Goal: Task Accomplishment & Management: Manage account settings

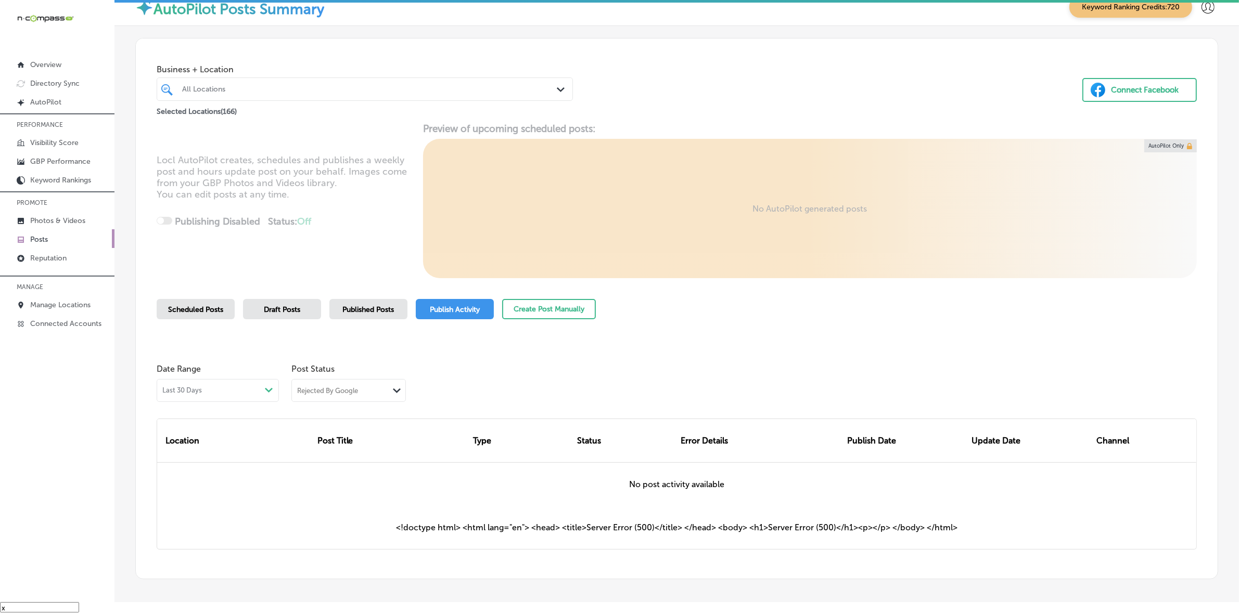
scroll to position [48, 0]
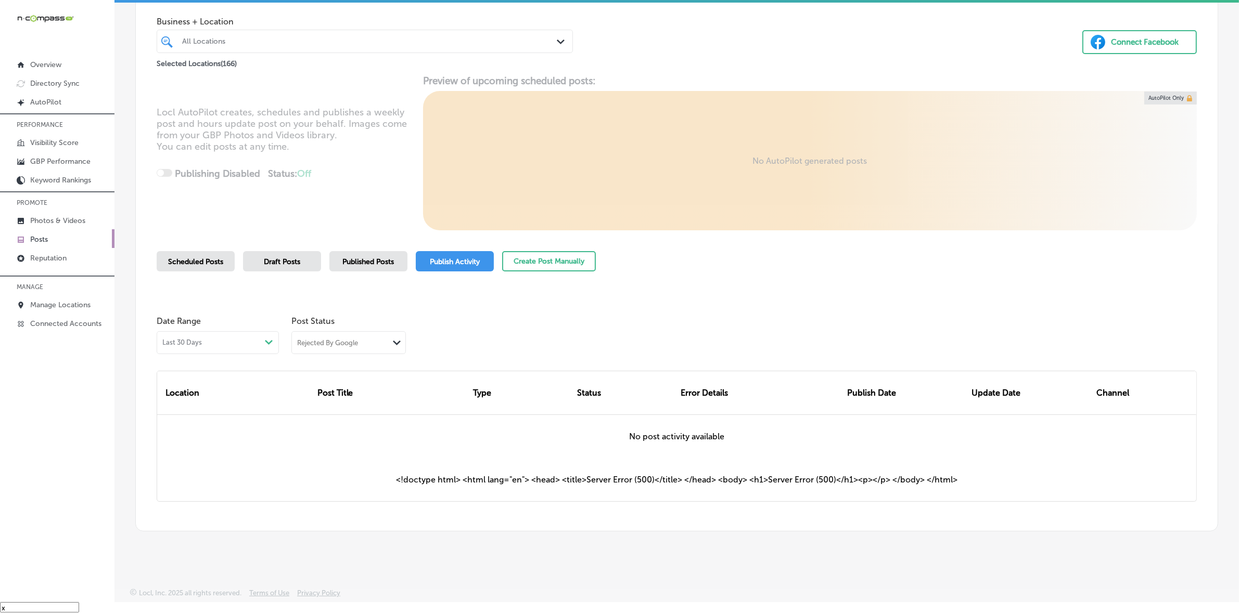
click at [328, 43] on div "All Locations" at bounding box center [370, 41] width 376 height 9
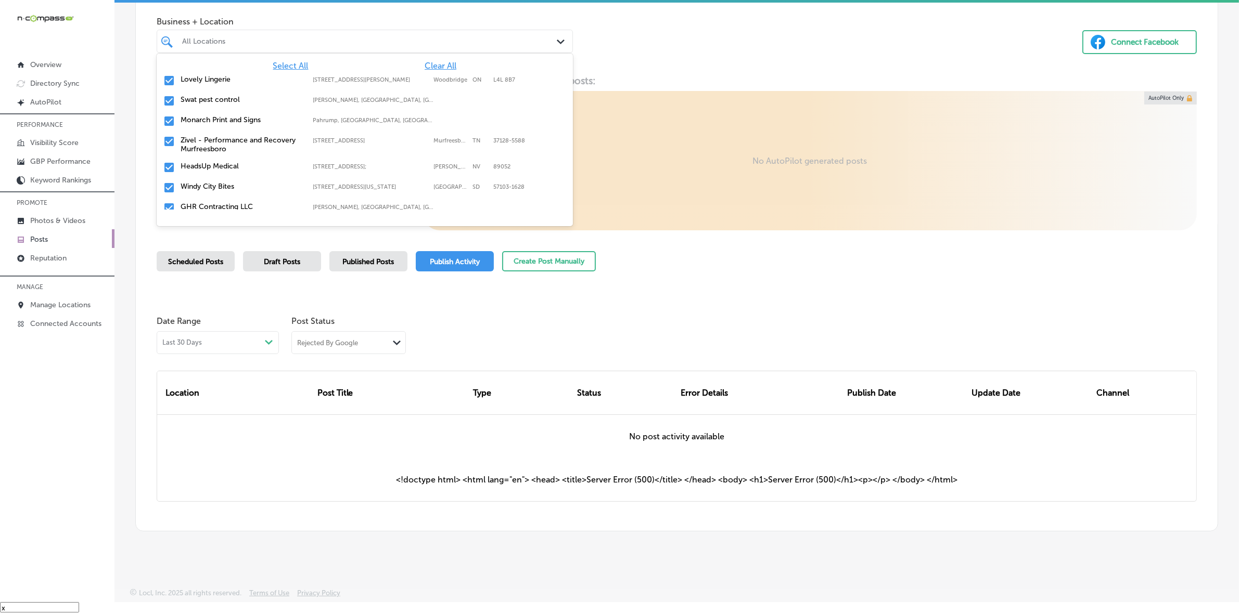
click at [424, 63] on span "Clear All" at bounding box center [440, 66] width 32 height 10
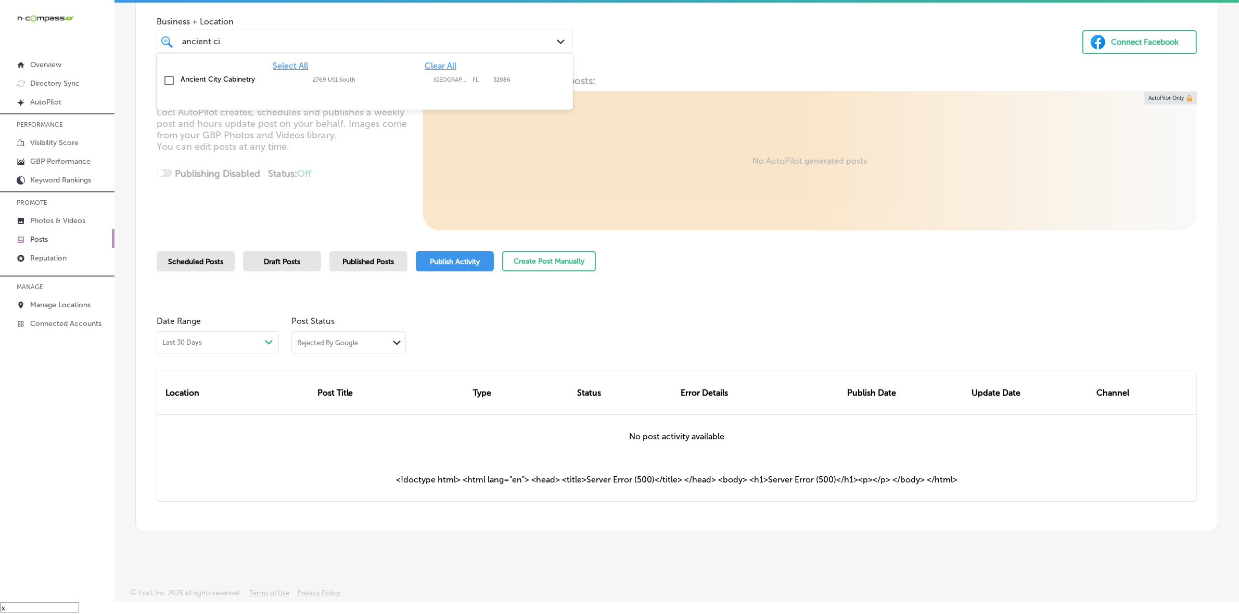
click at [383, 69] on div "Select All Clear All" at bounding box center [365, 66] width 416 height 10
click at [383, 79] on label "2769 US1 South" at bounding box center [370, 79] width 115 height 7
type input "ancient ci"
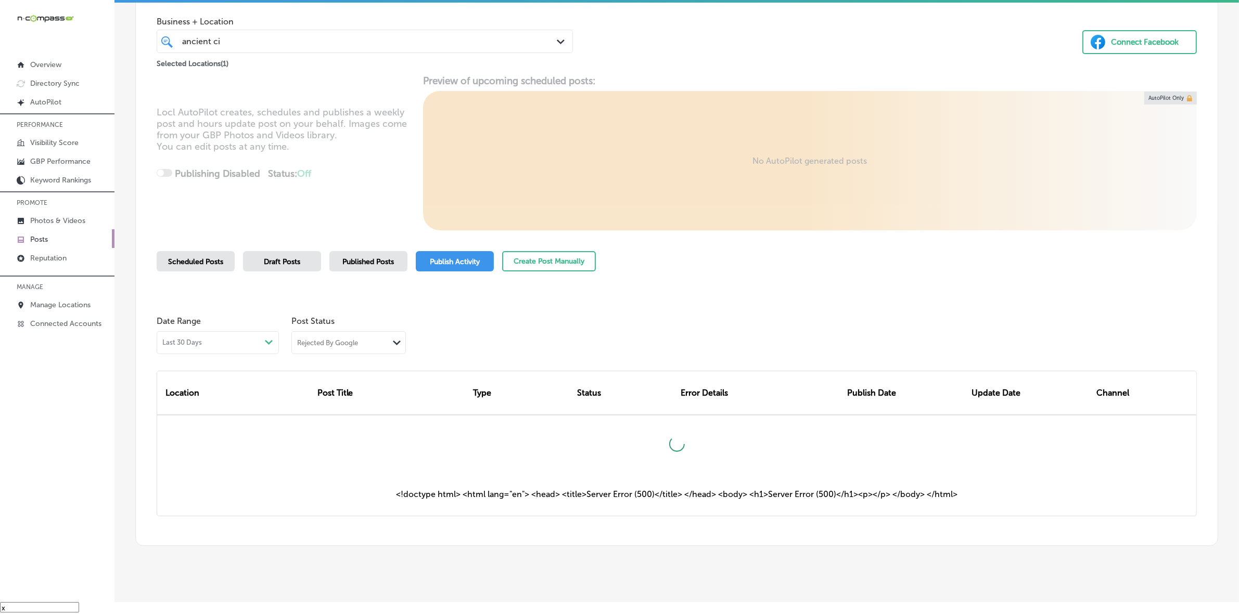
click at [711, 63] on div "Business + Location ancient ci ancient ci Path Created with Sketch. Selected Lo…" at bounding box center [676, 30] width 1081 height 79
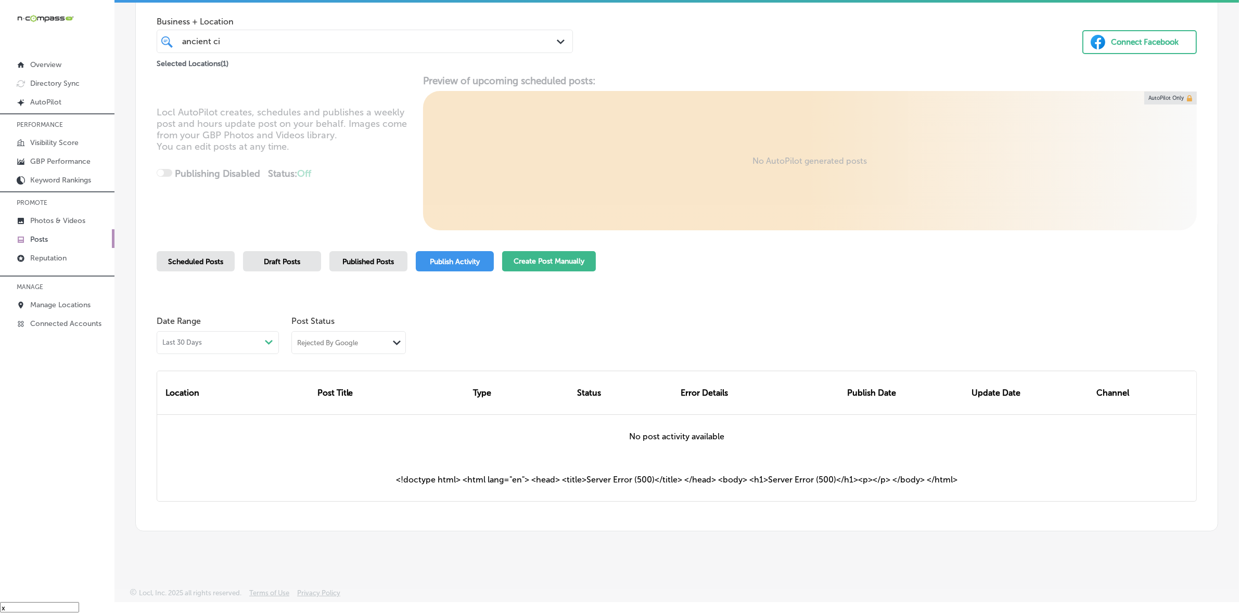
click at [541, 268] on button "Create Post Manually" at bounding box center [549, 261] width 94 height 20
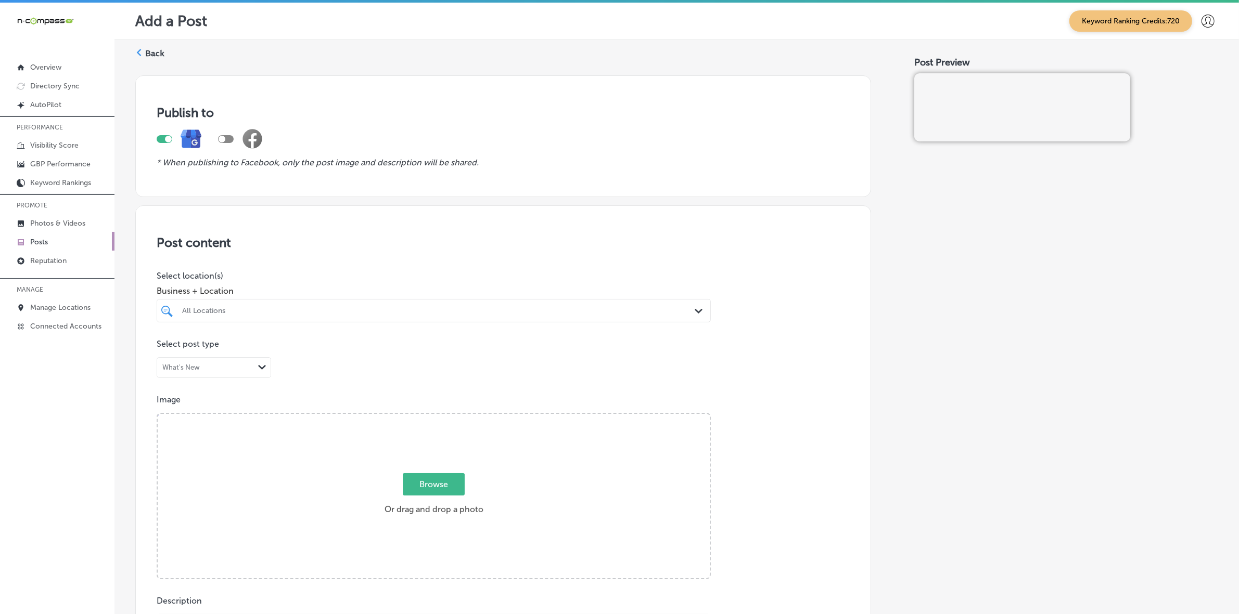
click at [32, 242] on p "Posts" at bounding box center [39, 242] width 18 height 9
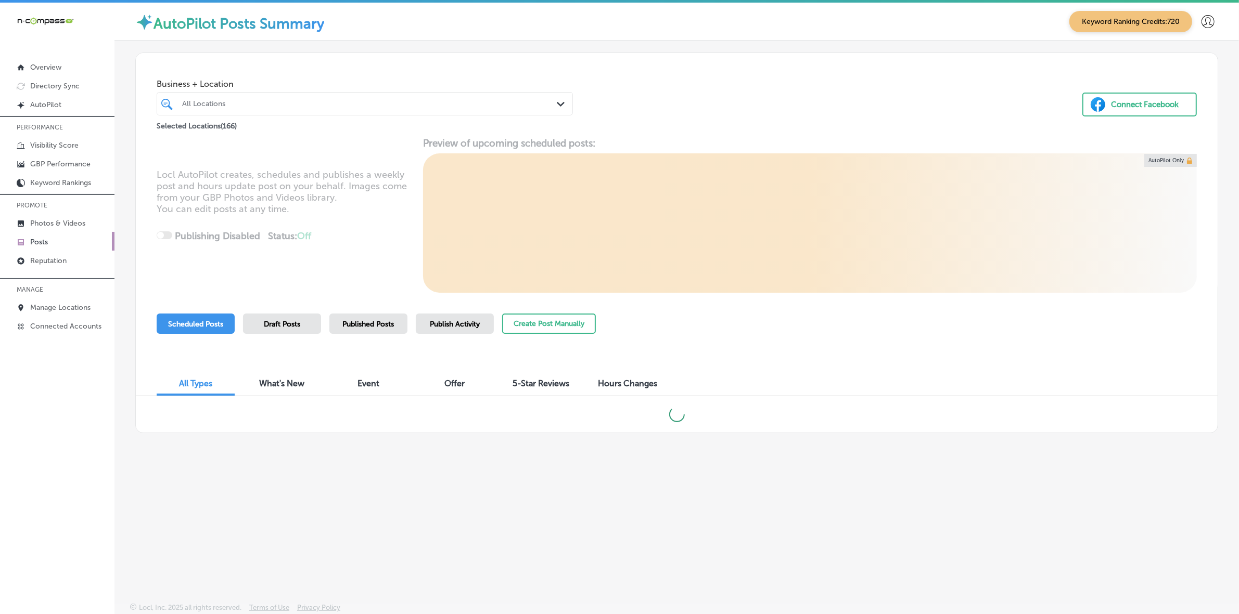
click at [471, 105] on div "All Locations" at bounding box center [370, 103] width 376 height 9
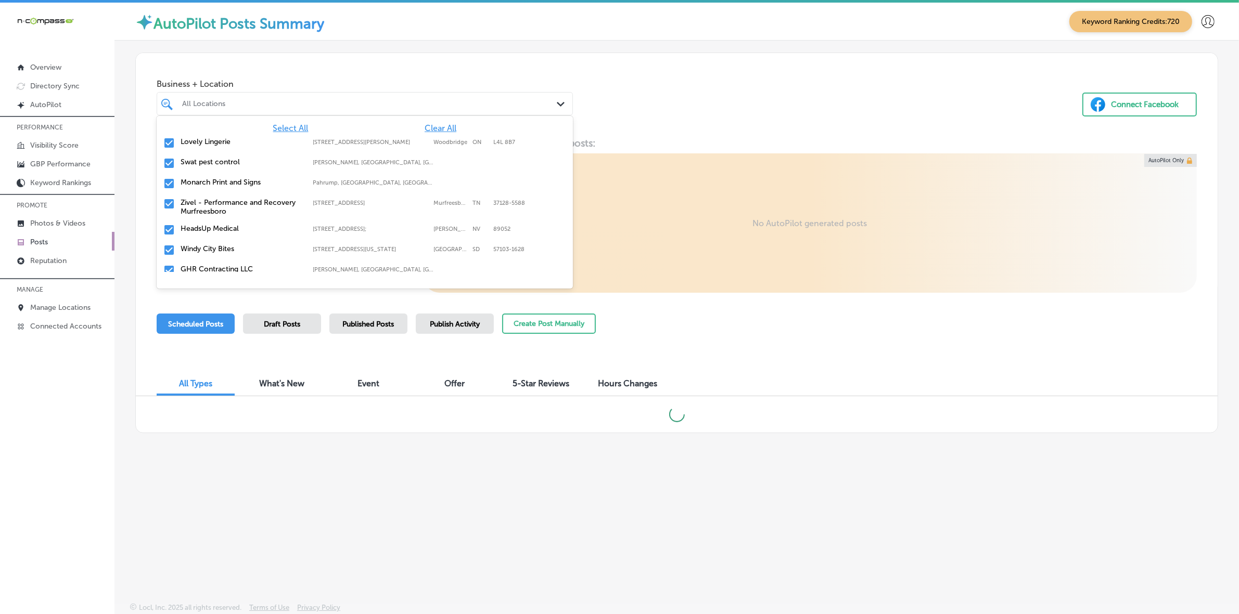
click at [441, 130] on span "Clear All" at bounding box center [440, 128] width 32 height 10
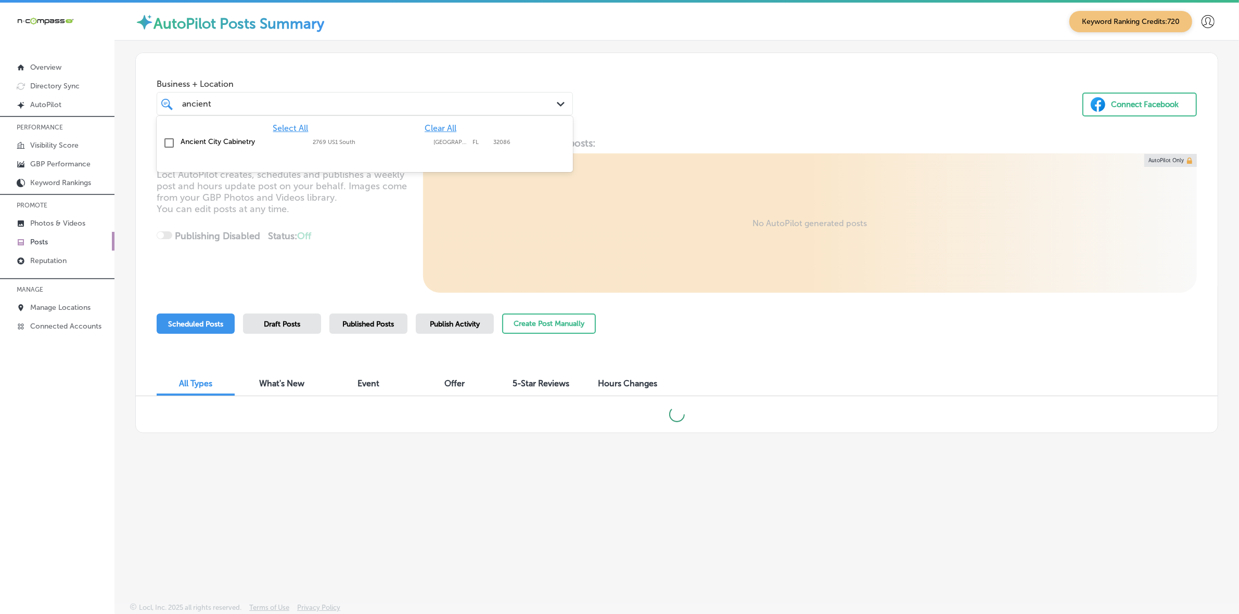
click at [272, 140] on label "Ancient City Cabinetry" at bounding box center [241, 141] width 122 height 9
type input "ancient"
click at [773, 76] on div "Business + Location ancient ancient Path Created with Sketch. Selected Location…" at bounding box center [676, 92] width 1081 height 79
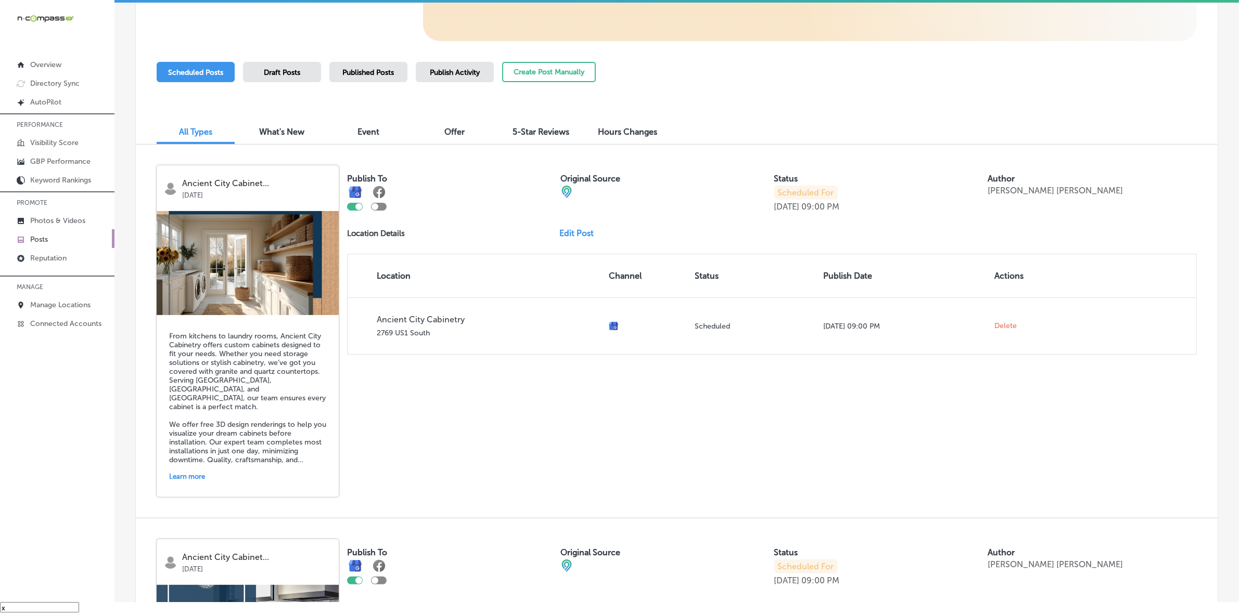
scroll to position [260, 0]
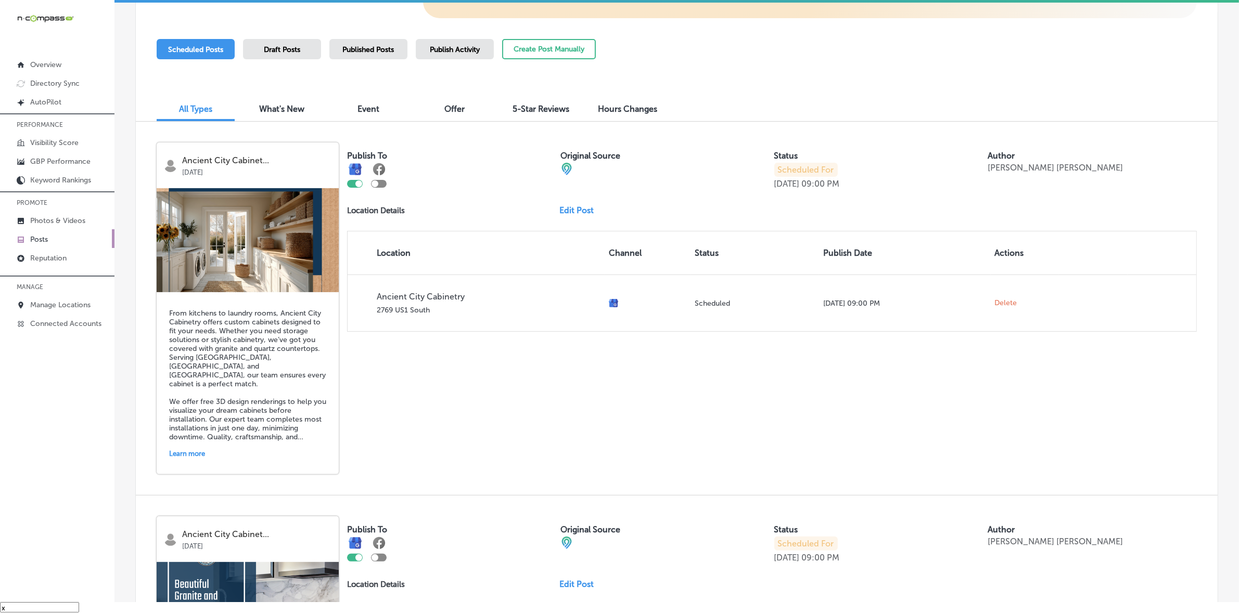
click at [559, 209] on link "Edit Post" at bounding box center [580, 210] width 43 height 10
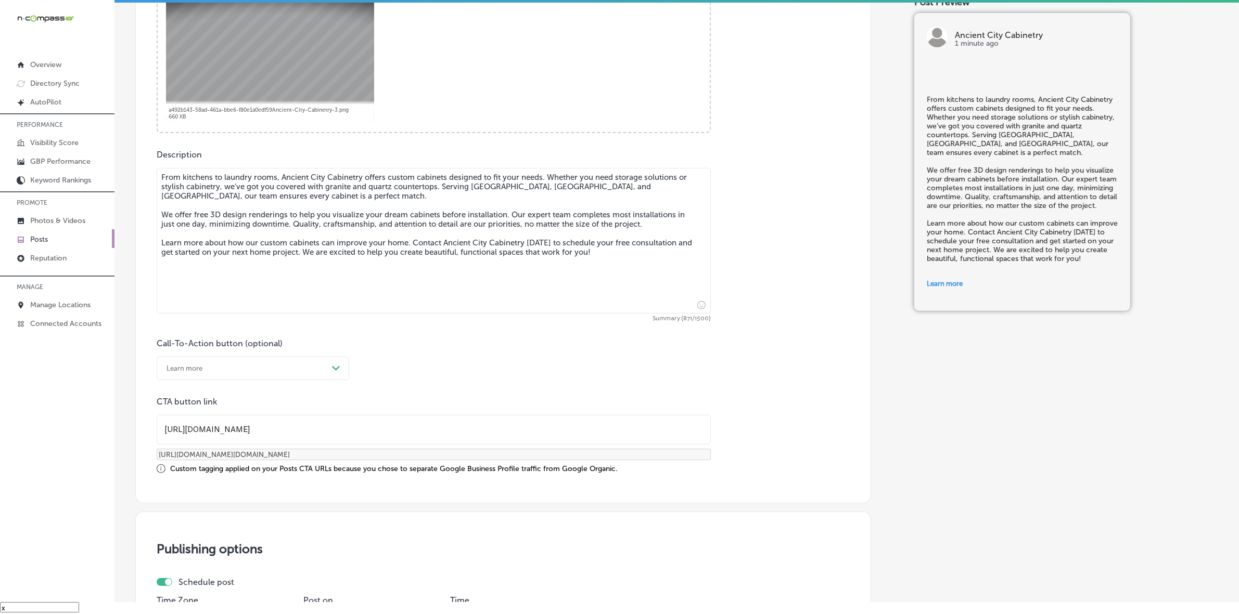
scroll to position [455, 0]
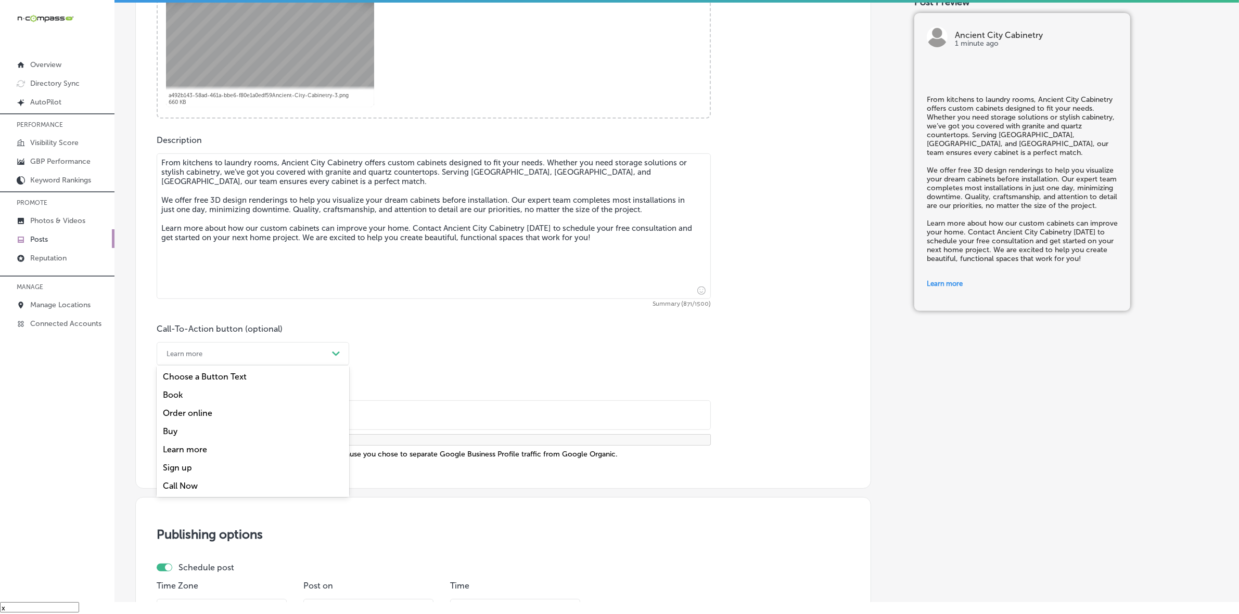
click at [333, 352] on icon "Path Created with Sketch." at bounding box center [336, 354] width 8 height 5
click at [185, 482] on div "Call Now" at bounding box center [253, 486] width 192 height 18
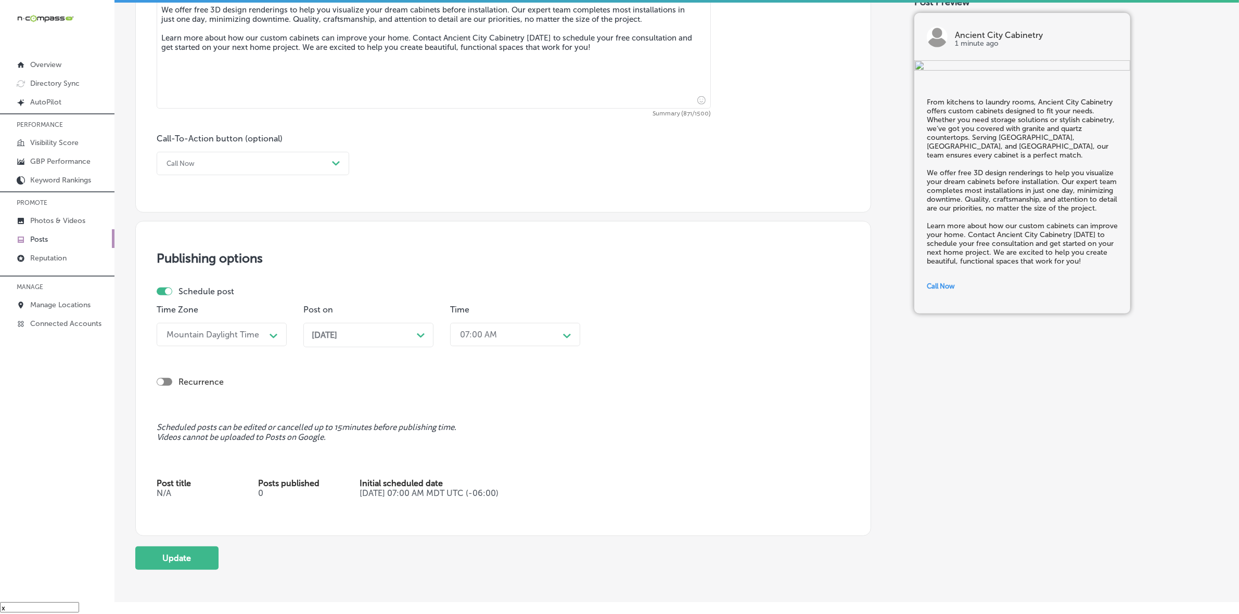
scroll to position [650, 0]
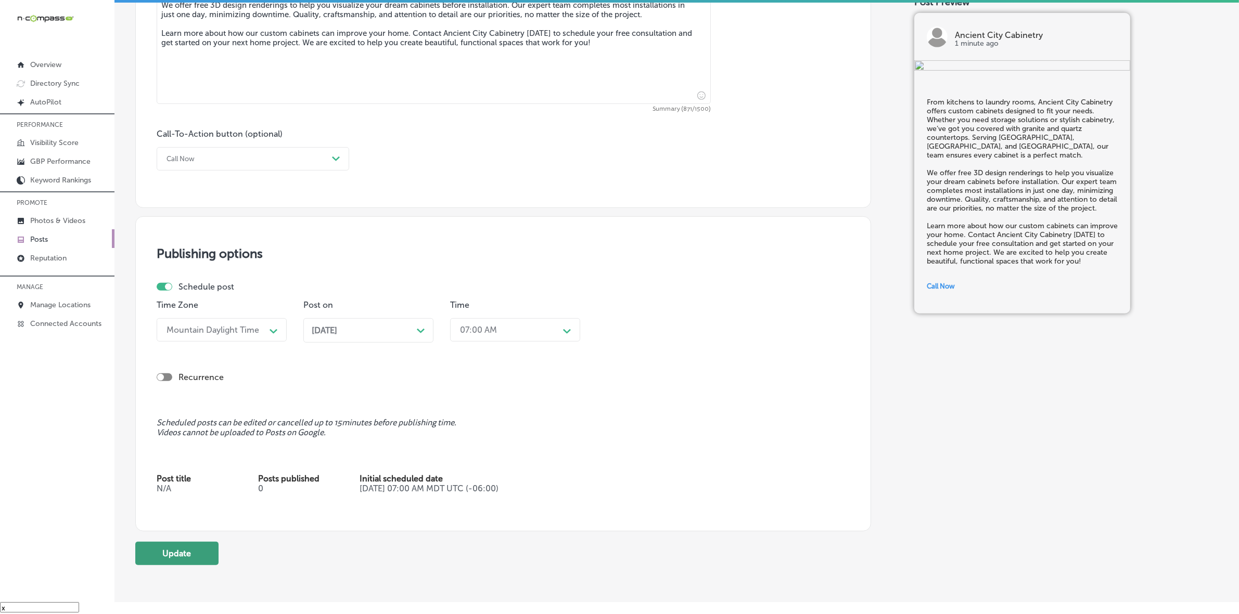
click at [177, 553] on button "Update" at bounding box center [176, 553] width 83 height 23
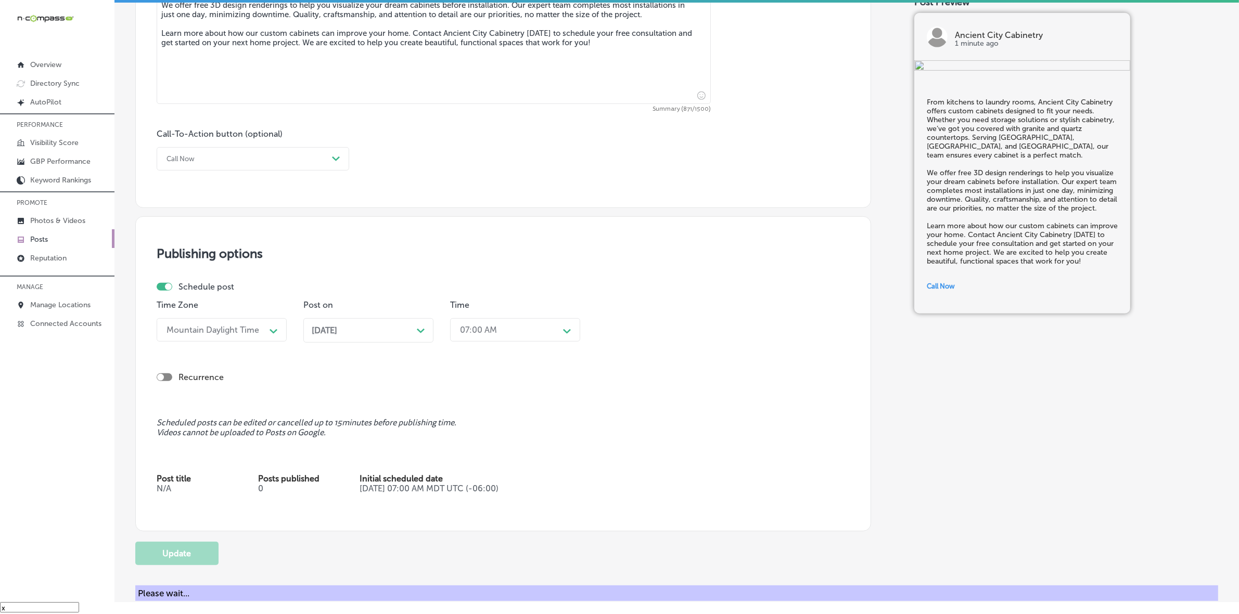
checkbox input "true"
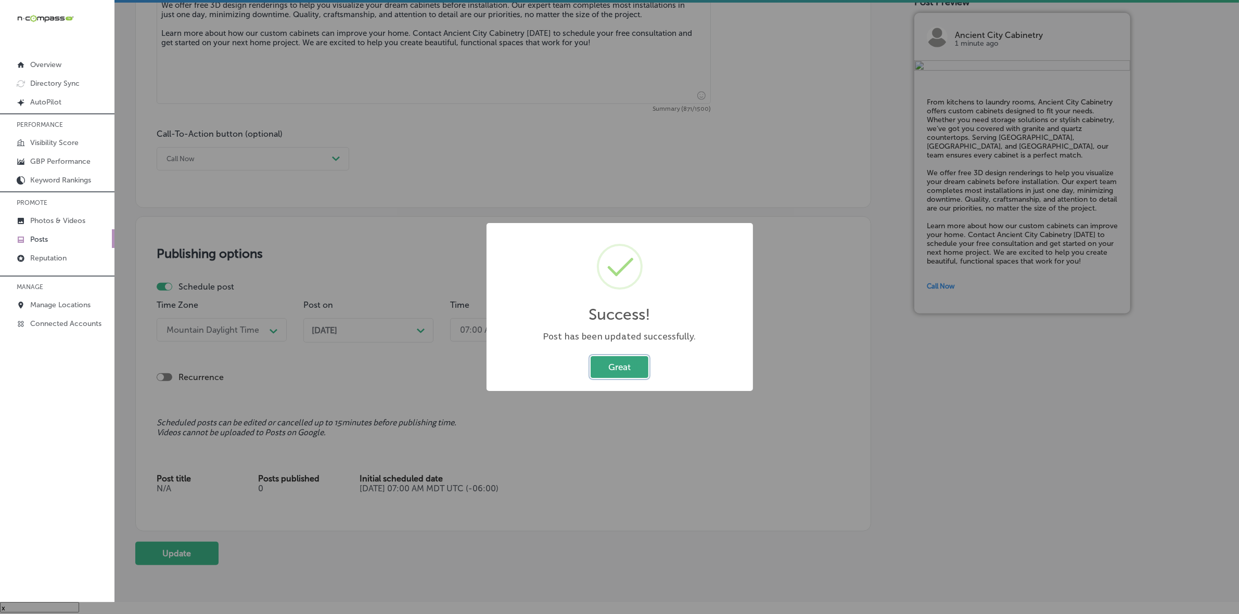
click at [637, 368] on button "Great" at bounding box center [619, 366] width 58 height 21
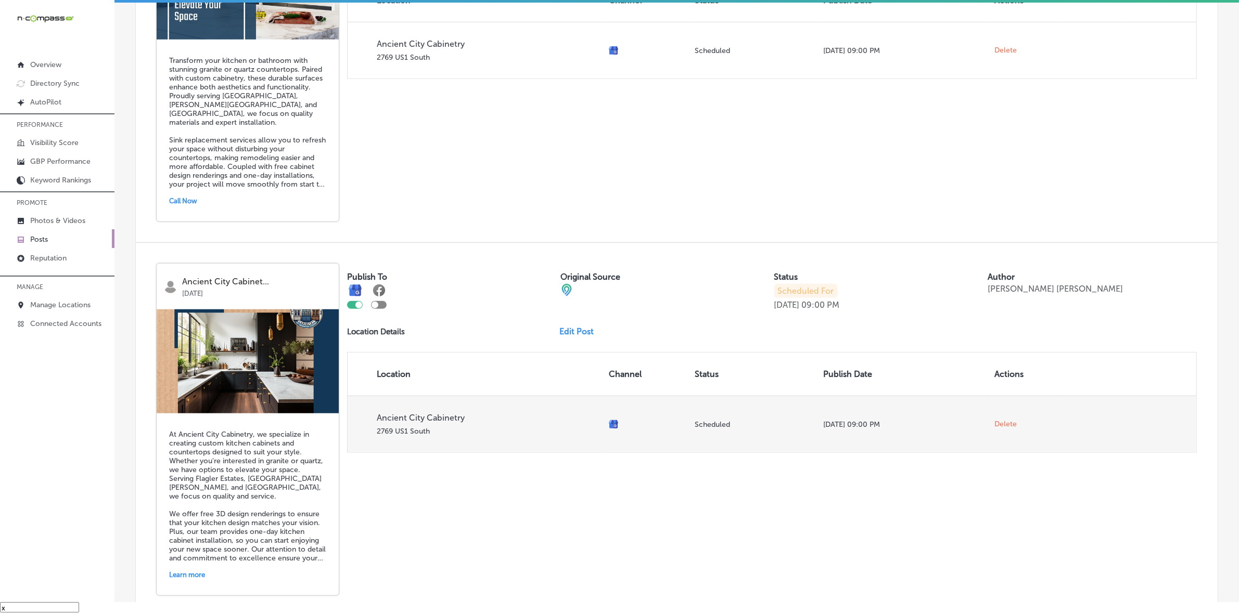
scroll to position [975, 0]
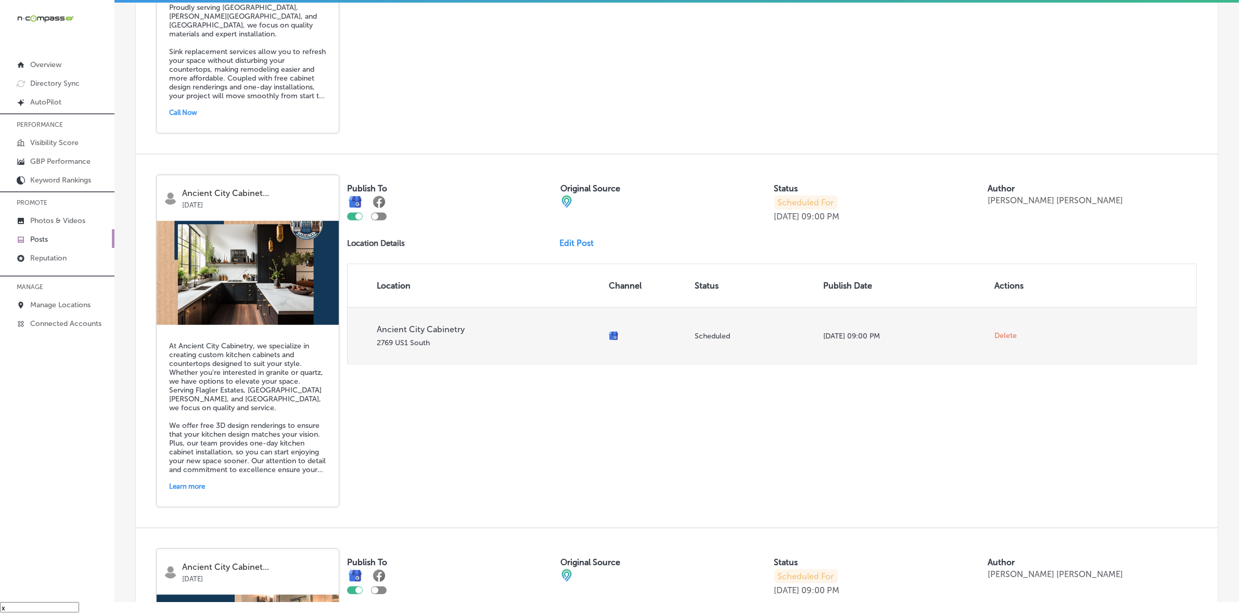
click at [995, 341] on span "Delete" at bounding box center [1006, 335] width 22 height 9
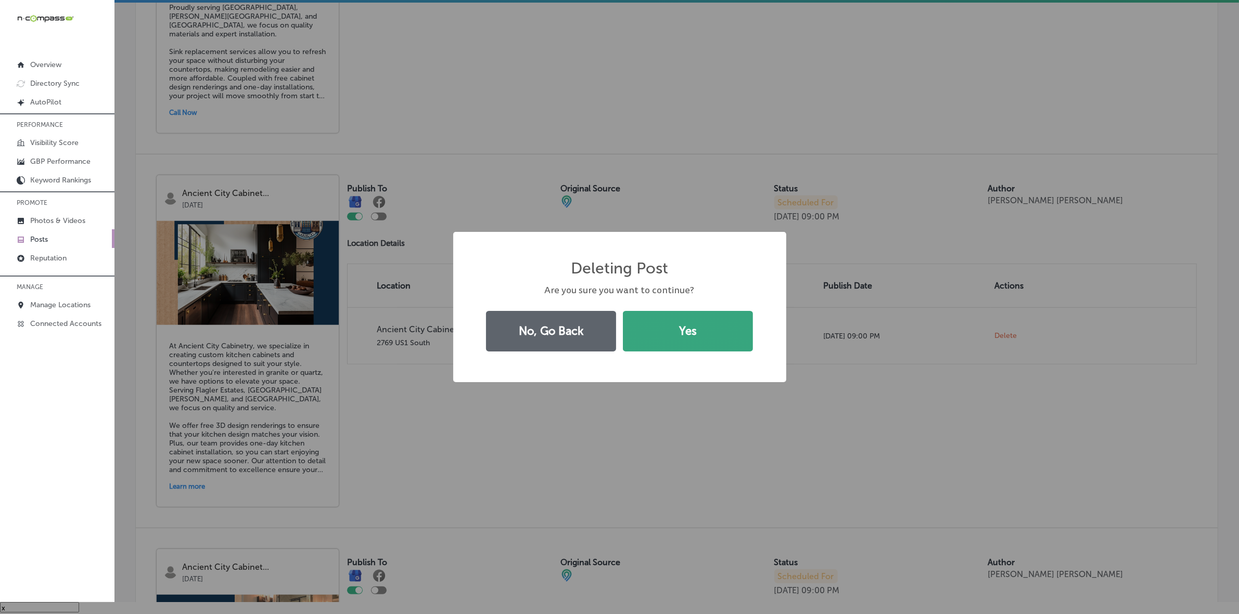
click at [736, 329] on button "Yes" at bounding box center [688, 331] width 130 height 41
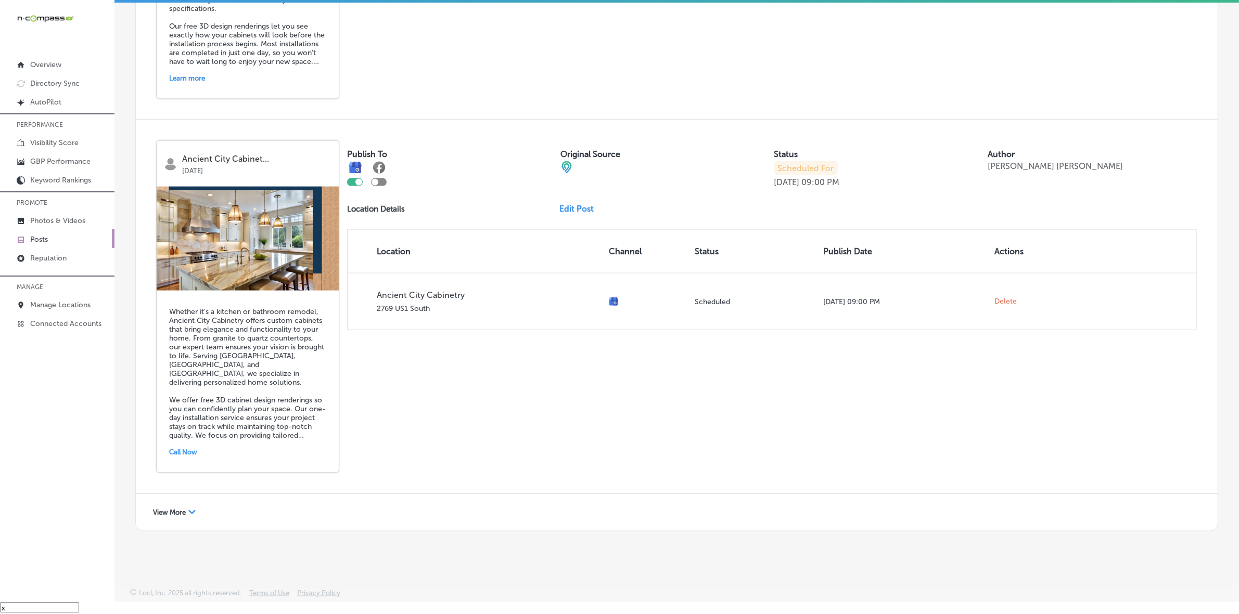
scroll to position [1782, 0]
click at [177, 511] on span "View More" at bounding box center [169, 513] width 33 height 8
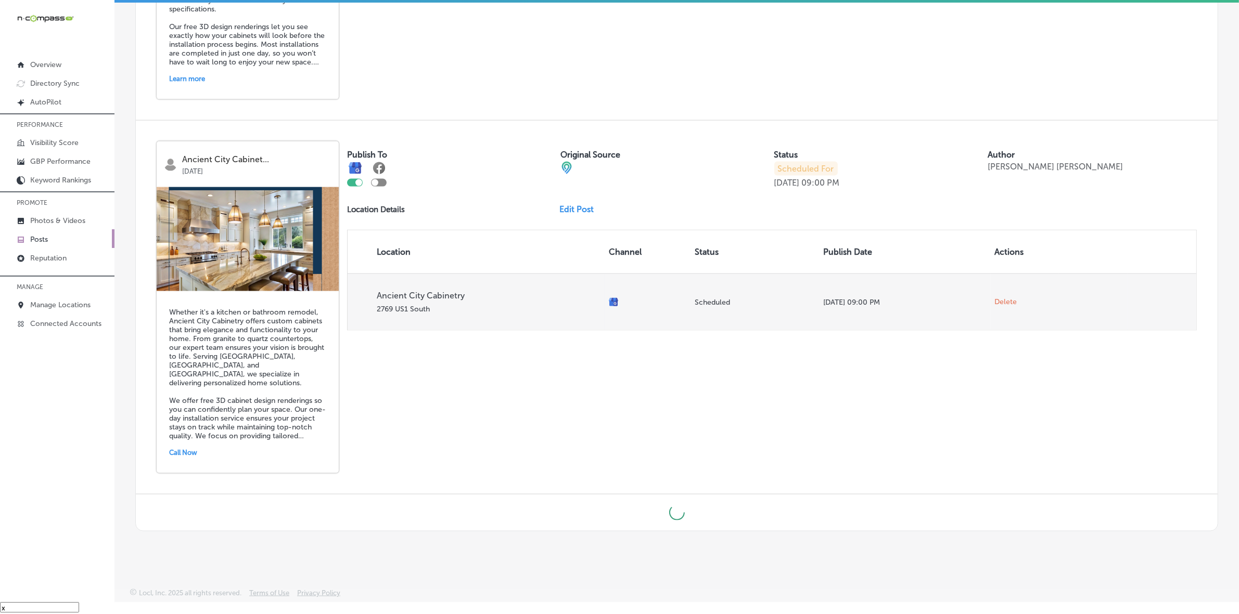
click at [998, 298] on span "Delete" at bounding box center [1006, 302] width 22 height 9
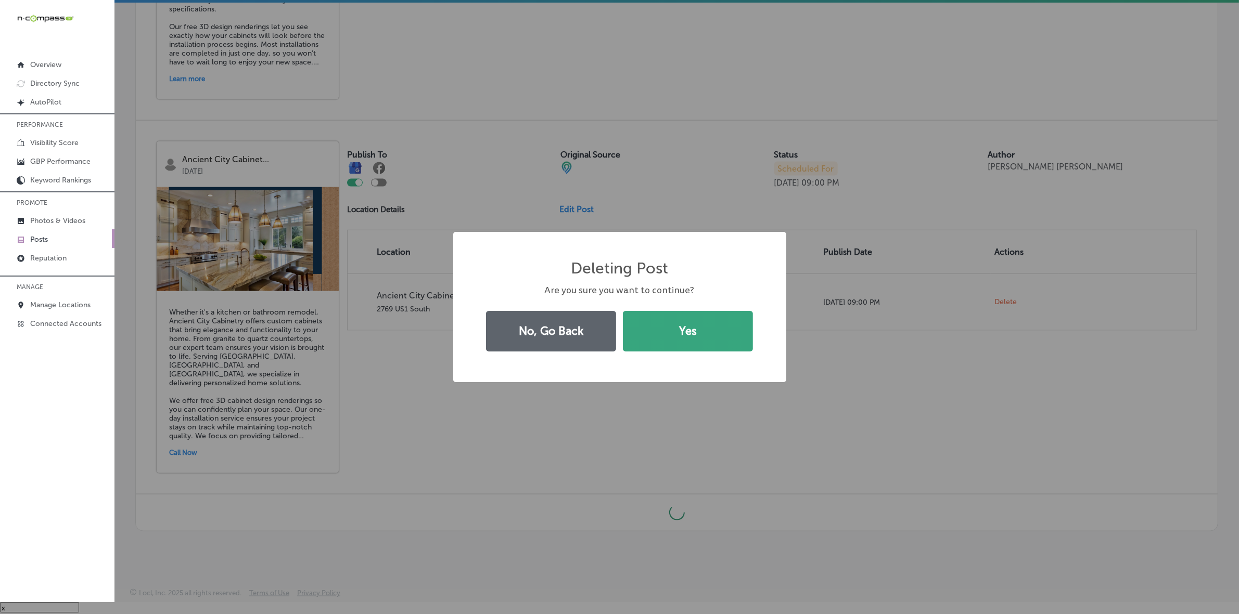
click at [693, 339] on button "Yes" at bounding box center [688, 331] width 130 height 41
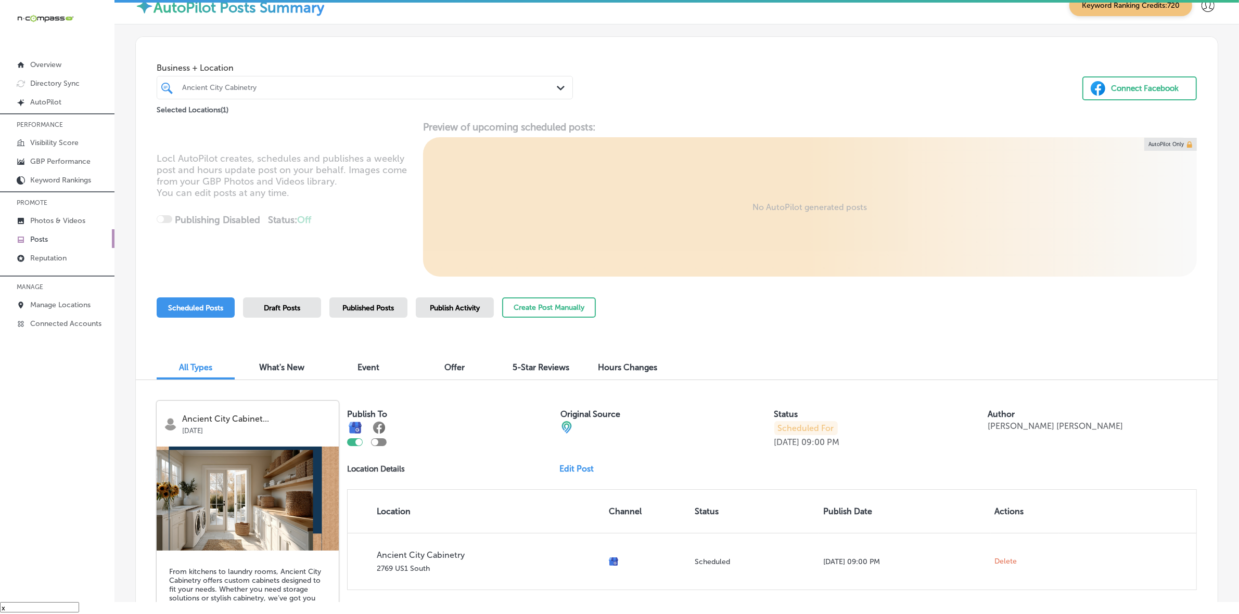
scroll to position [0, 0]
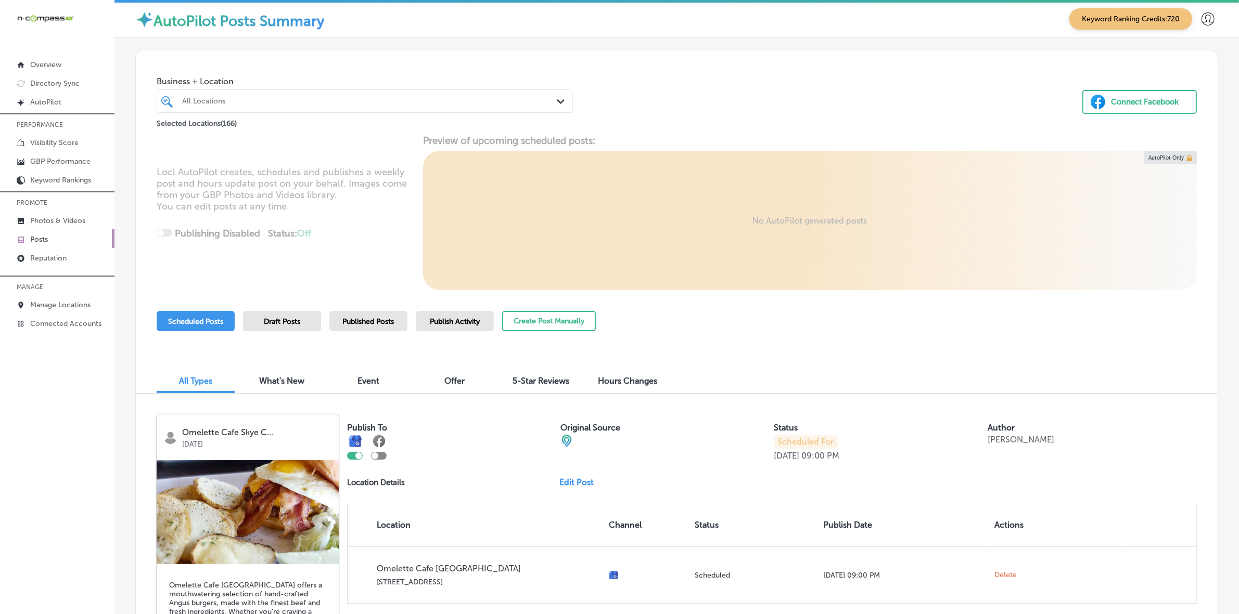
click at [342, 100] on div "All Locations" at bounding box center [370, 101] width 376 height 9
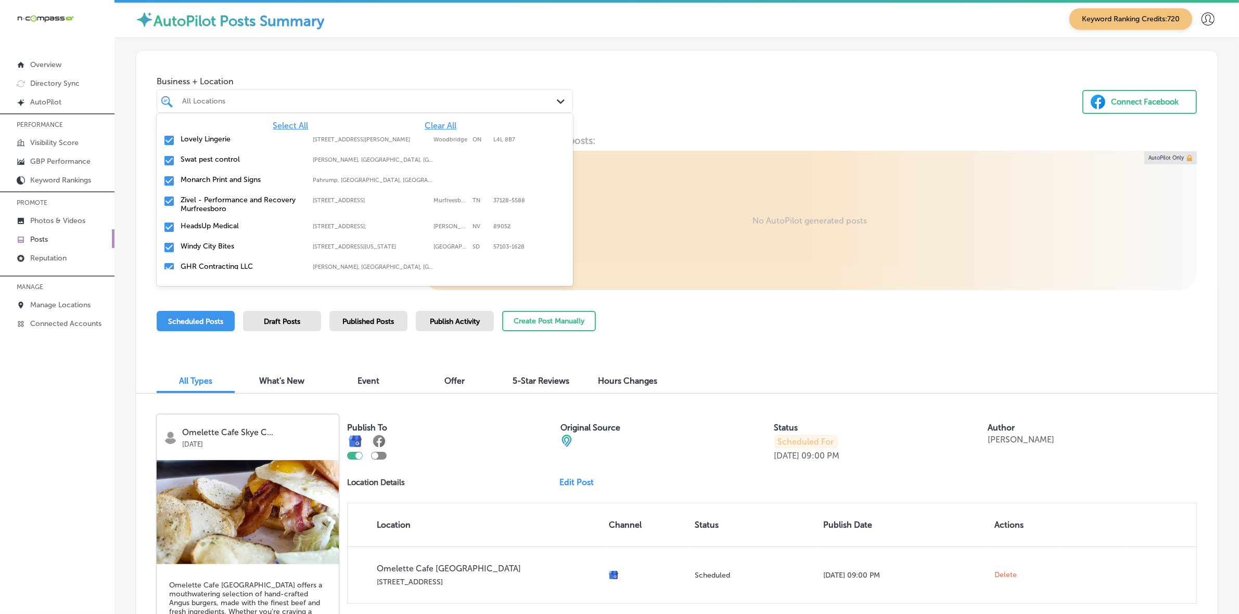
click at [429, 126] on span "Clear All" at bounding box center [440, 126] width 32 height 10
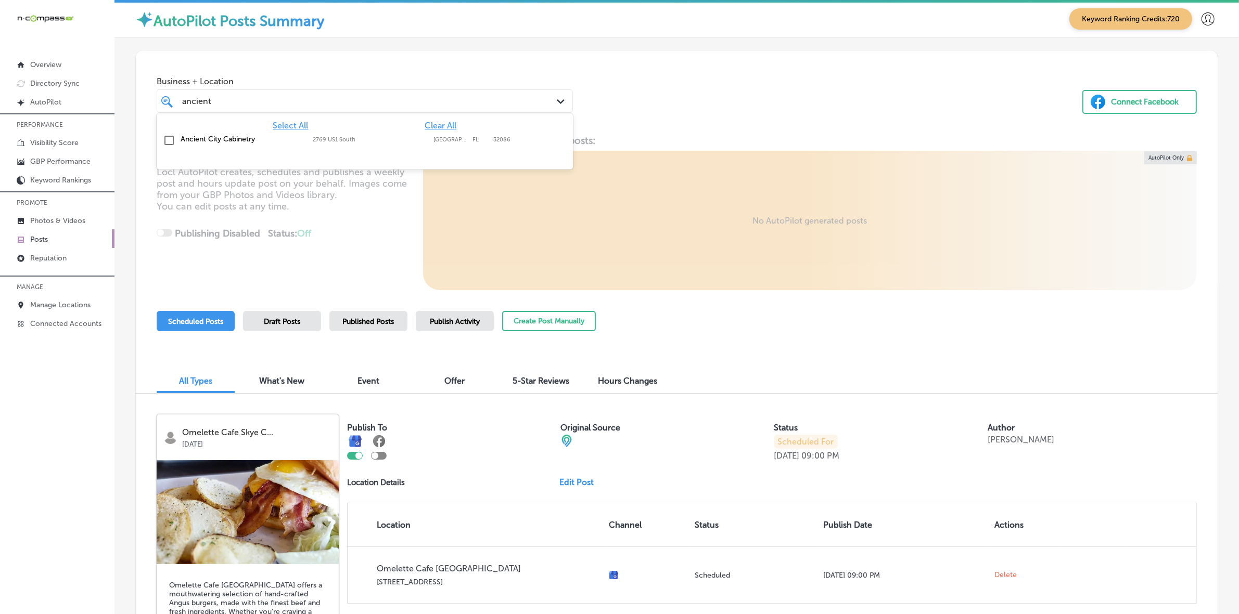
click at [454, 139] on label "[GEOGRAPHIC_DATA]" at bounding box center [450, 139] width 34 height 7
type input "ancient"
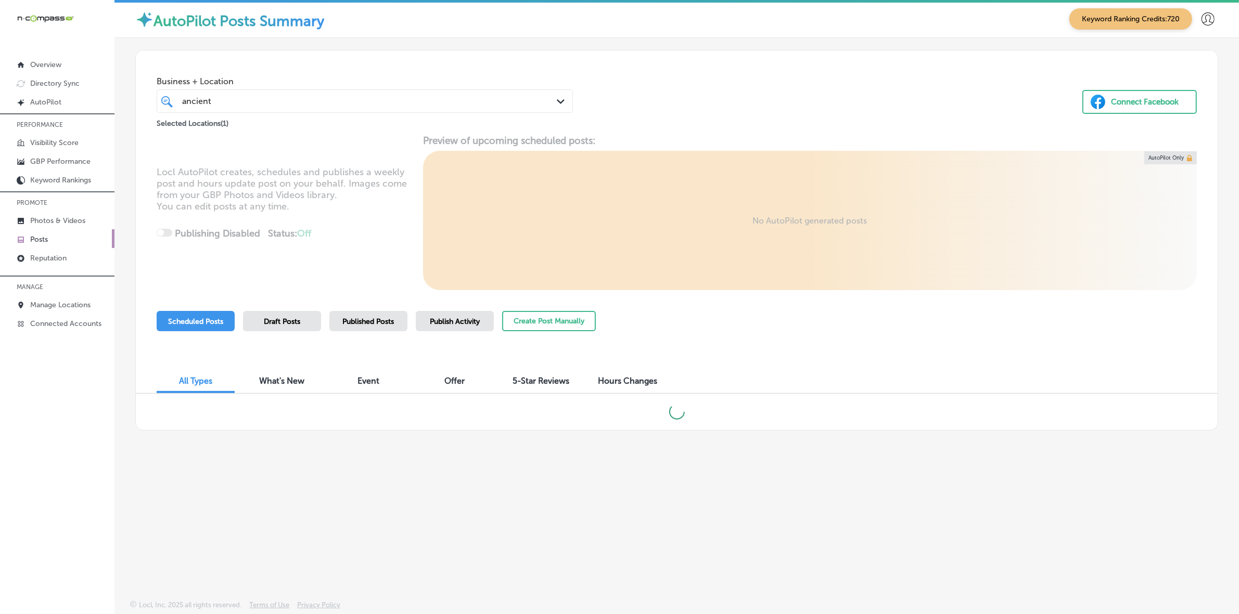
click at [679, 110] on div "Business + Location ancient ancient Path Created with Sketch. Selected Location…" at bounding box center [676, 89] width 1081 height 79
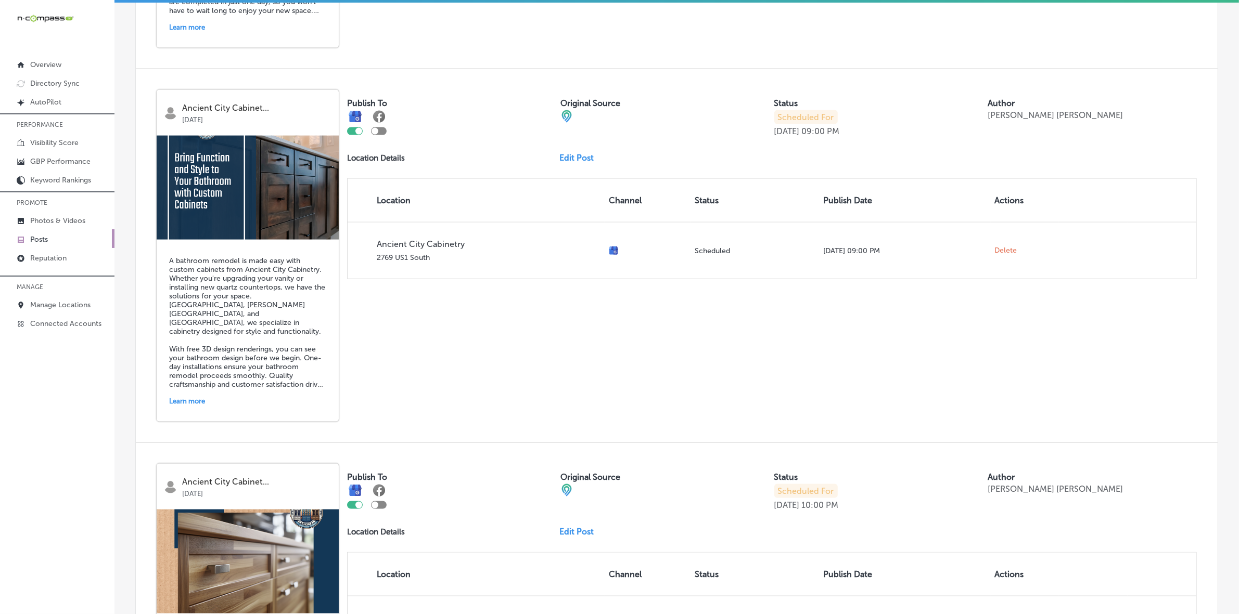
scroll to position [1886, 0]
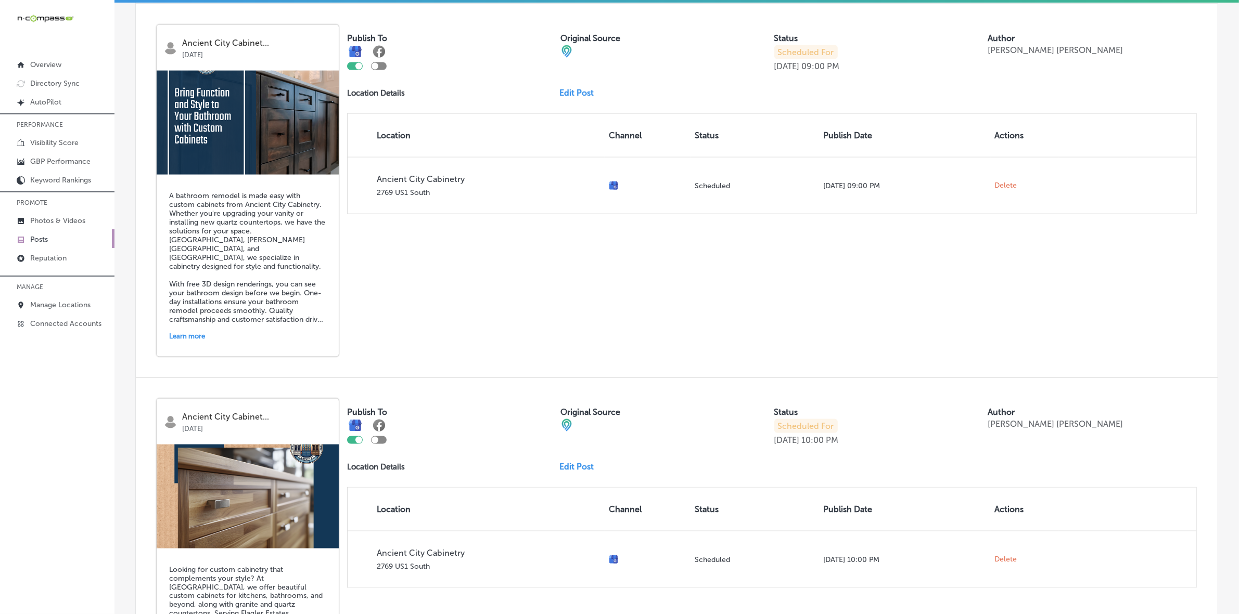
click at [562, 98] on link "Edit Post" at bounding box center [580, 93] width 43 height 10
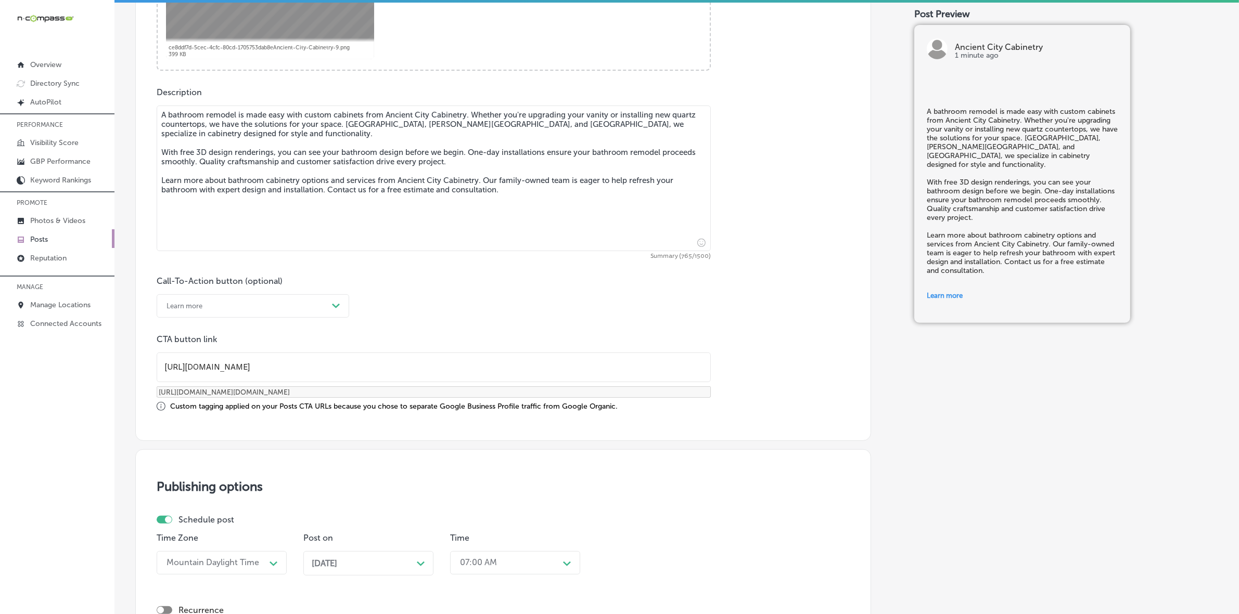
scroll to position [520, 0]
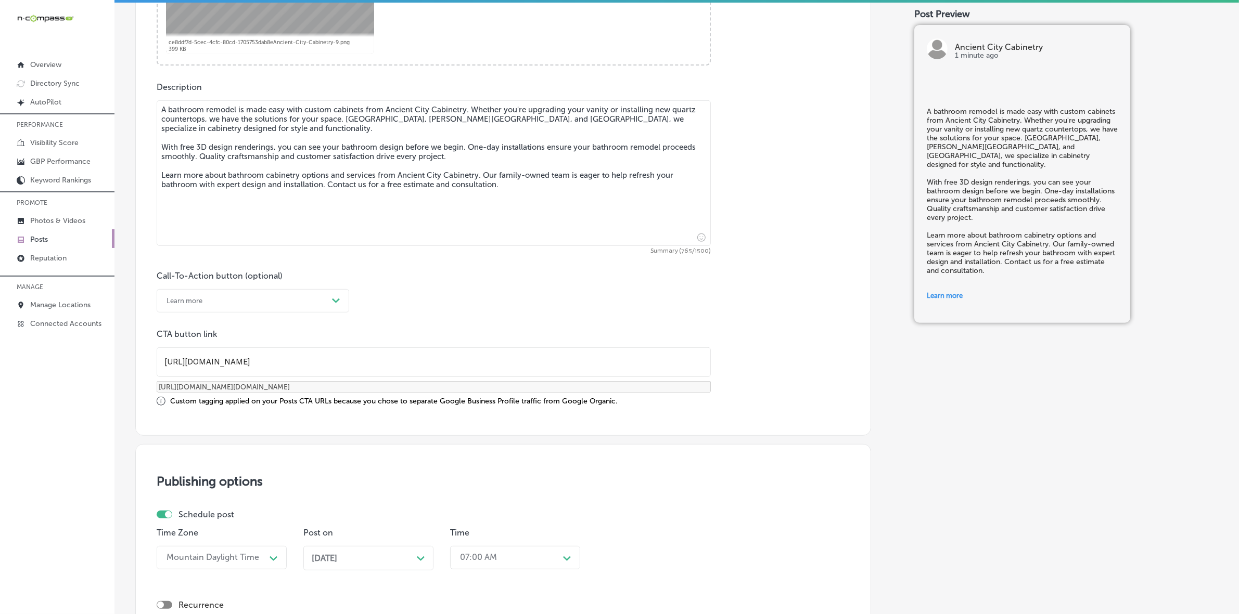
click at [323, 303] on div "Learn more" at bounding box center [244, 301] width 166 height 16
click at [174, 432] on div "Call Now" at bounding box center [253, 433] width 192 height 18
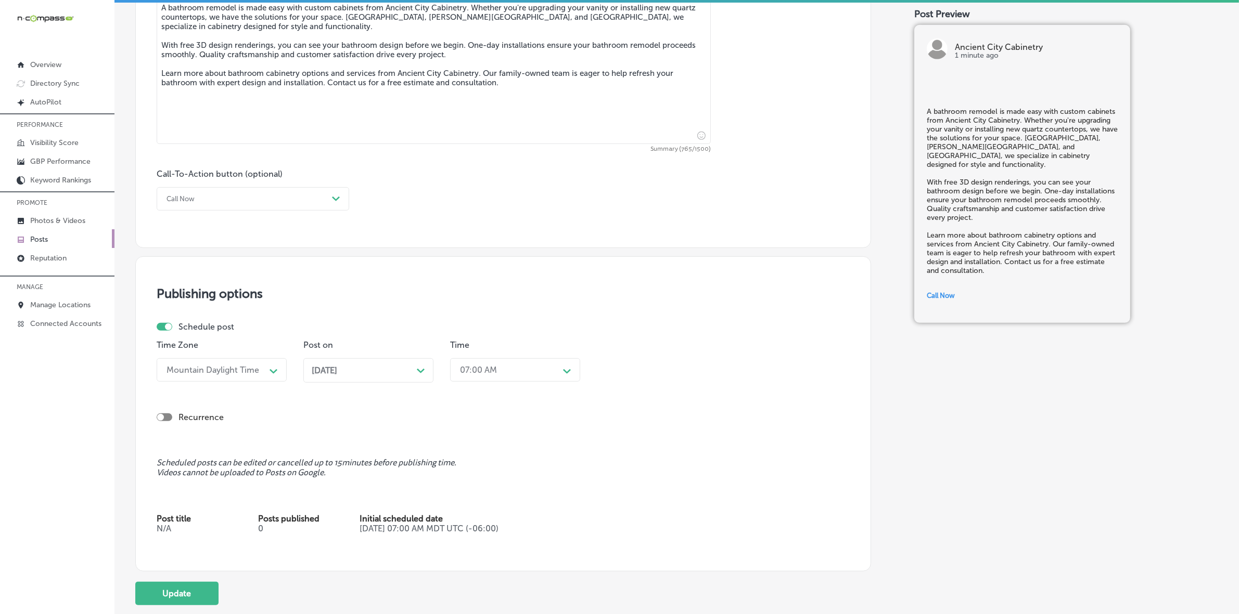
scroll to position [705, 0]
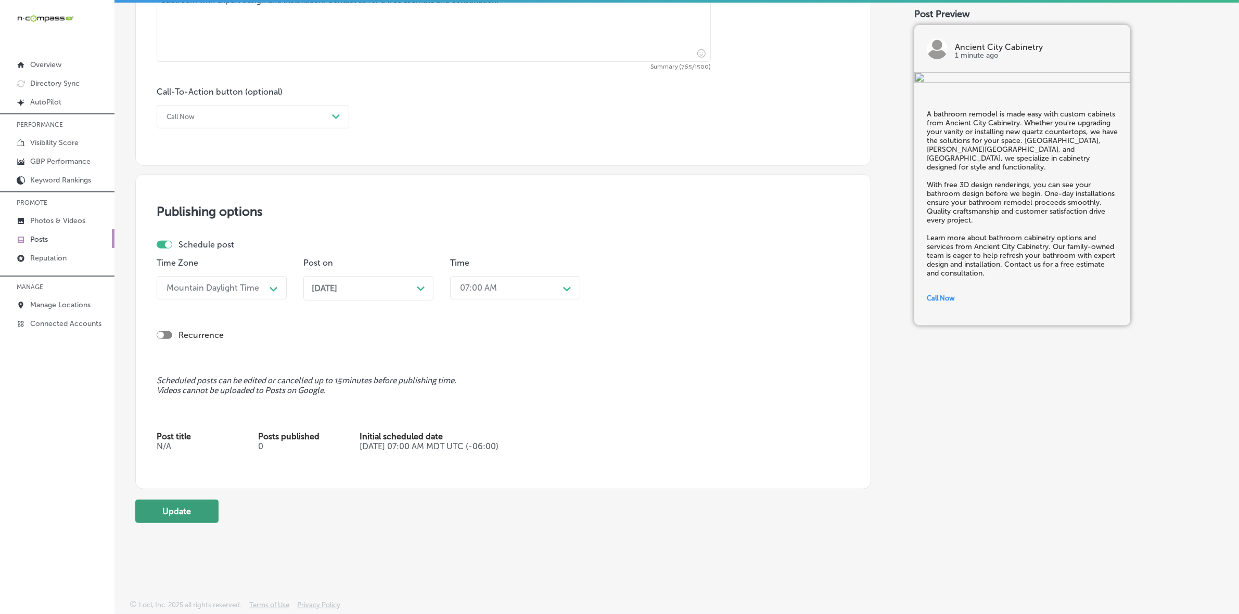
click at [177, 518] on button "Update" at bounding box center [176, 511] width 83 height 23
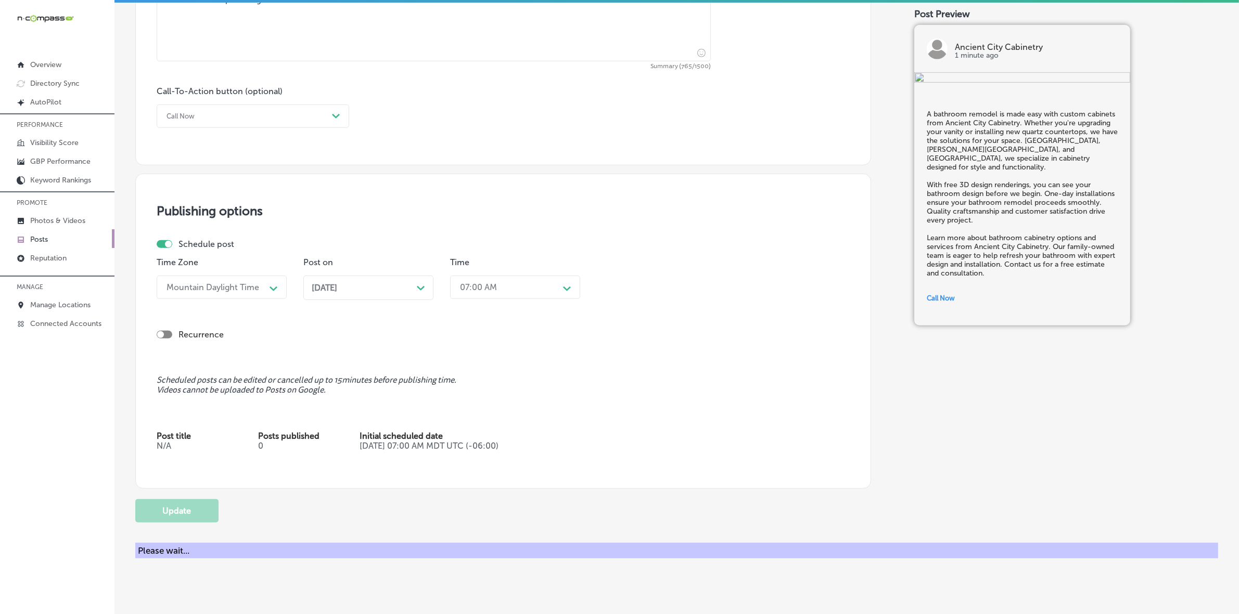
checkbox input "true"
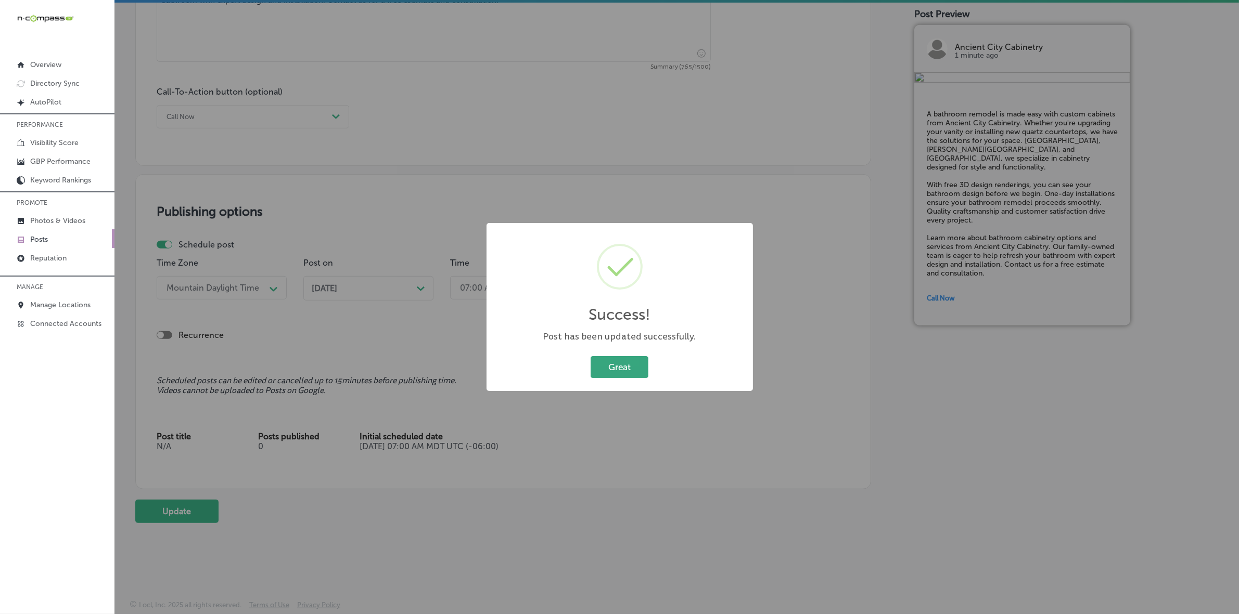
click at [621, 363] on button "Great" at bounding box center [619, 366] width 58 height 21
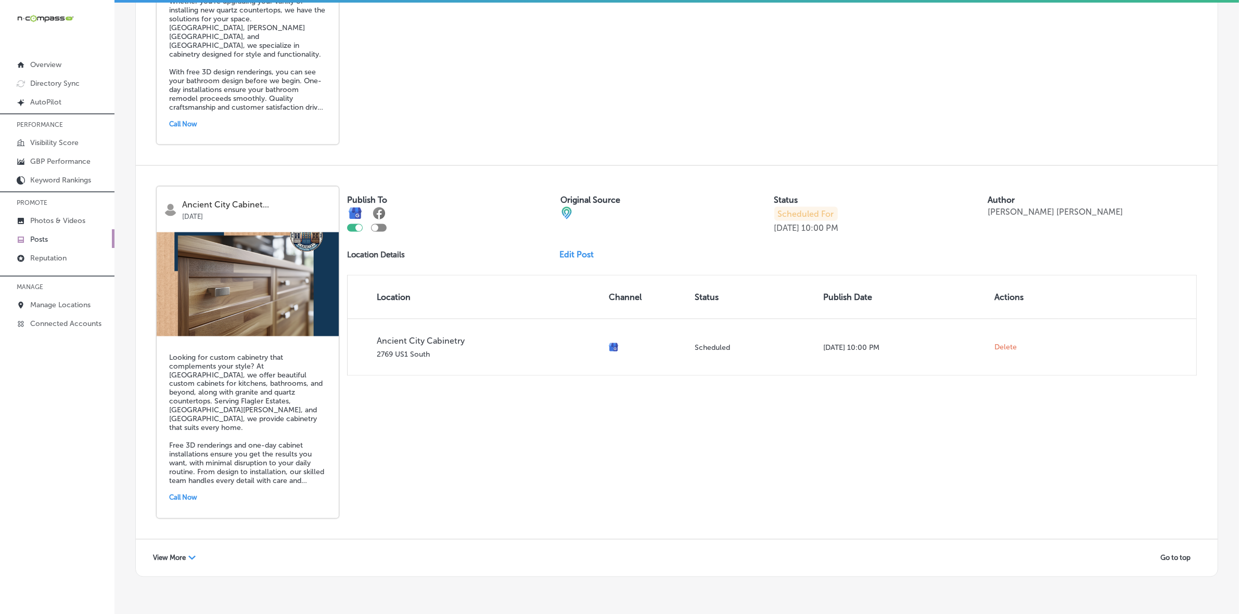
scroll to position [2160, 0]
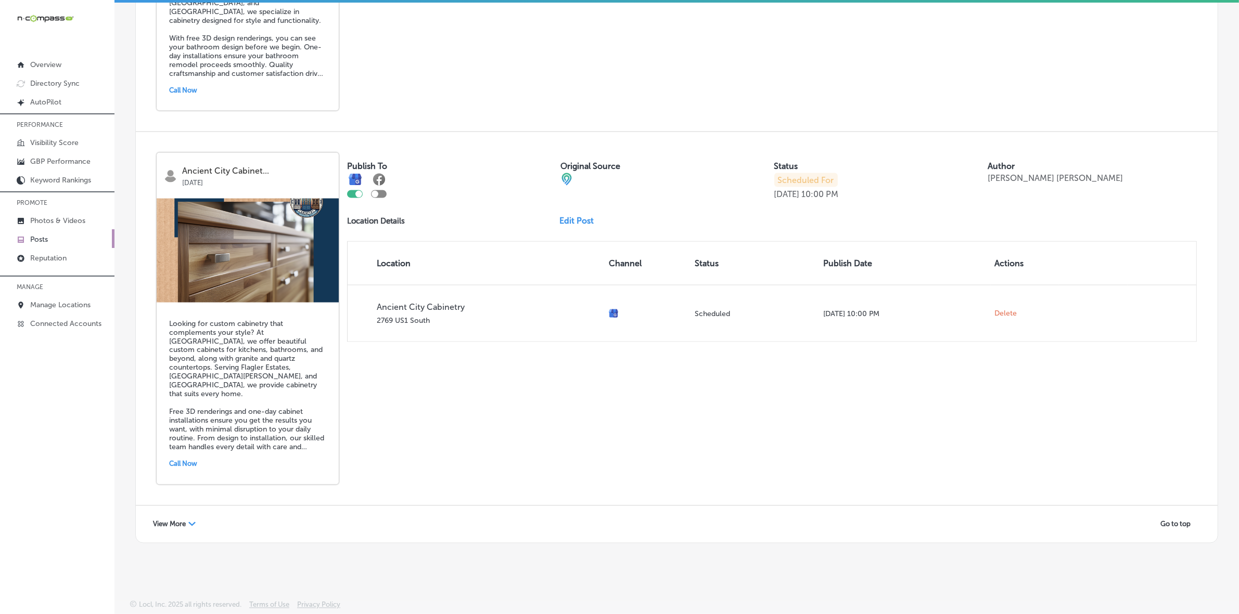
click at [173, 526] on span "View More" at bounding box center [169, 525] width 33 height 8
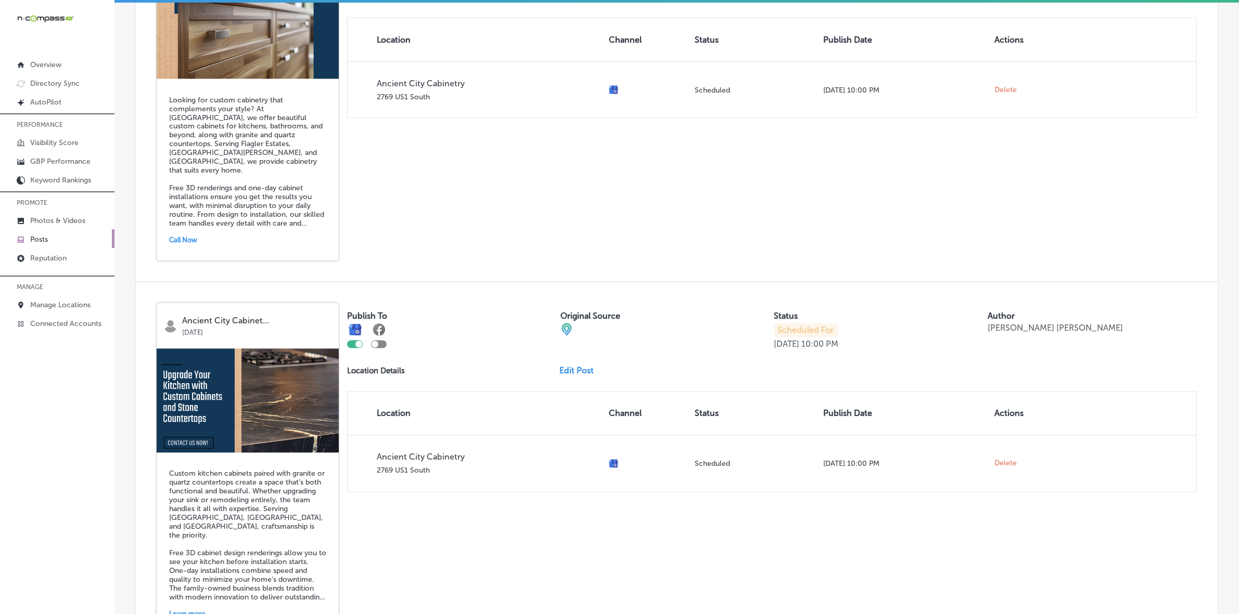
scroll to position [2485, 0]
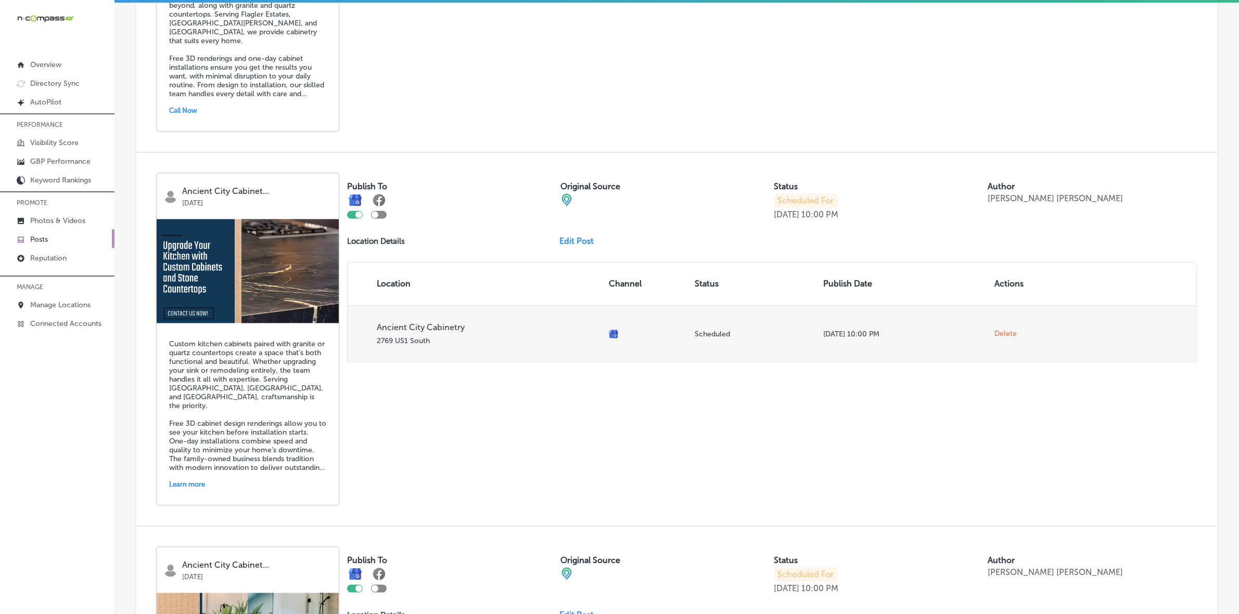
click at [995, 339] on span "Delete" at bounding box center [1006, 333] width 22 height 9
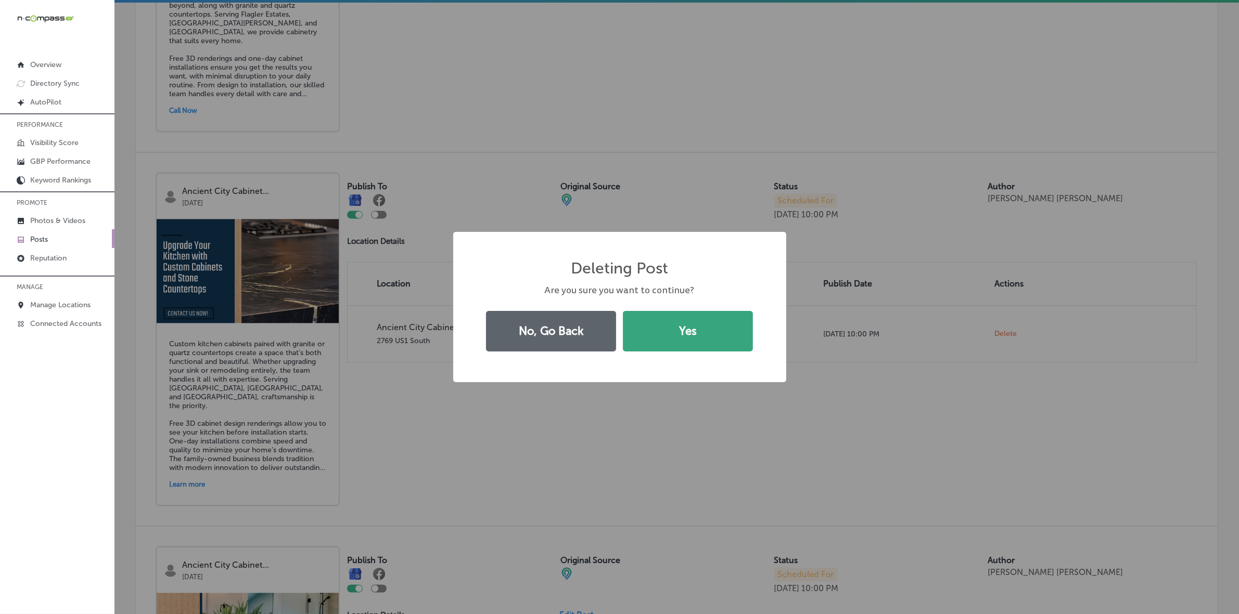
click at [745, 329] on button "Yes" at bounding box center [688, 331] width 130 height 41
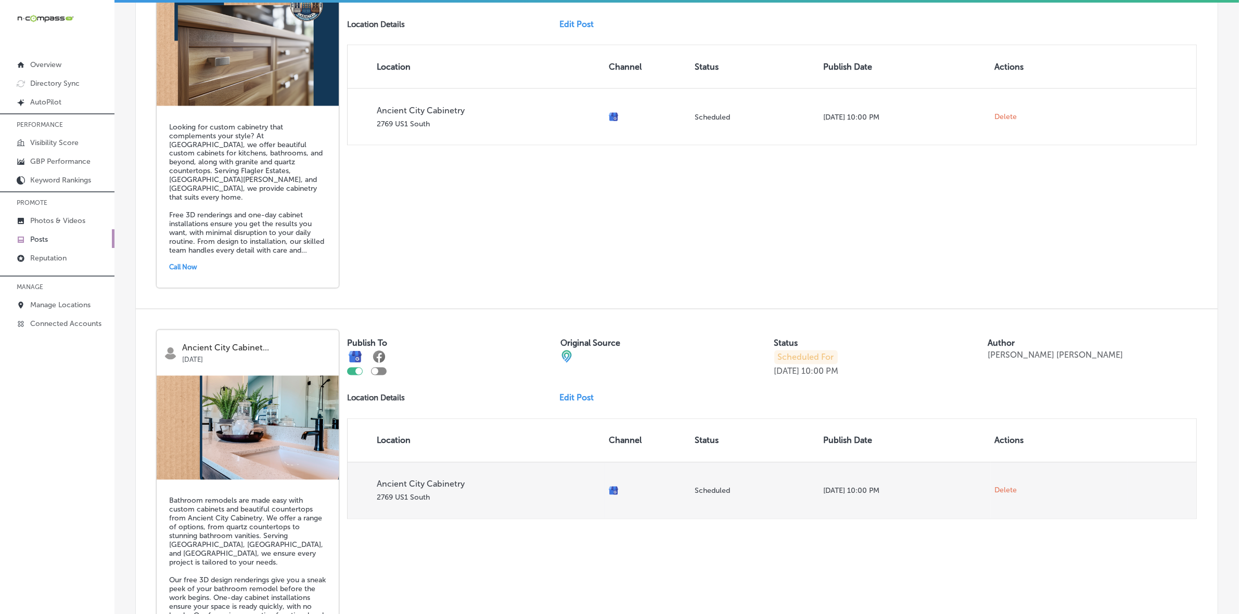
scroll to position [2420, 0]
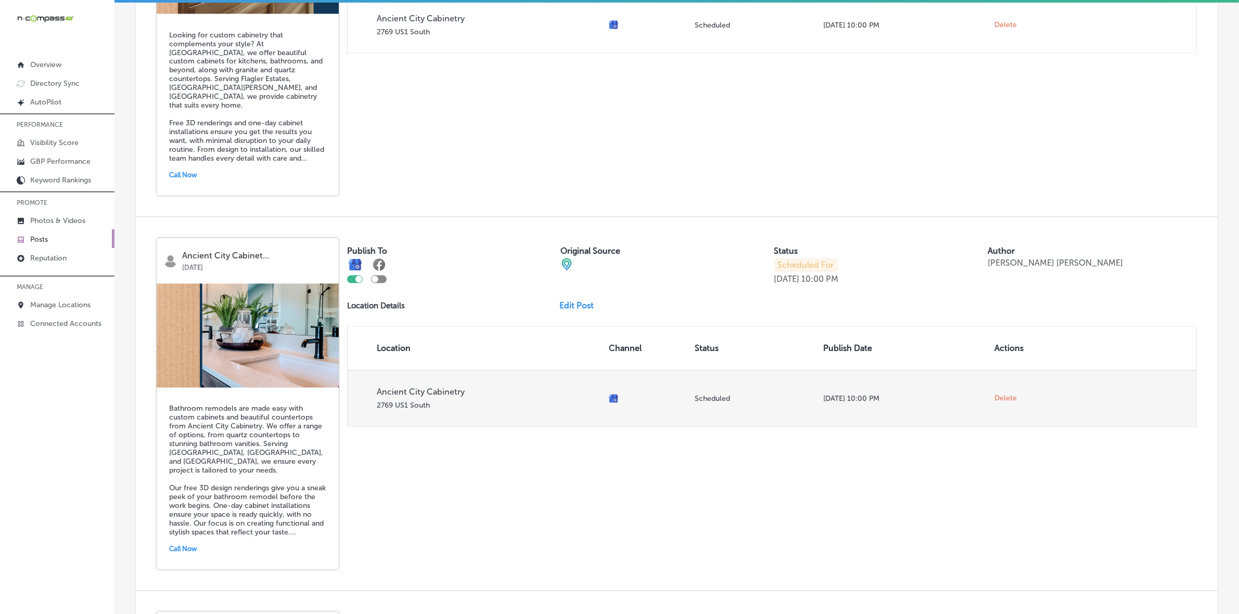
click at [1005, 404] on span "Delete" at bounding box center [1006, 398] width 22 height 9
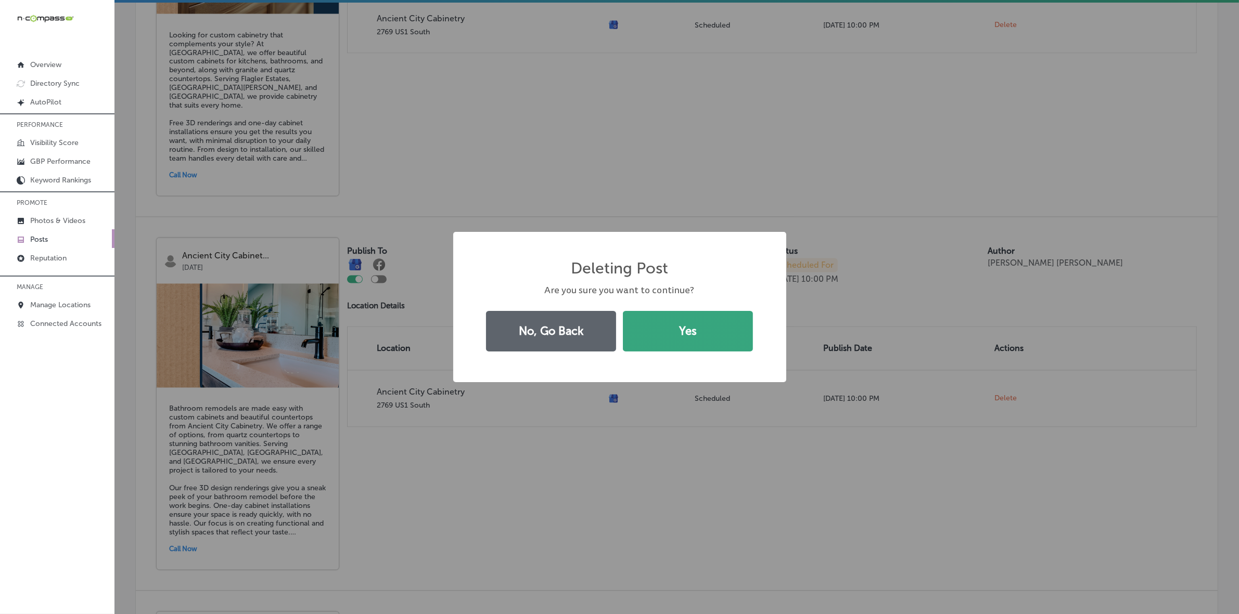
click at [695, 336] on button "Yes" at bounding box center [688, 331] width 130 height 41
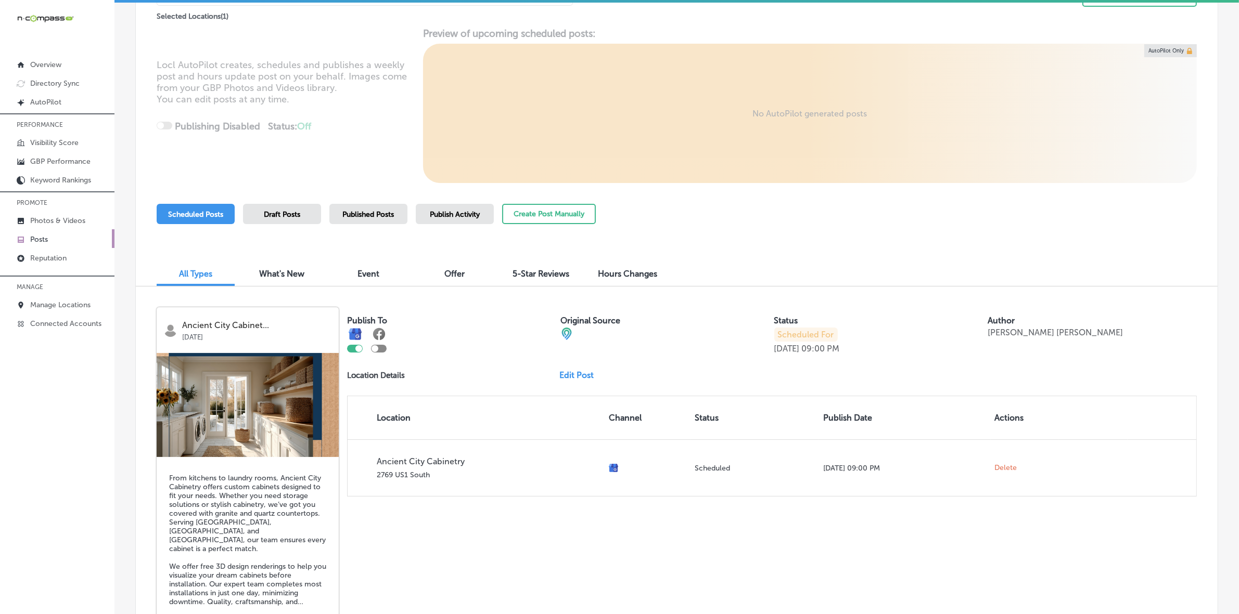
scroll to position [0, 0]
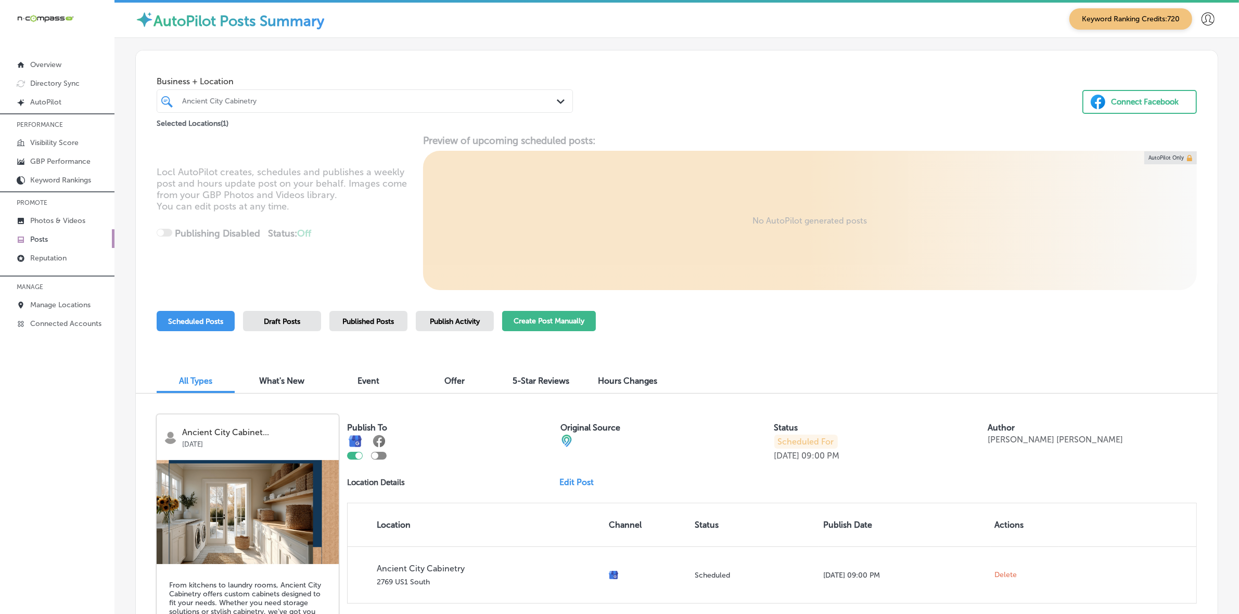
click at [556, 320] on button "Create Post Manually" at bounding box center [549, 321] width 94 height 20
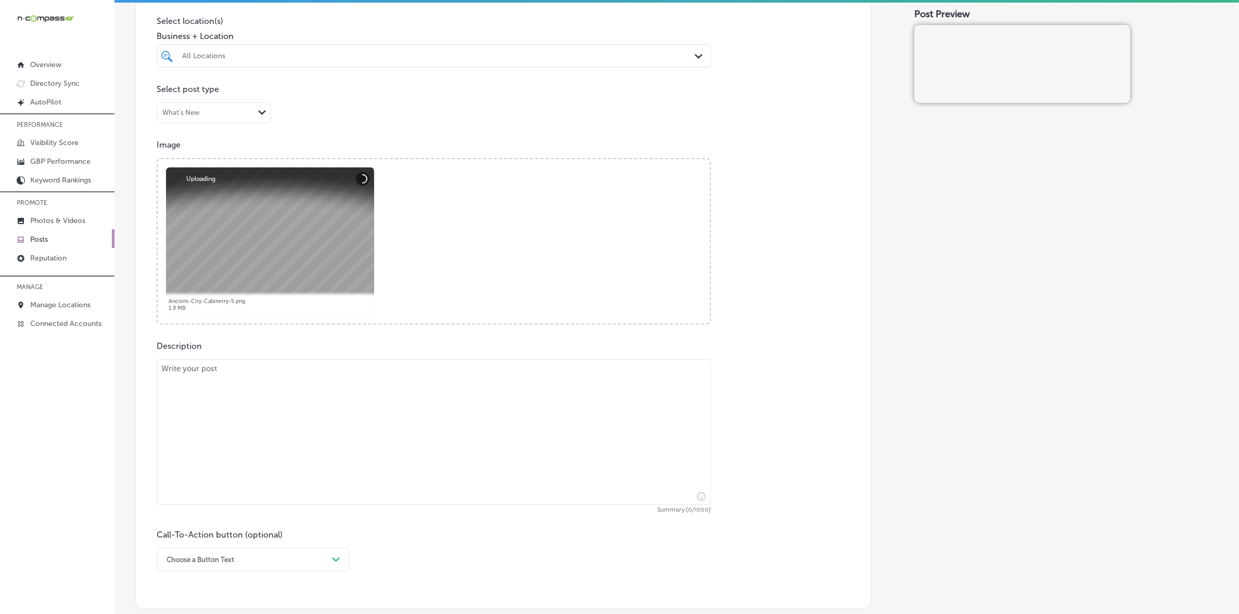
scroll to position [260, 0]
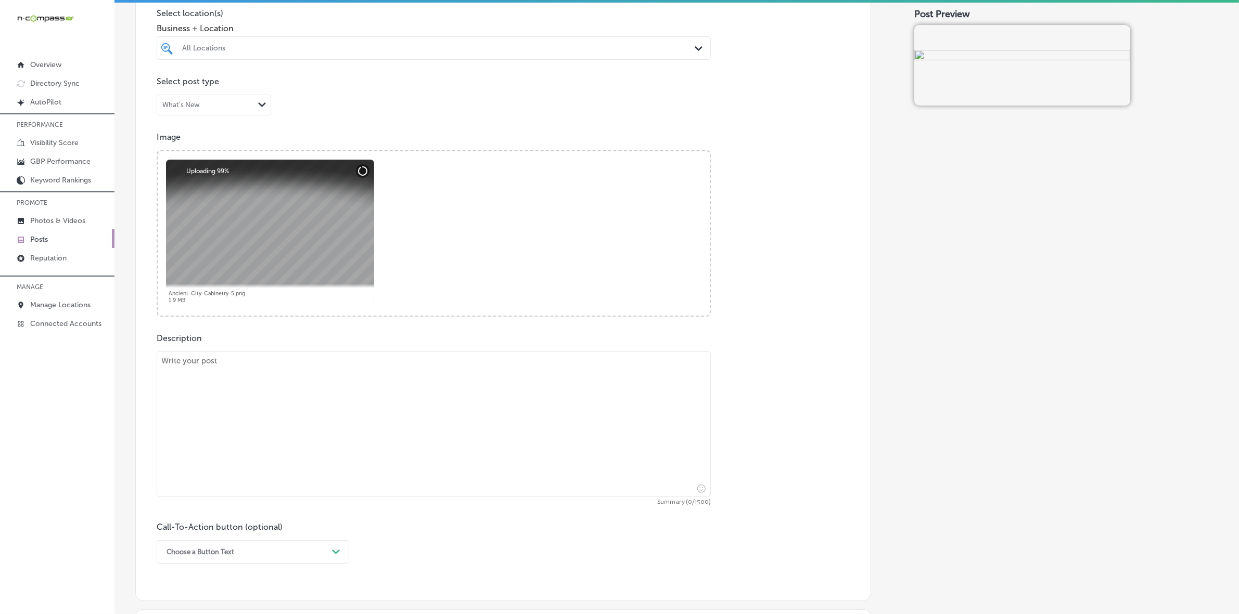
click at [424, 412] on textarea at bounding box center [434, 425] width 554 height 146
paste textarea "A custom vanity is the perfect way to enhance both the look and function of you…"
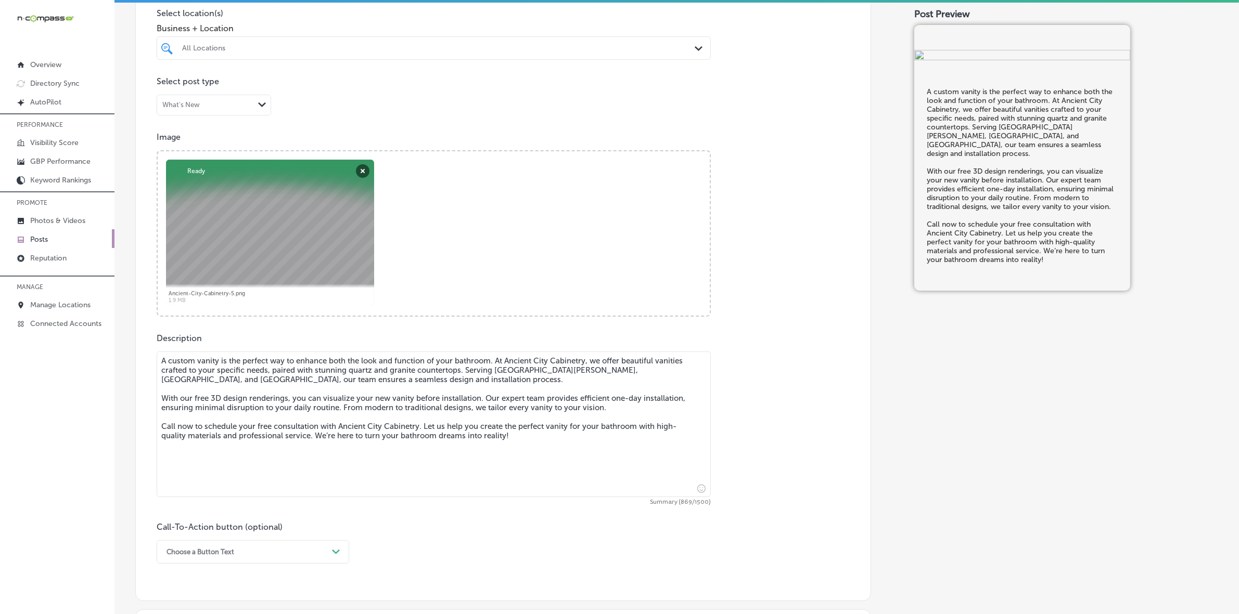
type textarea "A custom vanity is the perfect way to enhance both the look and function of you…"
click at [298, 550] on div "option Buy focused, 4 of 7. 7 results available. Use Up and Down to choose opti…" at bounding box center [253, 551] width 192 height 23
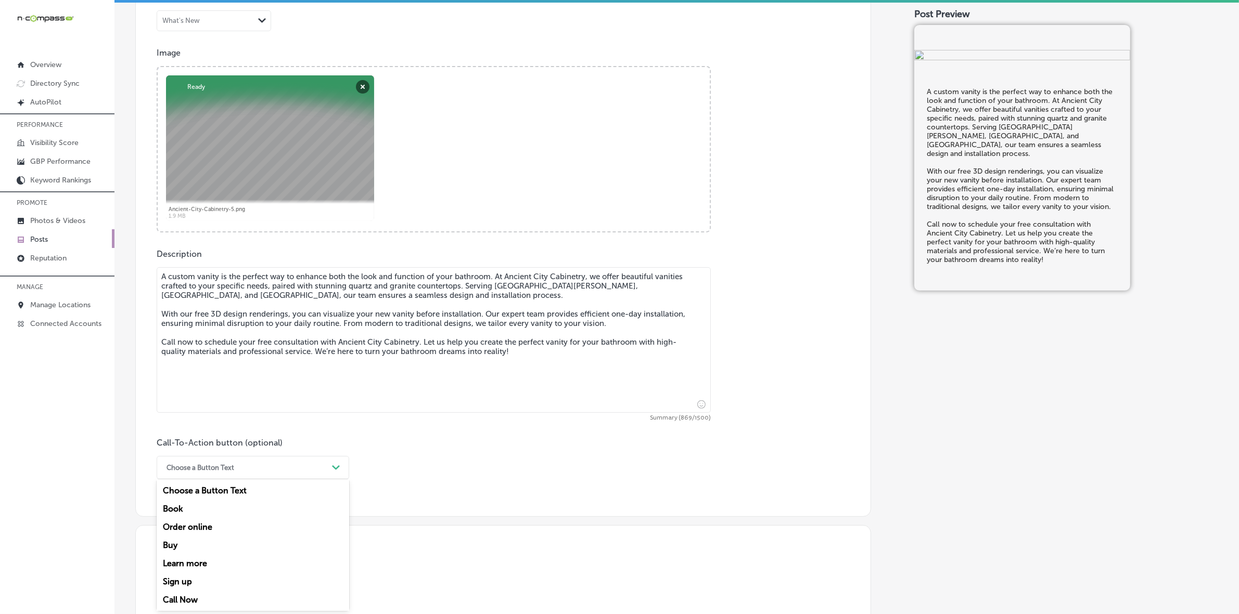
click at [206, 601] on div "Call Now" at bounding box center [253, 600] width 192 height 18
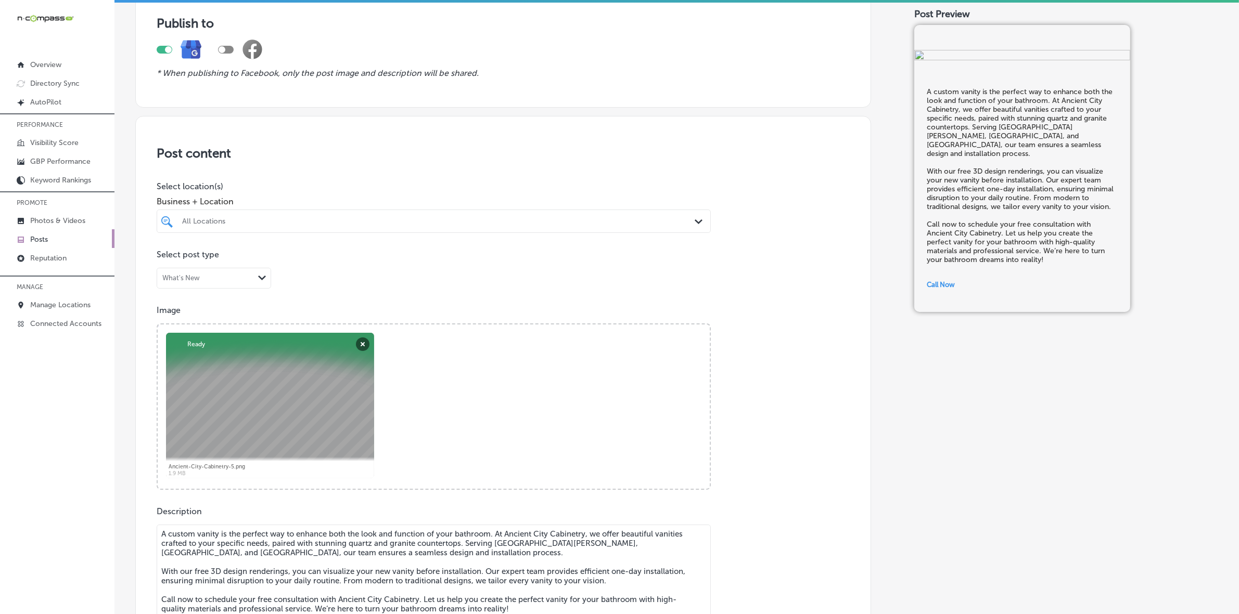
scroll to position [84, 0]
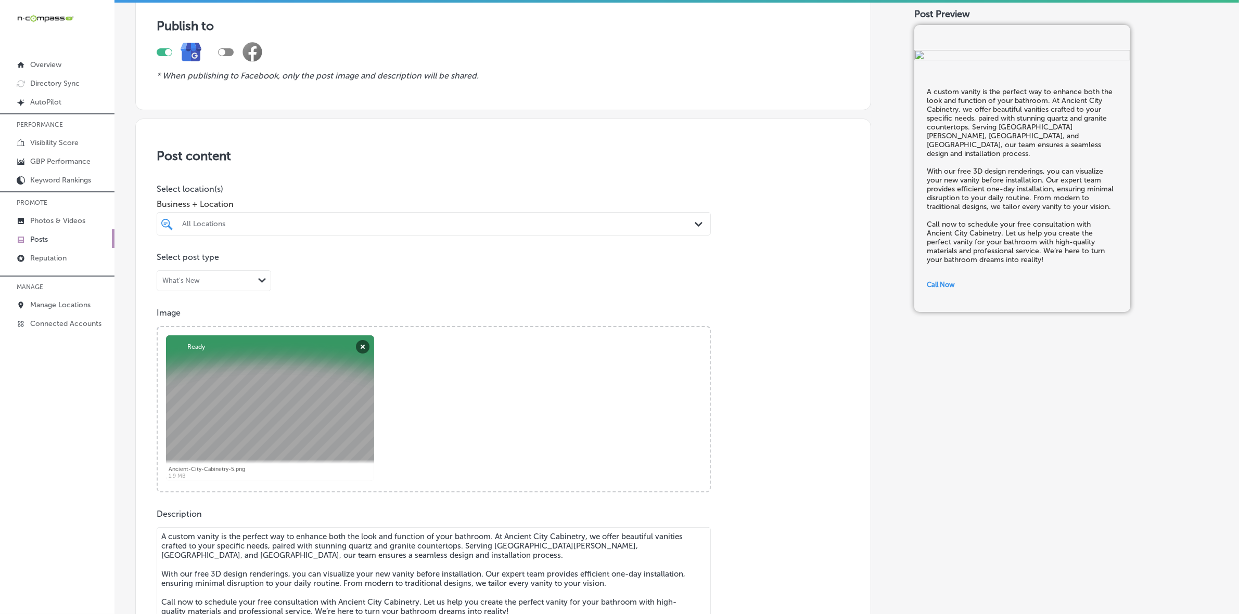
click at [393, 232] on div "All Locations Path Created with Sketch." at bounding box center [434, 223] width 554 height 23
click at [412, 261] on label "2769 US1 South" at bounding box center [431, 262] width 155 height 7
type input "ancient"
click at [714, 309] on p "Image" at bounding box center [503, 313] width 693 height 10
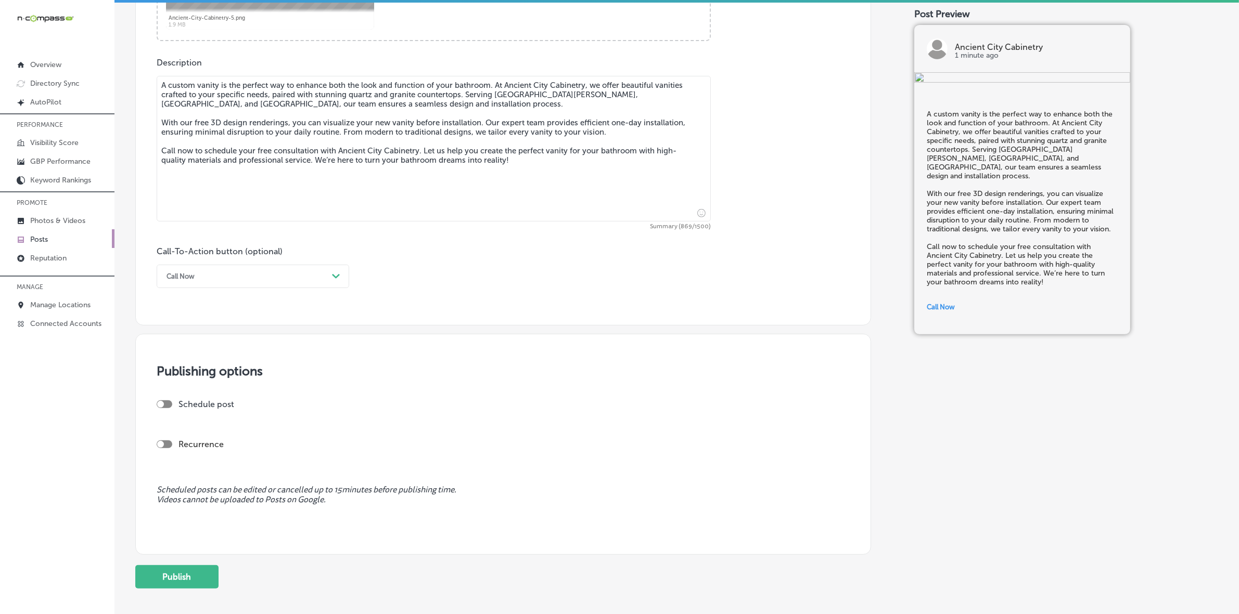
scroll to position [539, 0]
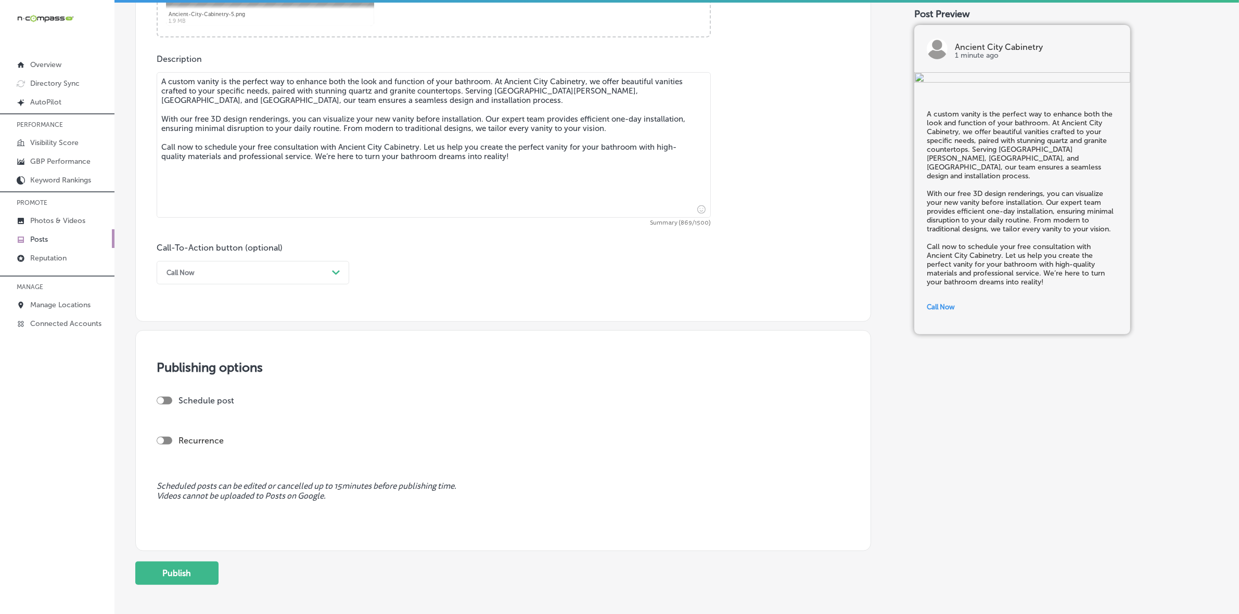
click at [164, 399] on div at bounding box center [165, 401] width 16 height 8
checkbox input "true"
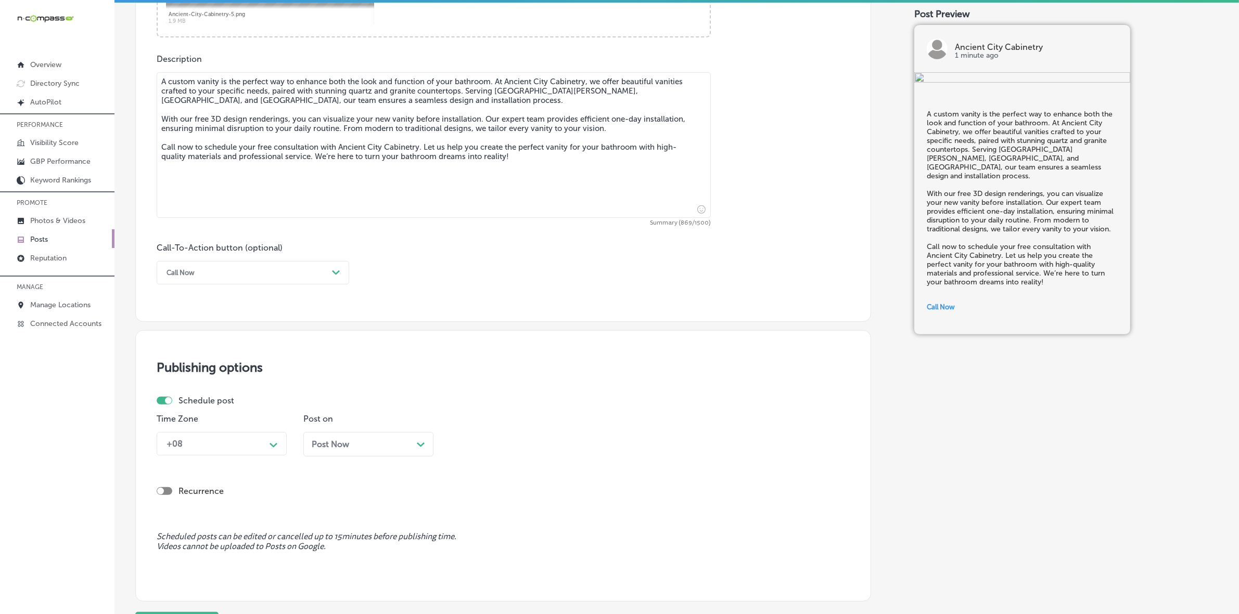
click at [263, 450] on div "+08" at bounding box center [213, 444] width 104 height 18
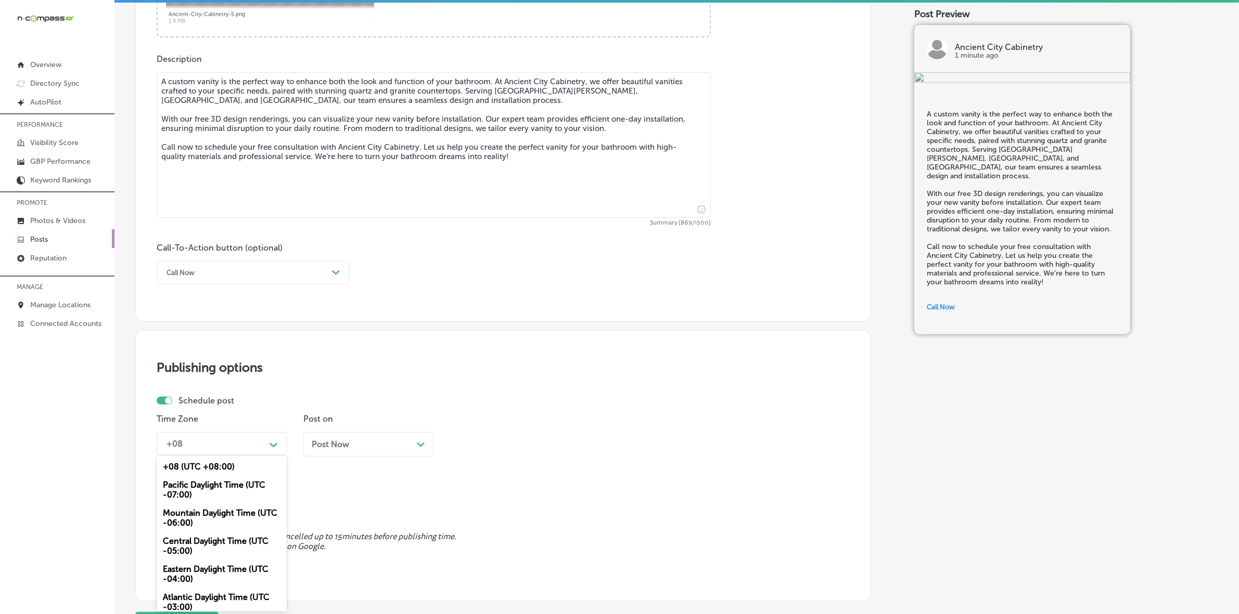
click at [242, 516] on div "Mountain Daylight Time (UTC -06:00)" at bounding box center [222, 518] width 130 height 28
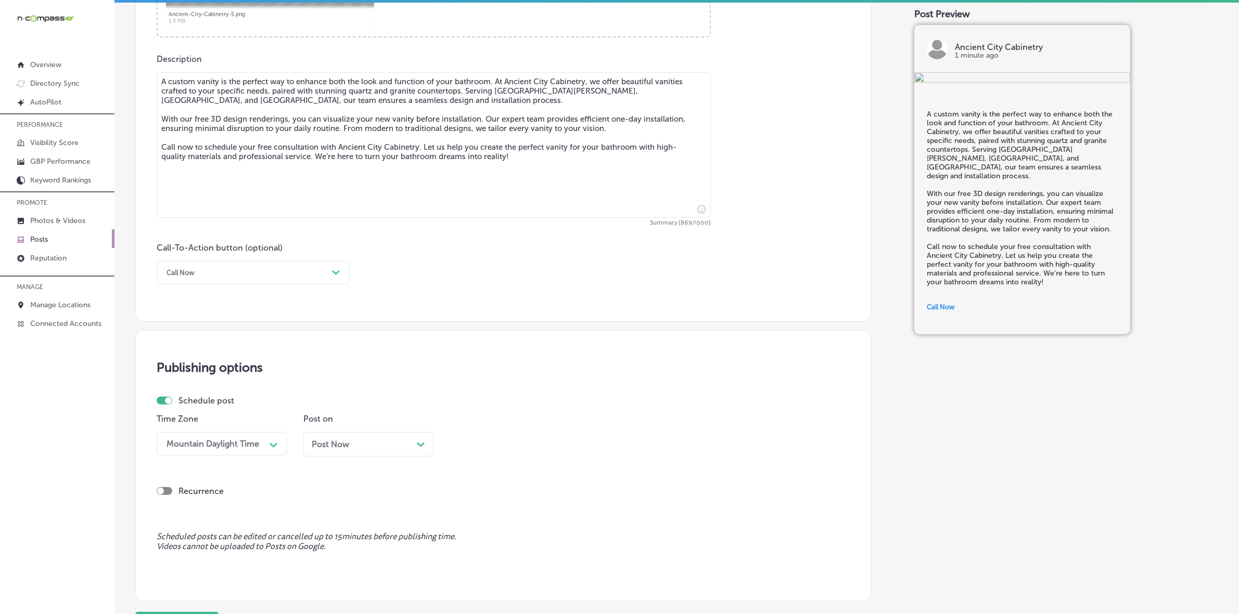
click at [346, 451] on div "Post Now Path Created with Sketch." at bounding box center [368, 444] width 130 height 24
click at [551, 446] on div "02:45 PM" at bounding box center [507, 444] width 104 height 18
click at [480, 521] on div "7:00 AM" at bounding box center [515, 521] width 130 height 18
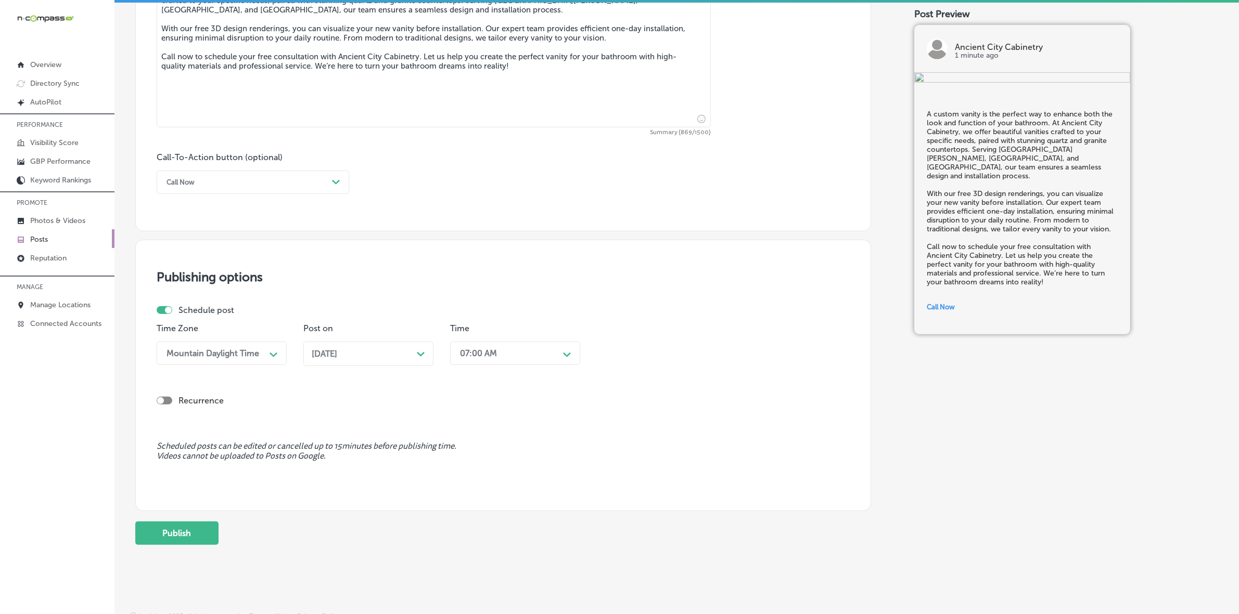
scroll to position [641, 0]
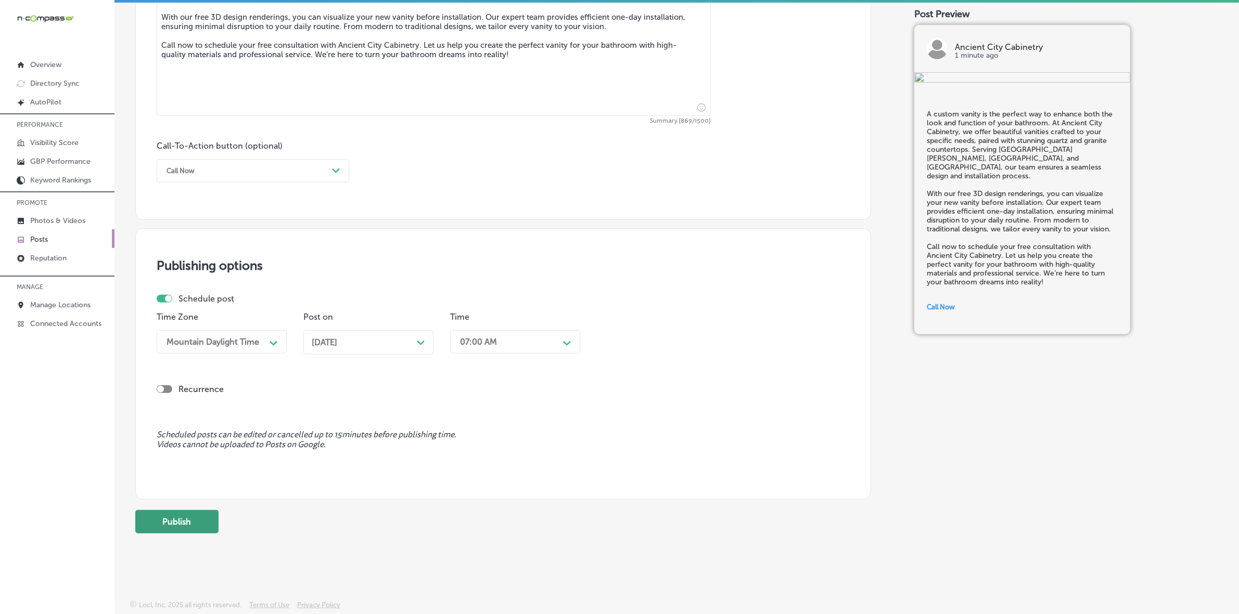
click at [173, 524] on button "Publish" at bounding box center [176, 521] width 83 height 23
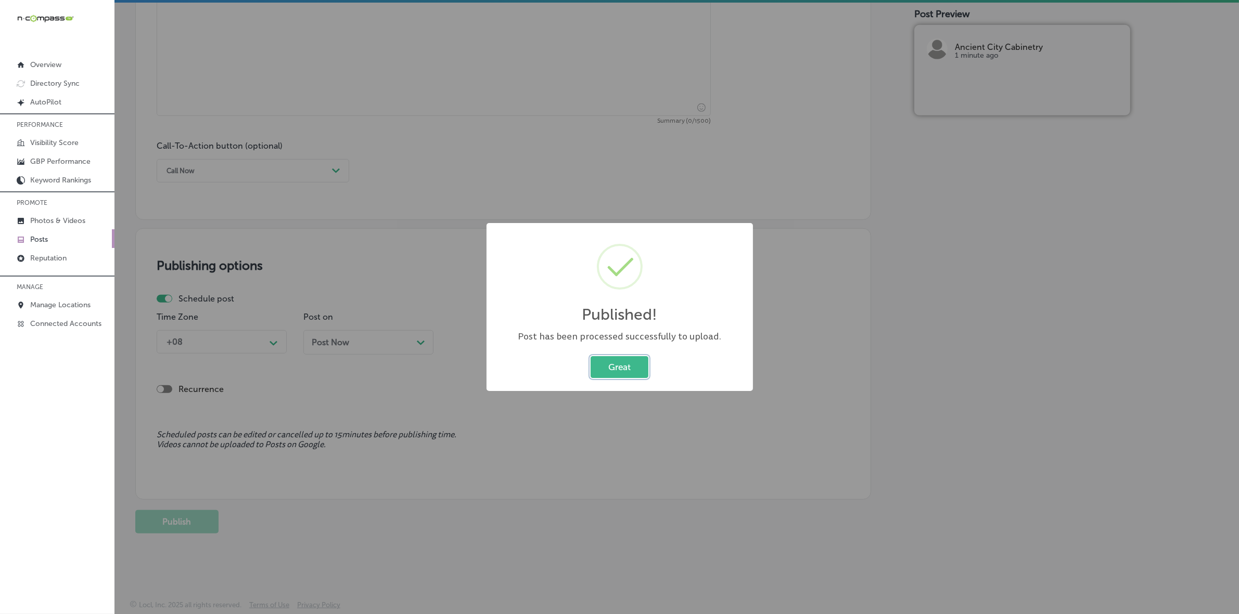
drag, startPoint x: 624, startPoint y: 375, endPoint x: 582, endPoint y: 389, distance: 44.9
click at [624, 375] on button "Great" at bounding box center [619, 366] width 58 height 21
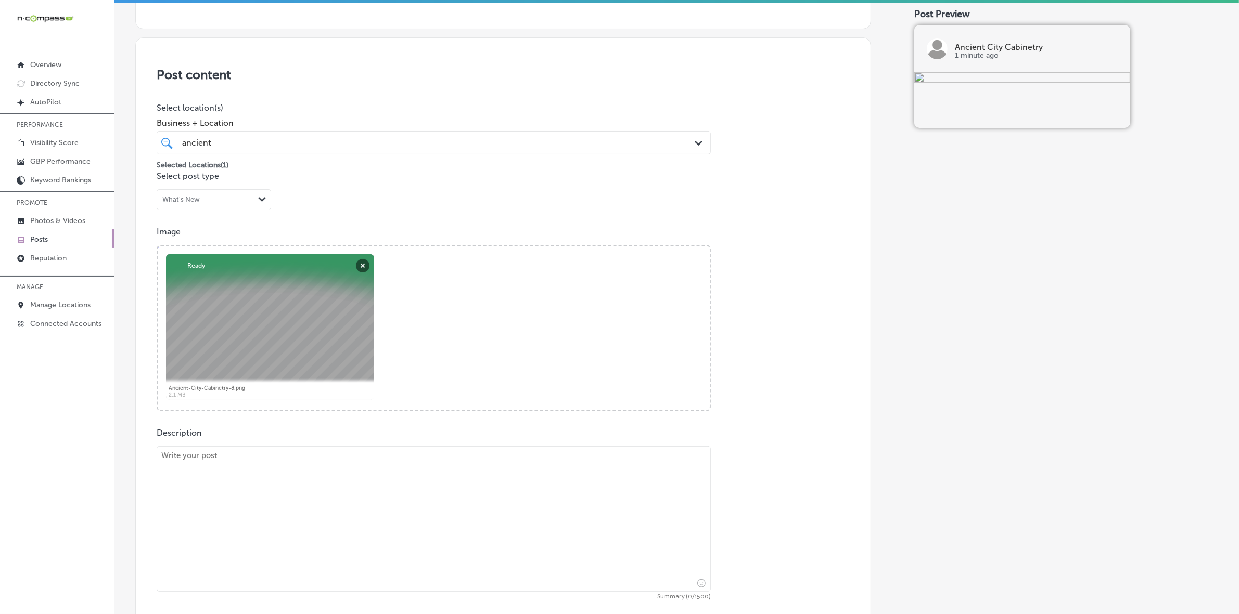
scroll to position [316, 0]
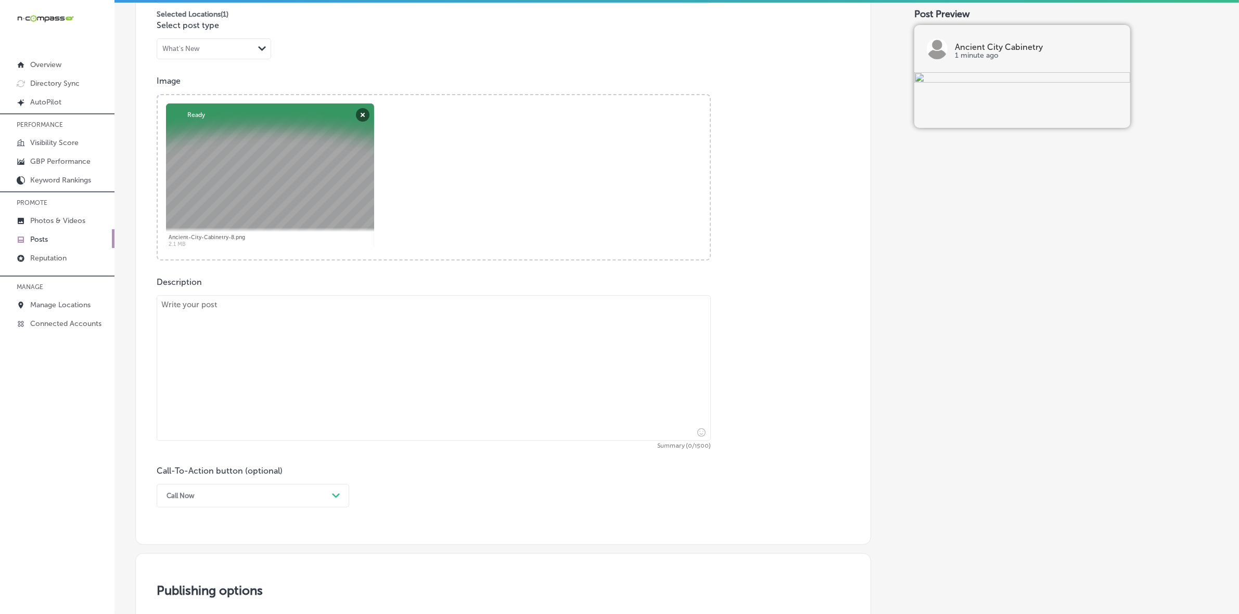
click at [360, 417] on textarea at bounding box center [434, 368] width 554 height 146
paste textarea "At Ancient City Cabinetry, we specialize in designing custom vanities that perf…"
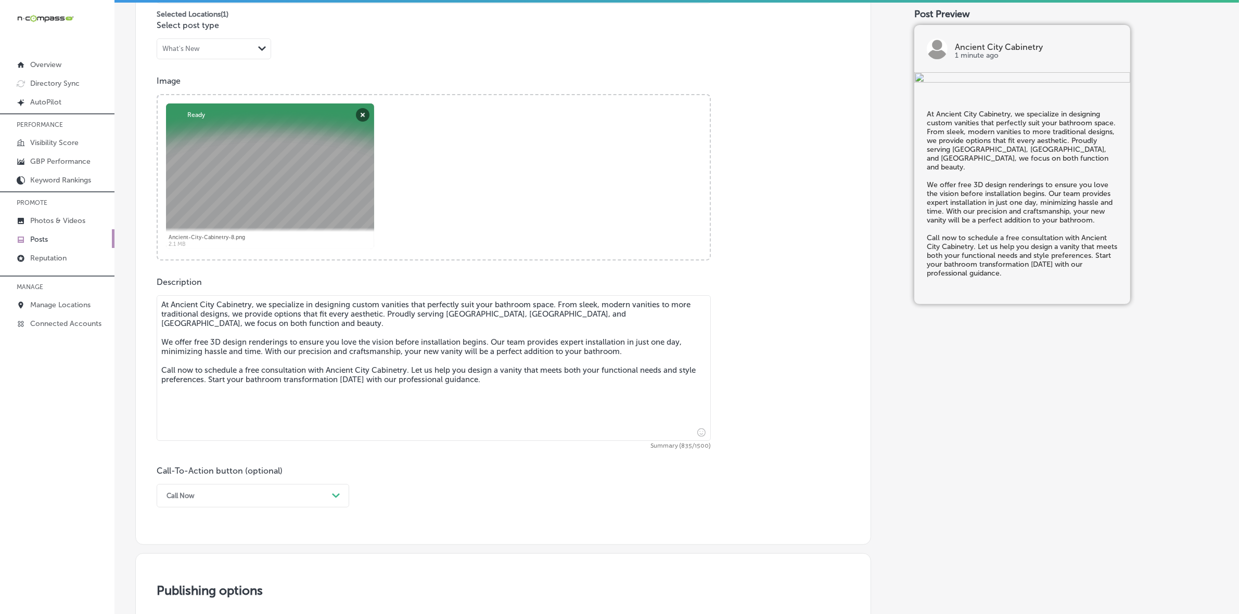
type textarea "At Ancient City Cabinetry, we specialize in designing custom vanities that perf…"
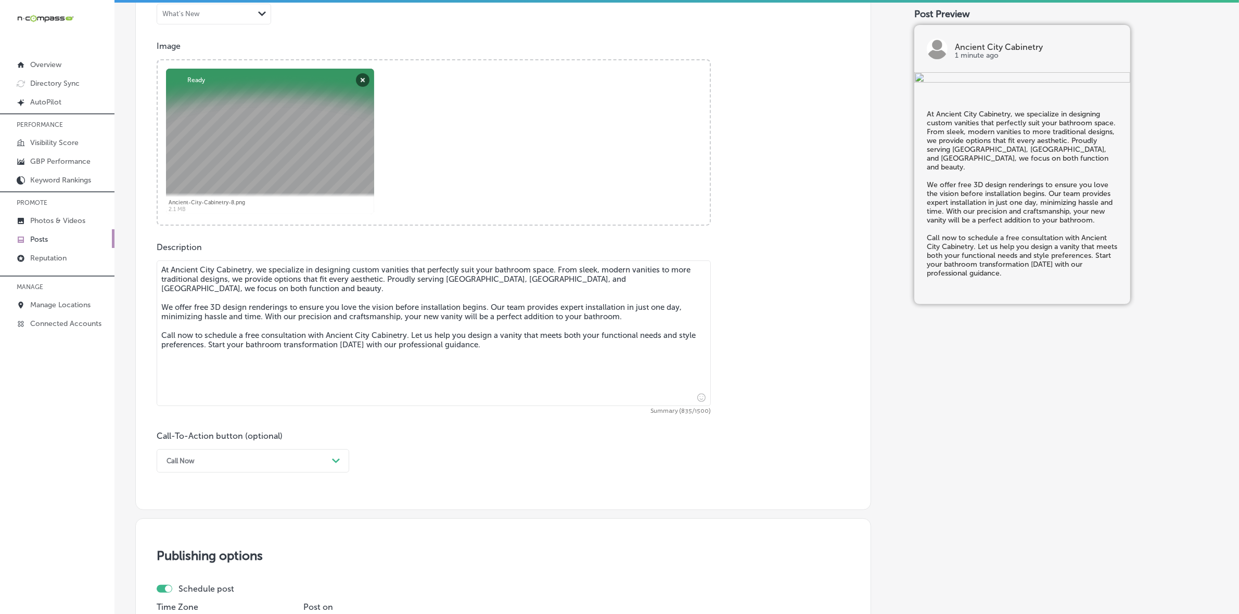
scroll to position [381, 0]
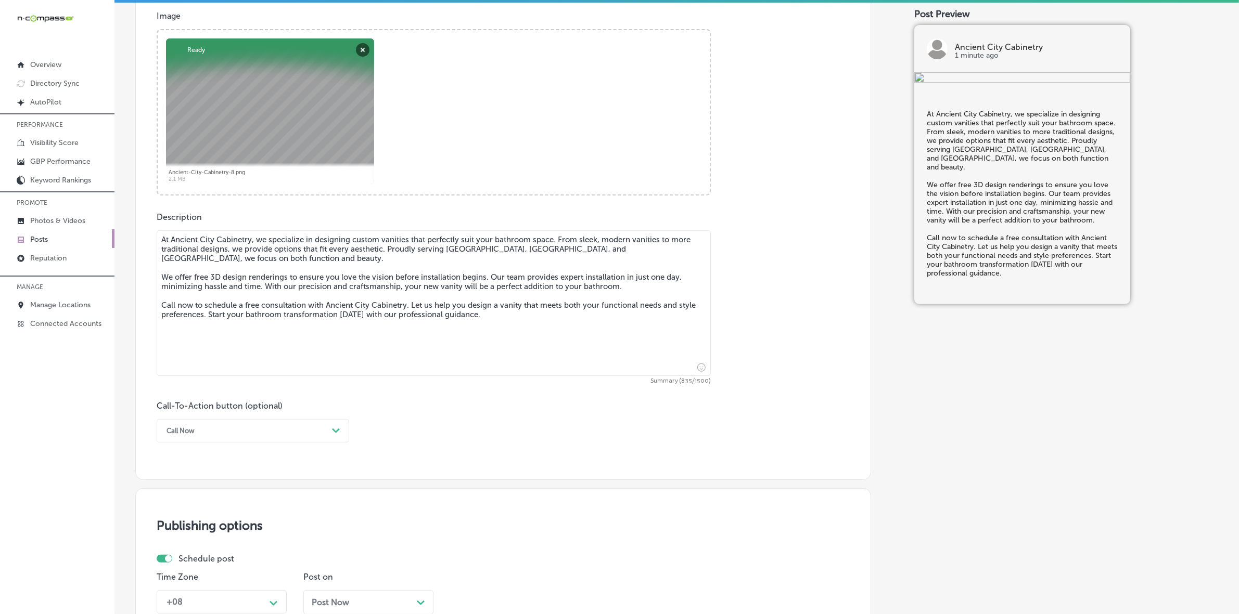
drag, startPoint x: 264, startPoint y: 430, endPoint x: 262, endPoint y: 437, distance: 7.7
click at [264, 430] on div "Call Now" at bounding box center [244, 431] width 166 height 16
click at [187, 563] on div "Call Now" at bounding box center [253, 563] width 192 height 18
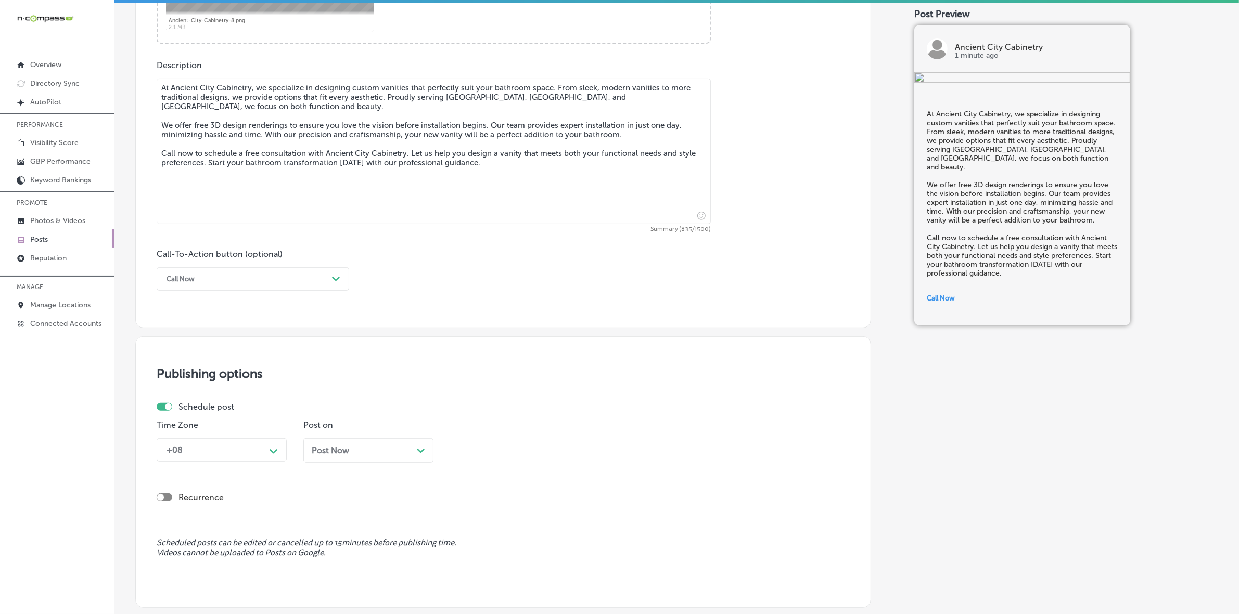
scroll to position [576, 0]
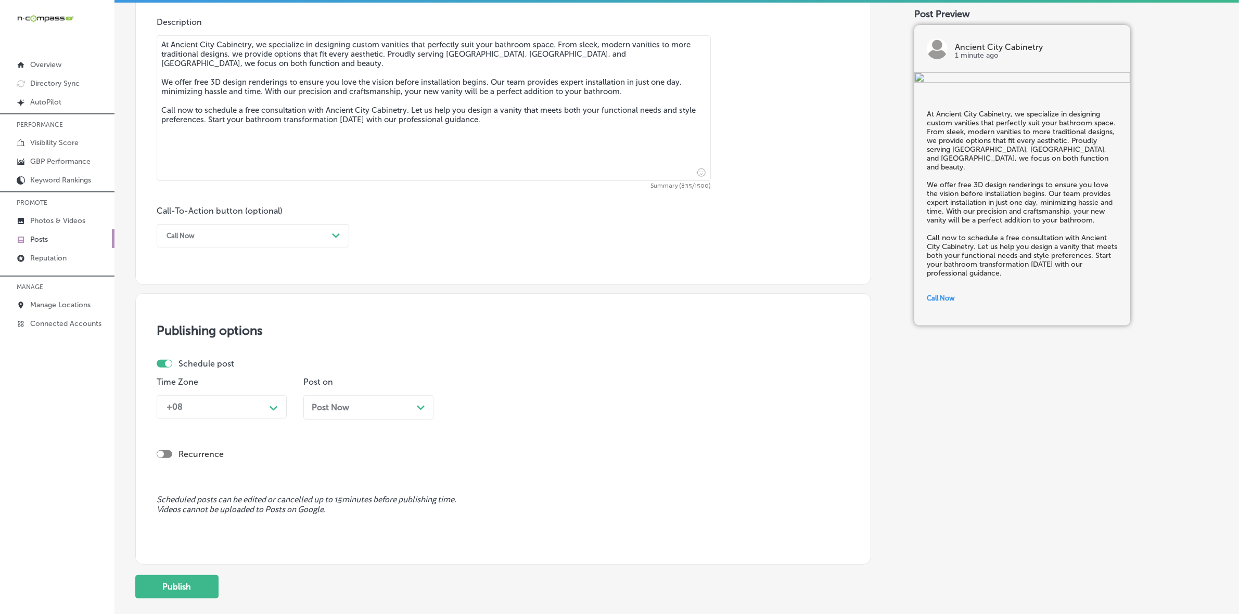
click at [284, 415] on div "+08 Path Created with Sketch." at bounding box center [222, 406] width 130 height 23
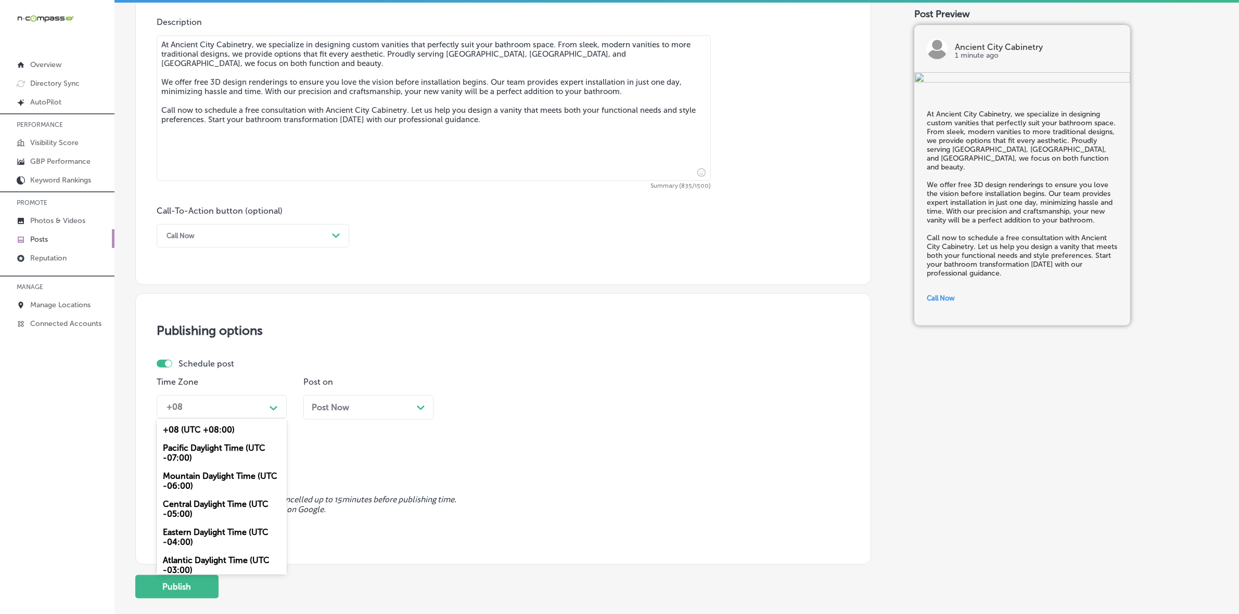
click at [234, 480] on div "Mountain Daylight Time (UTC -06:00)" at bounding box center [222, 481] width 130 height 28
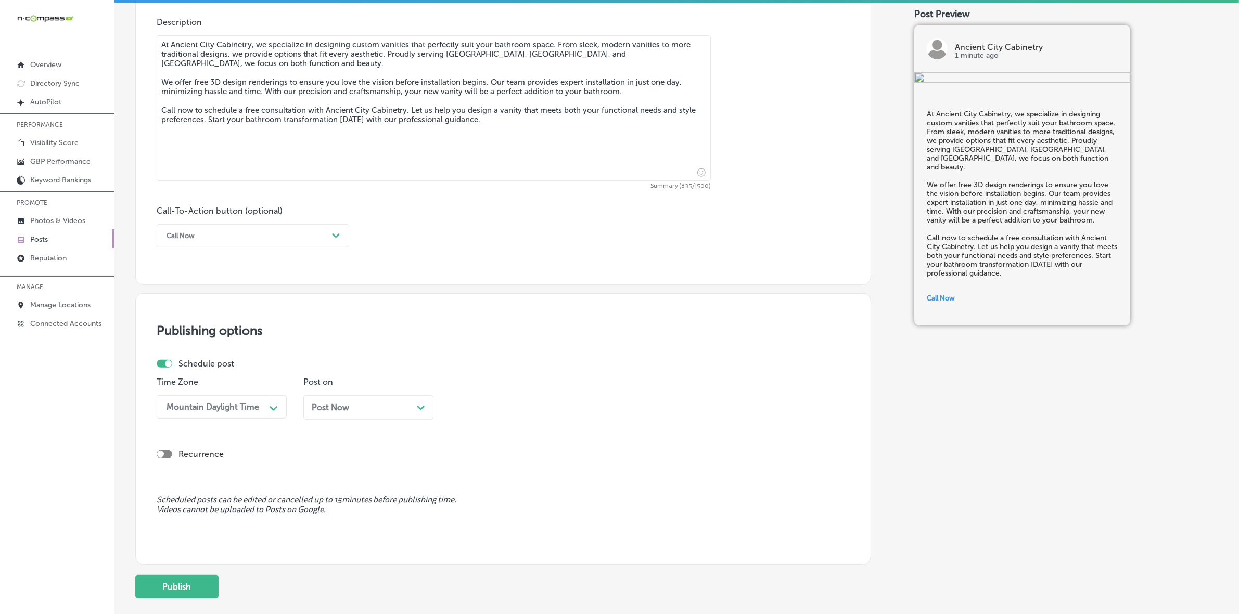
click at [365, 402] on div "Post Now Path Created with Sketch." at bounding box center [368, 407] width 130 height 24
click at [383, 407] on div "Oct 06, 2025 Path Created with Sketch." at bounding box center [368, 408] width 113 height 10
click at [510, 412] on div "02:45 PM" at bounding box center [507, 407] width 104 height 18
click at [488, 541] on div "7:00 AM" at bounding box center [515, 549] width 130 height 18
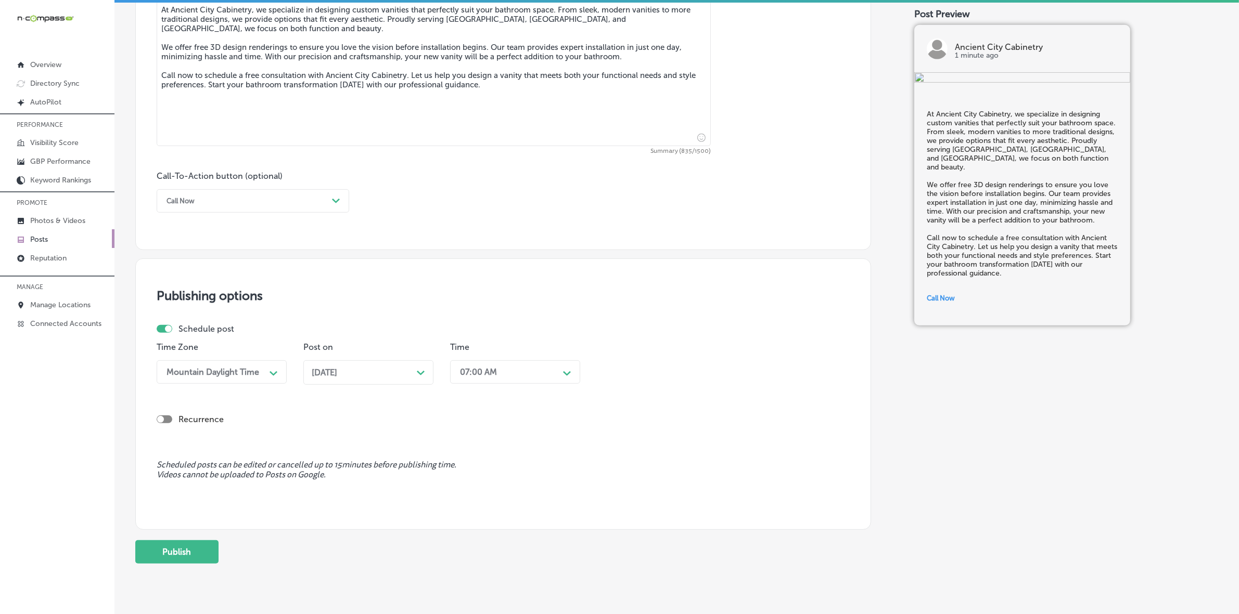
scroll to position [641, 0]
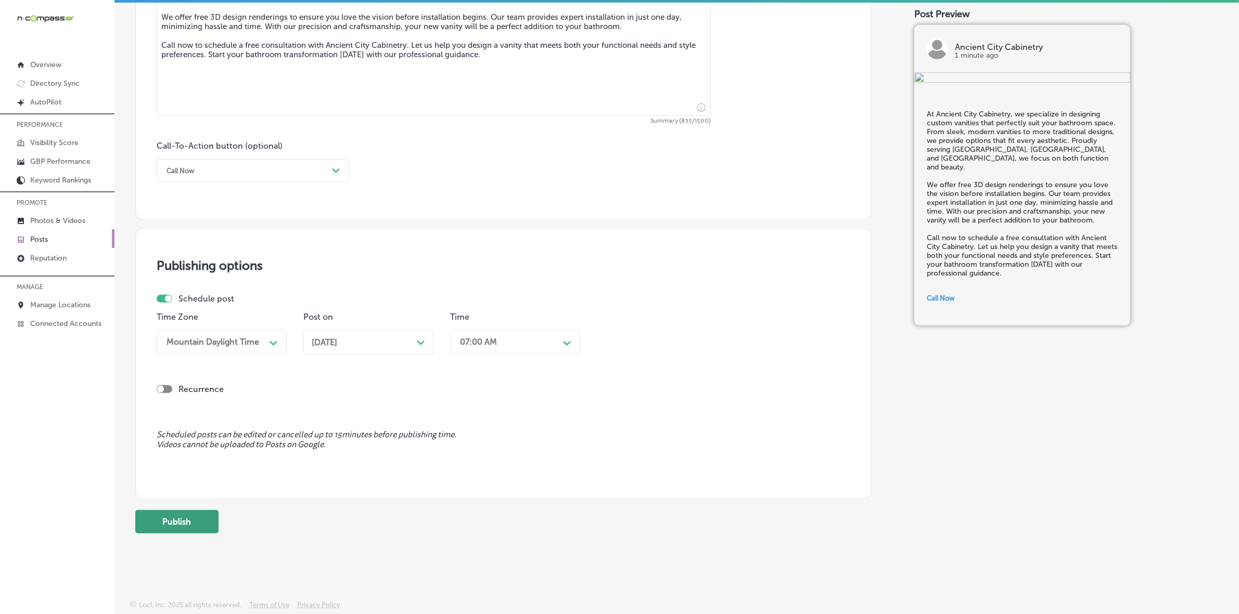
click at [208, 515] on button "Publish" at bounding box center [176, 521] width 83 height 23
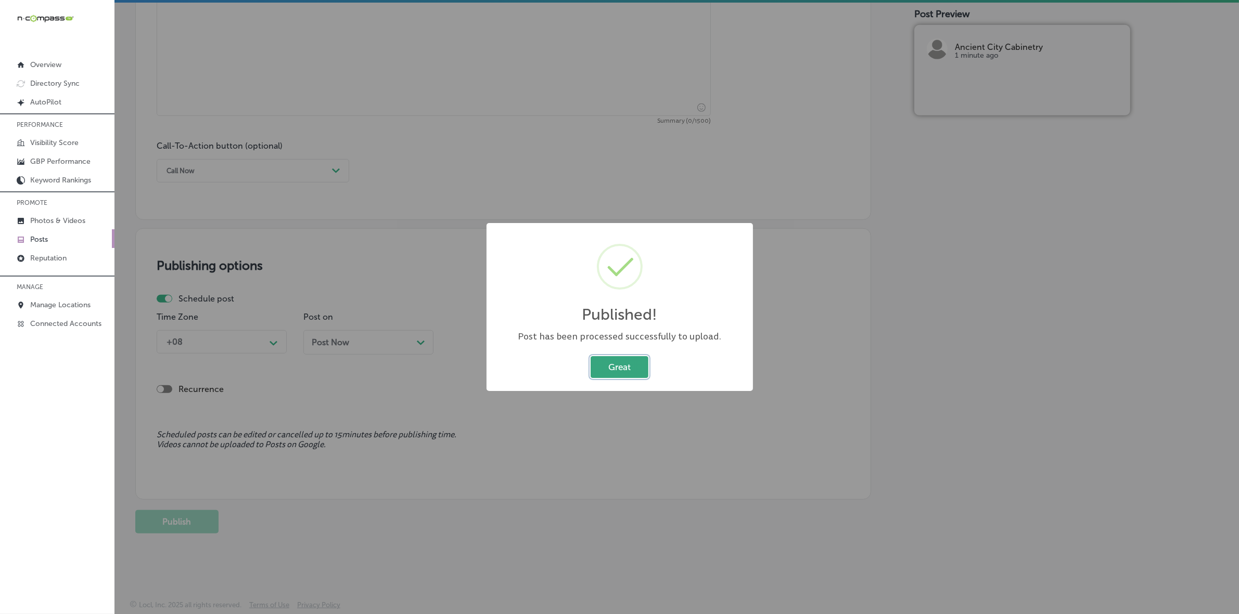
click at [633, 363] on button "Great" at bounding box center [619, 366] width 58 height 21
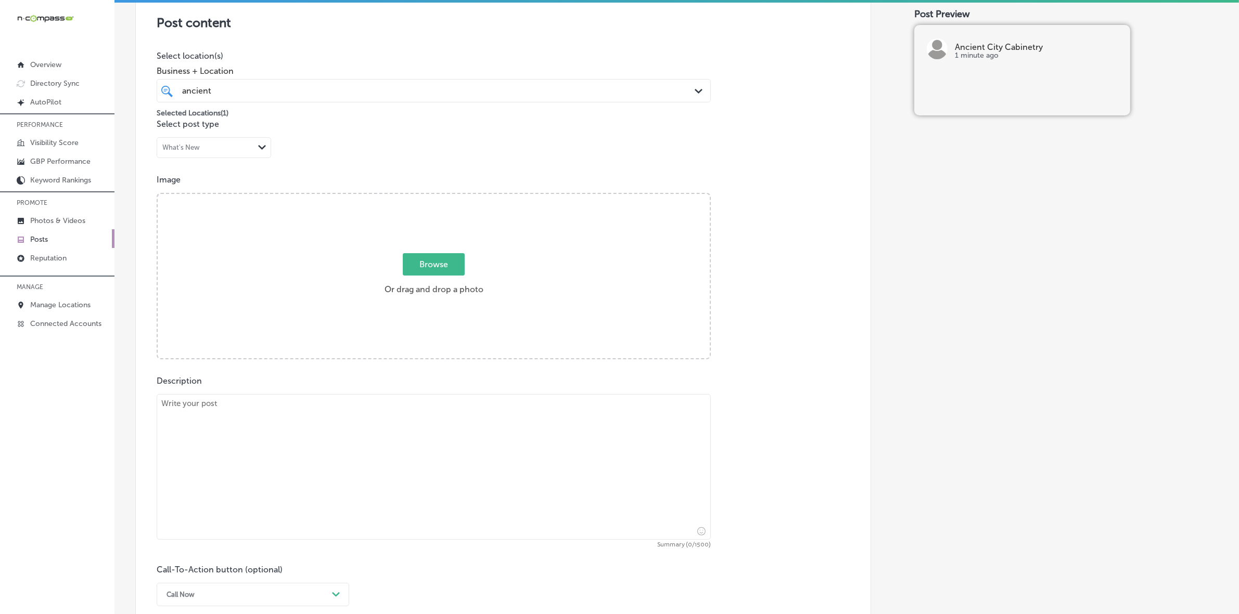
scroll to position [186, 0]
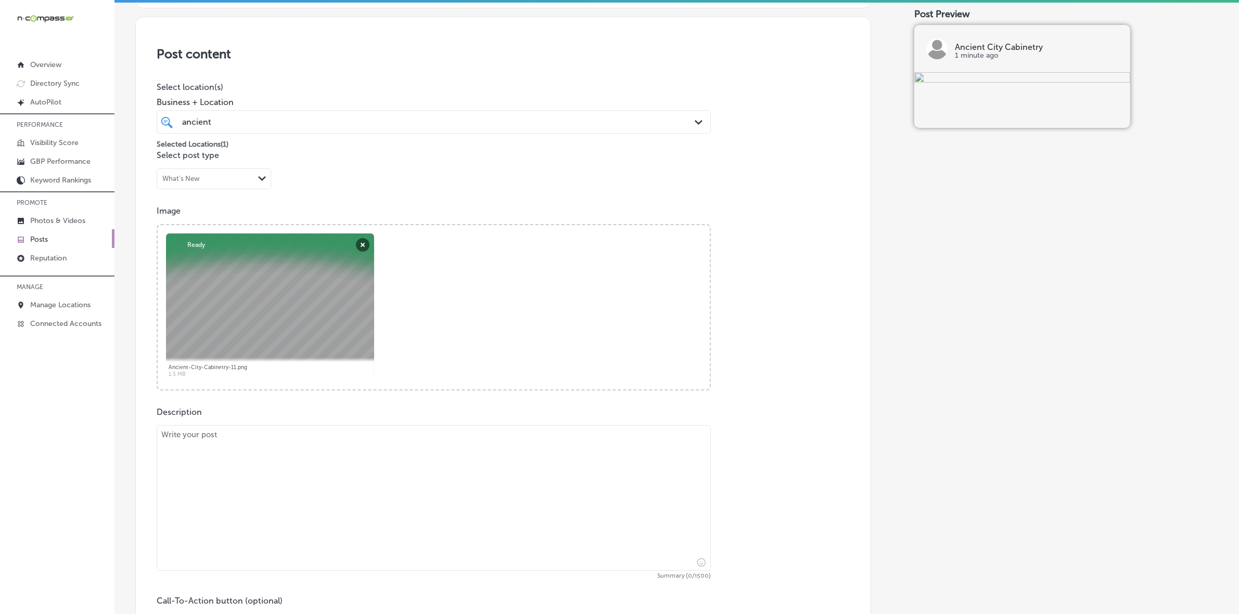
click at [238, 460] on textarea at bounding box center [434, 498] width 554 height 146
paste textarea "Your bathroom deserves a custom vanity that reflects both your style and storag…"
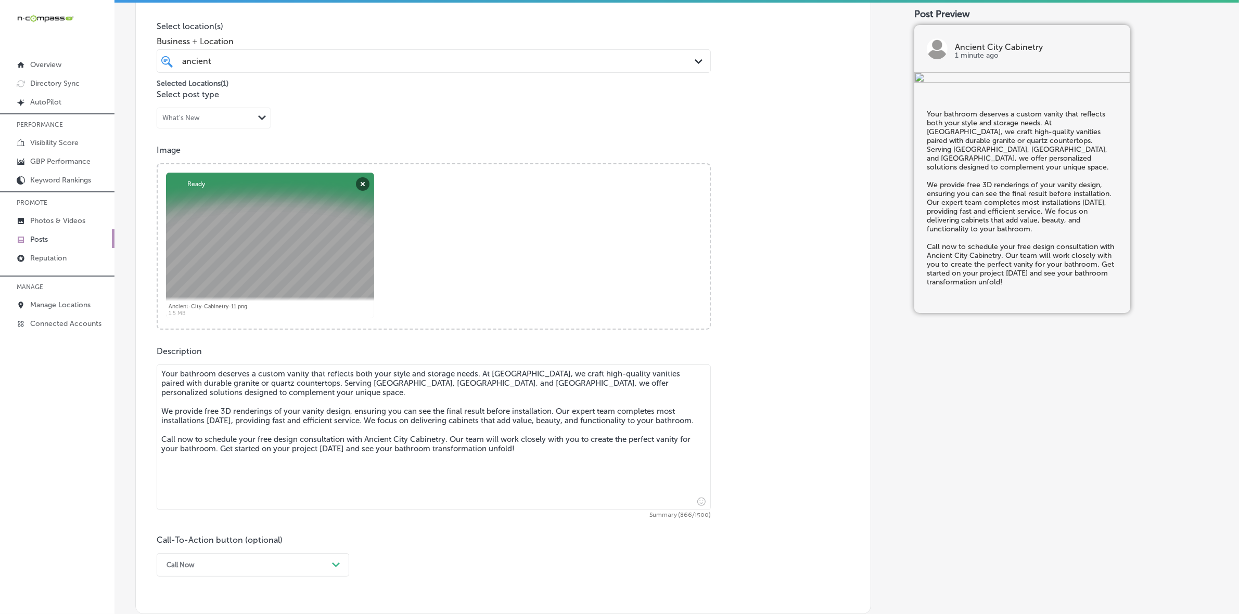
scroll to position [381, 0]
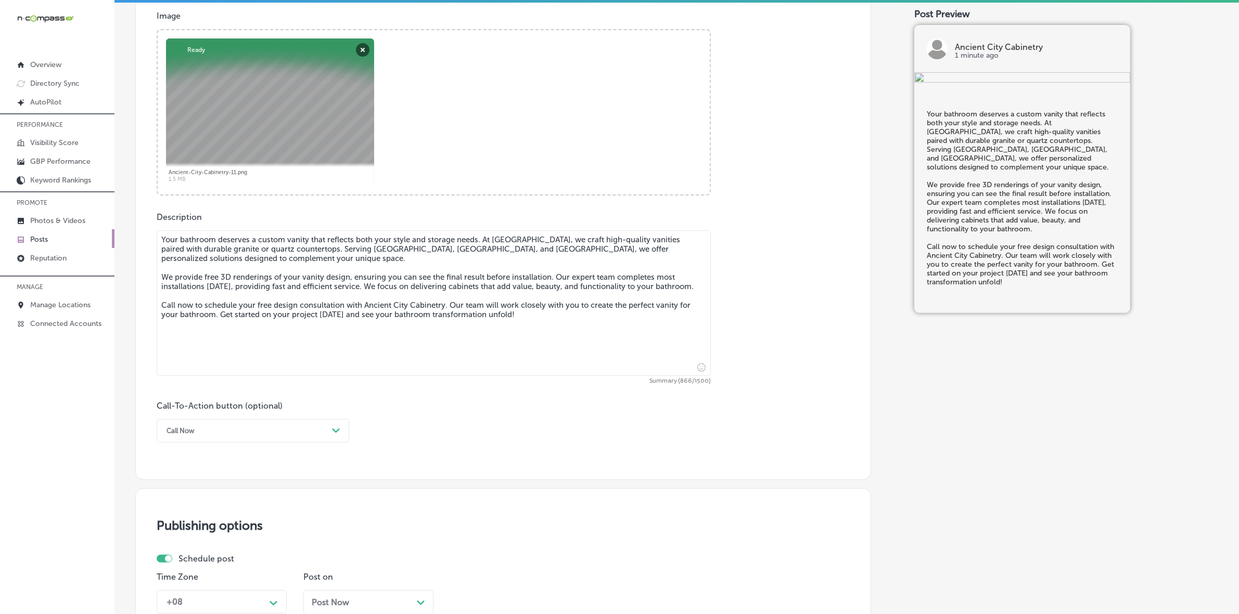
type textarea "Your bathroom deserves a custom vanity that reflects both your style and storag…"
click at [279, 430] on div "Call Now" at bounding box center [244, 431] width 166 height 16
click at [212, 559] on div "Call Now" at bounding box center [253, 563] width 192 height 18
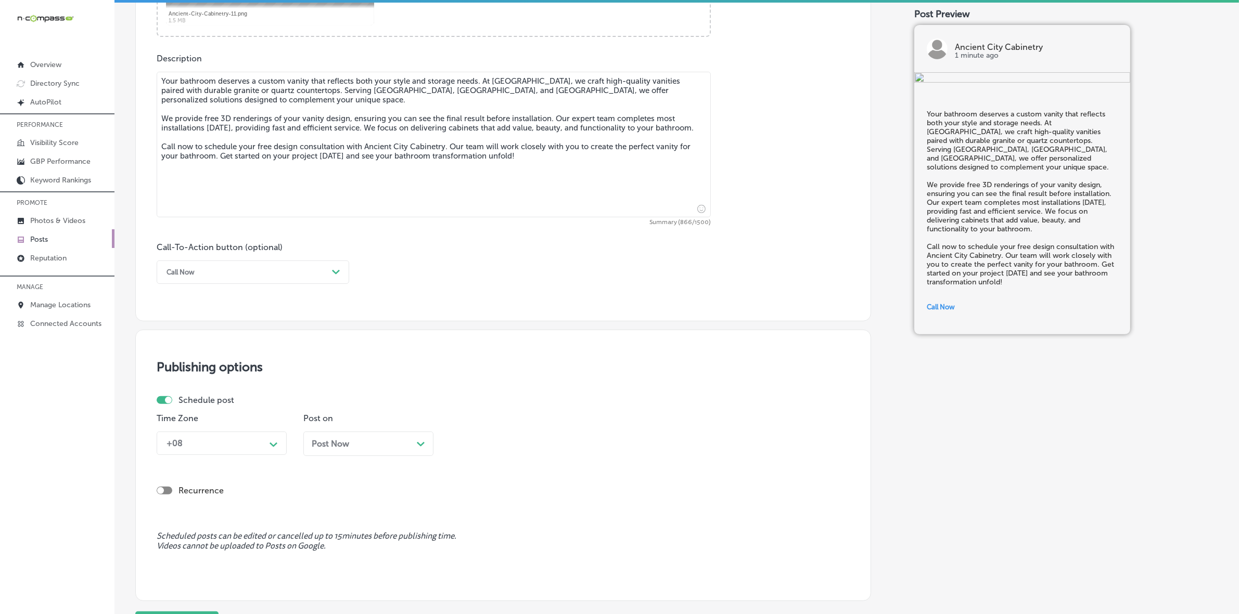
scroll to position [576, 0]
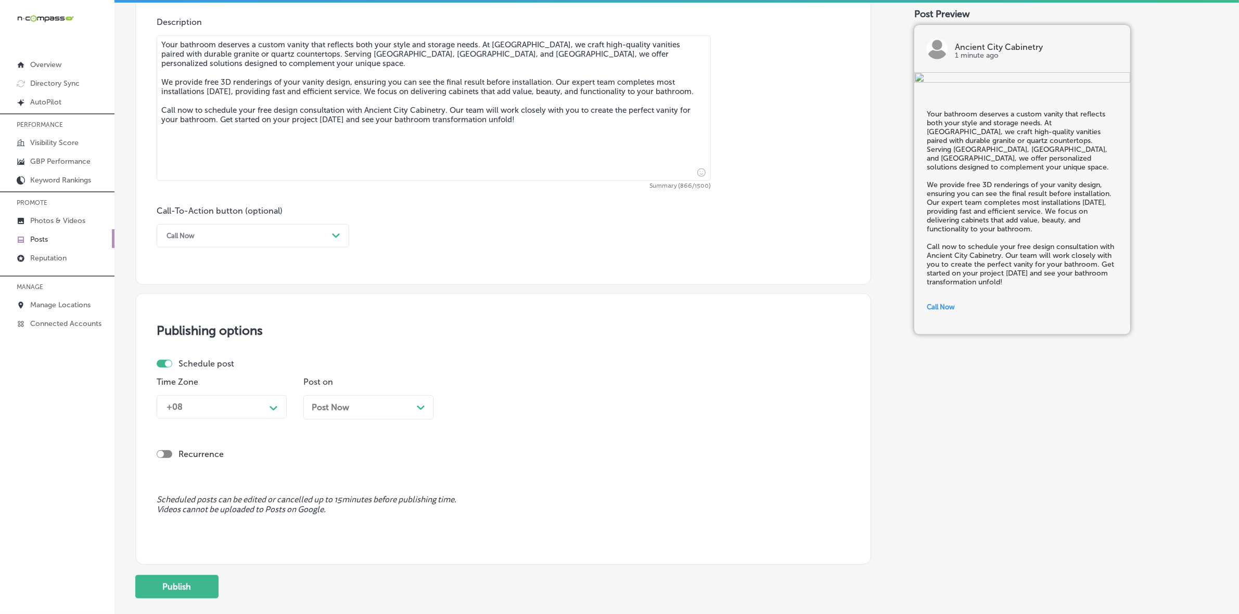
click at [273, 411] on div "Path Created with Sketch." at bounding box center [273, 407] width 8 height 8
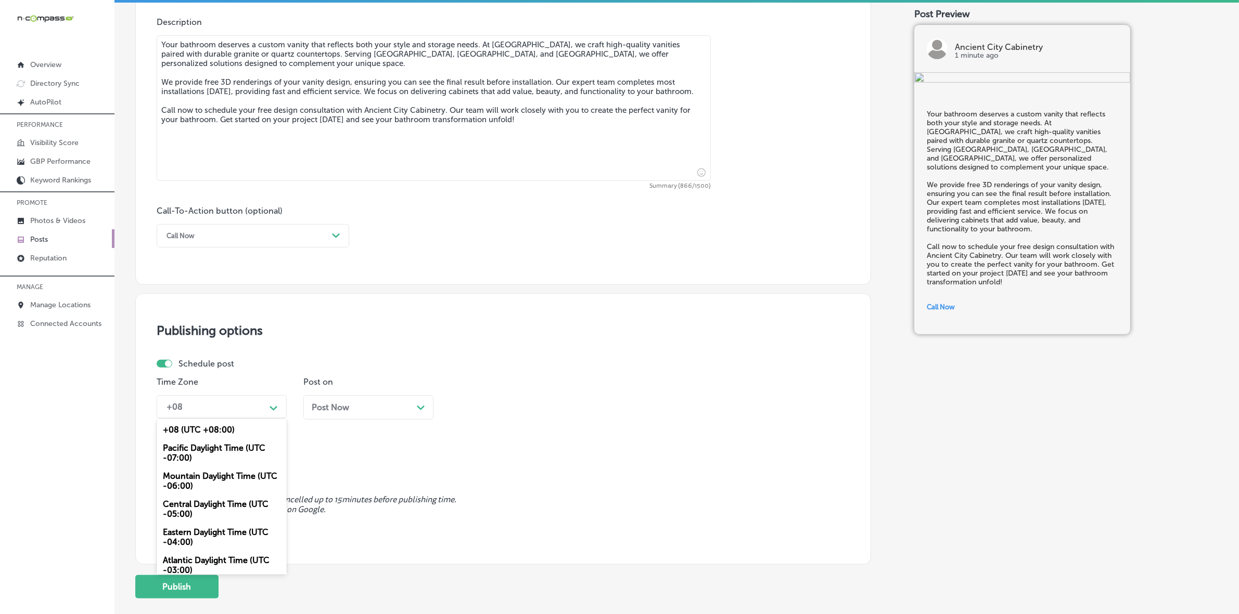
click at [255, 470] on div "Mountain Daylight Time (UTC -06:00)" at bounding box center [222, 481] width 130 height 28
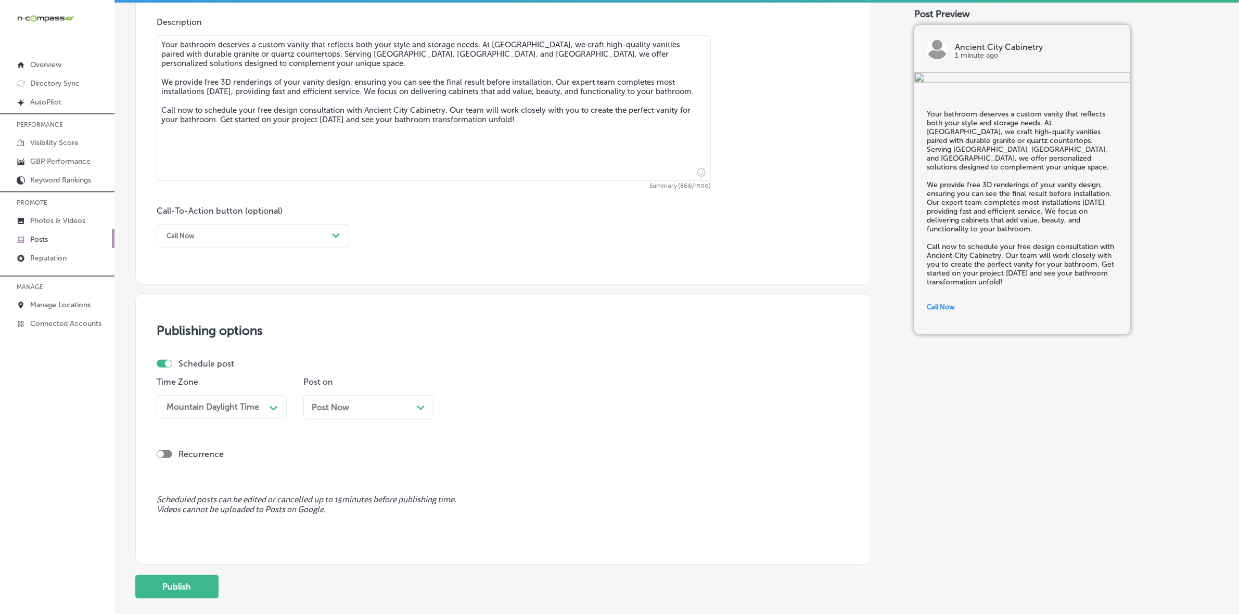
click at [343, 404] on span "Post Now" at bounding box center [330, 408] width 37 height 10
click at [420, 250] on span at bounding box center [418, 251] width 6 height 6
click at [480, 398] on div "02:45 PM" at bounding box center [507, 407] width 104 height 18
click at [478, 482] on div "7:00 AM" at bounding box center [515, 484] width 130 height 18
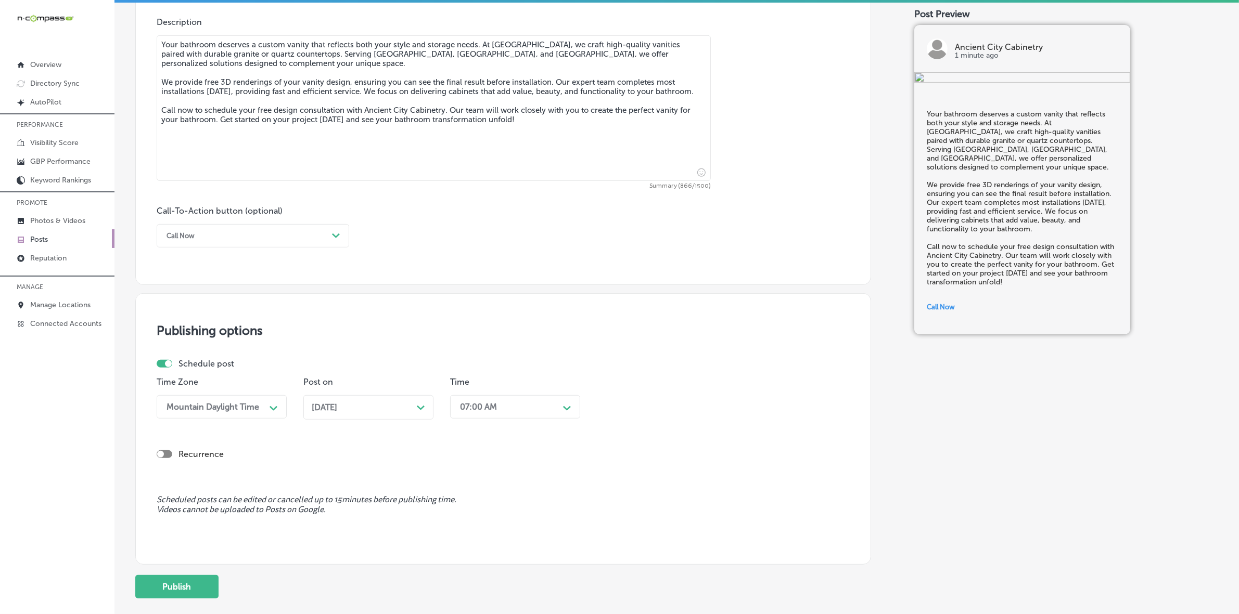
scroll to position [641, 0]
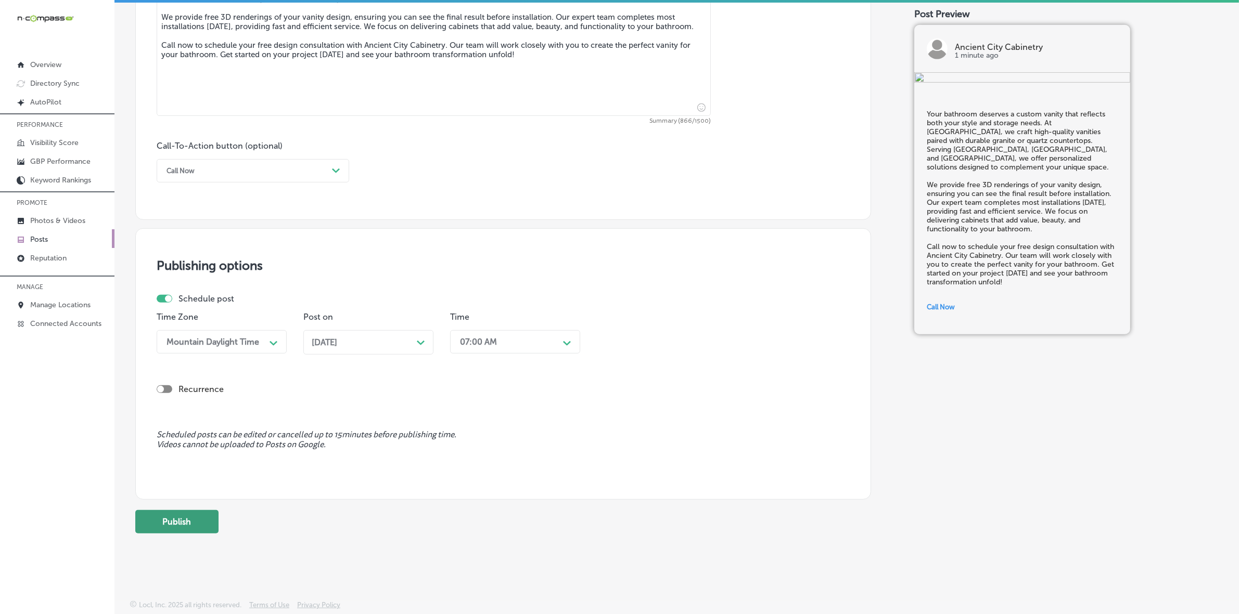
click at [182, 526] on button "Publish" at bounding box center [176, 521] width 83 height 23
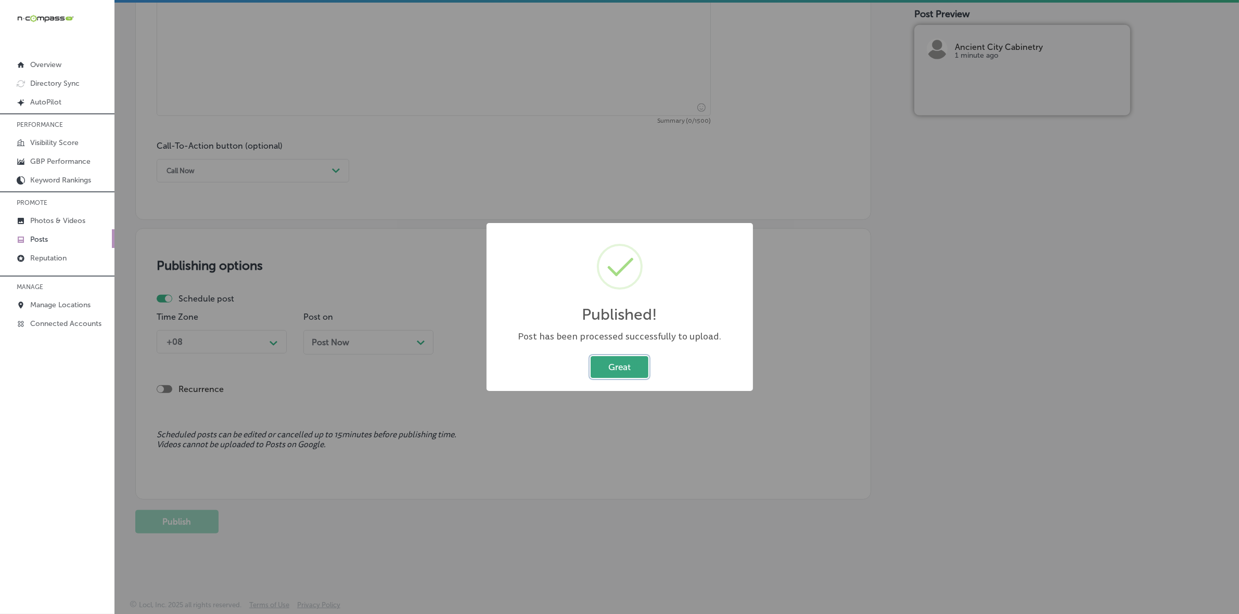
click at [633, 367] on button "Great" at bounding box center [619, 366] width 58 height 21
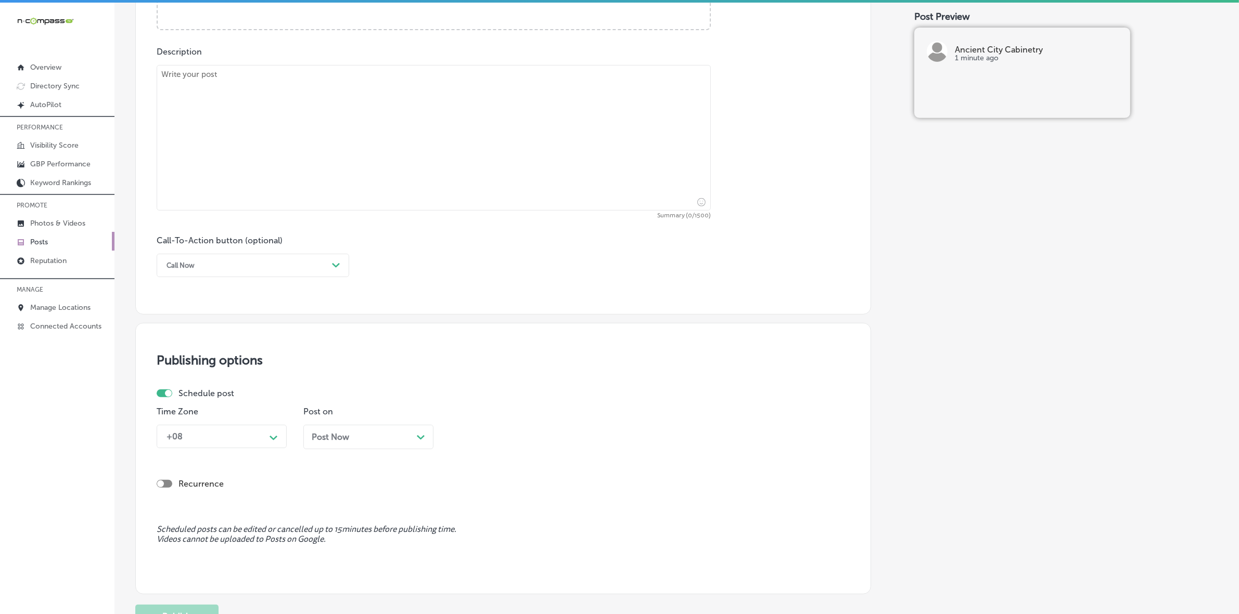
scroll to position [316, 0]
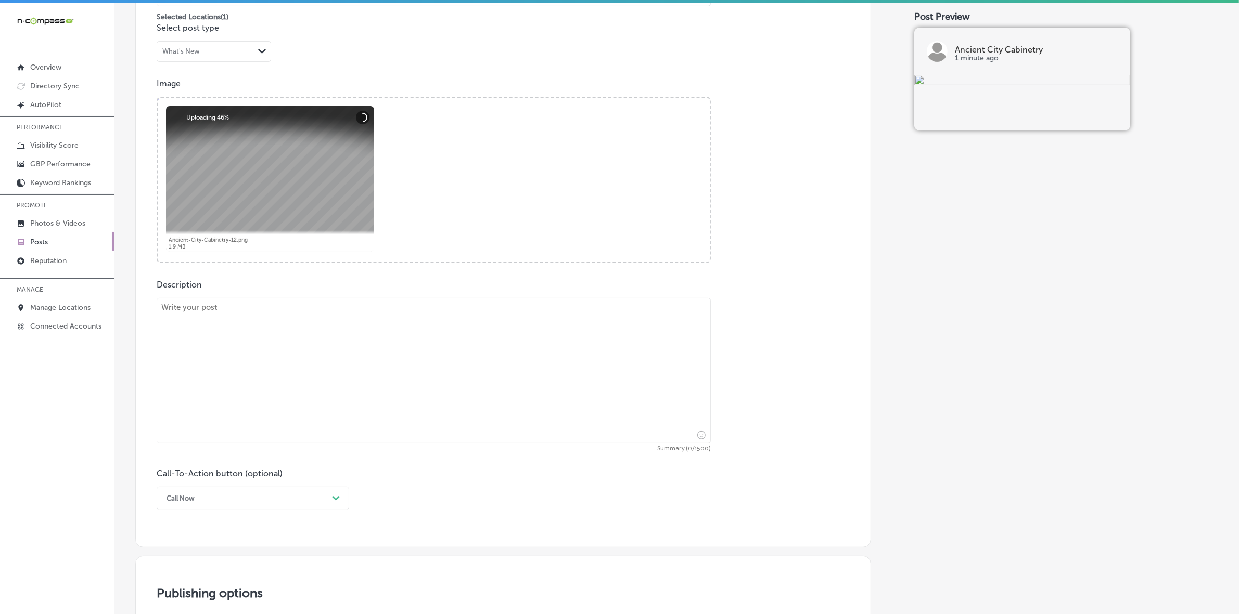
click at [368, 382] on textarea at bounding box center [434, 371] width 554 height 146
paste textarea "Transform your bathroom with a custom vanity from Ancient City Cabinetry. We of…"
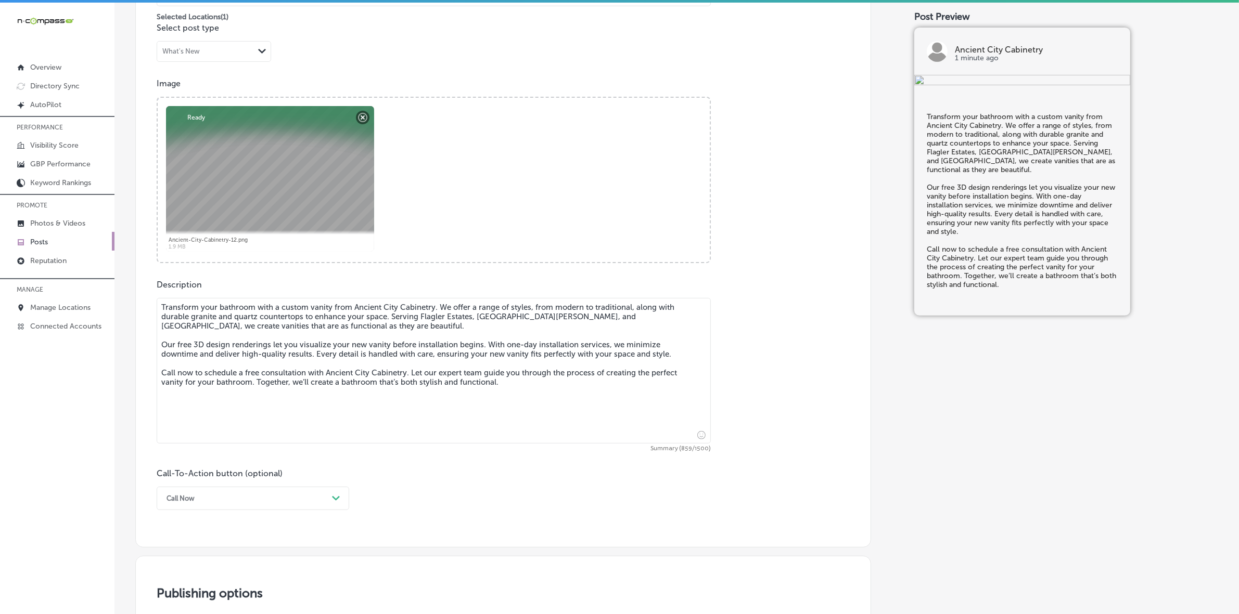
type textarea "Transform your bathroom with a custom vanity from Ancient City Cabinetry. We of…"
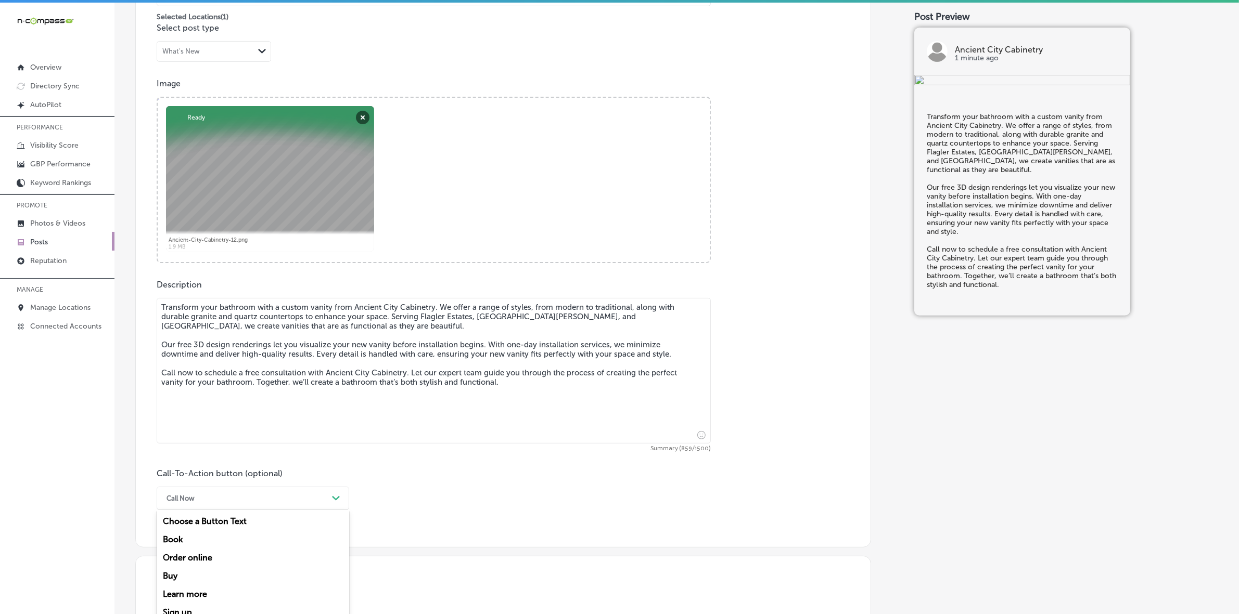
click at [298, 505] on div "option Call Now, selected. option Book focused, 2 of 7. 7 results available. Us…" at bounding box center [253, 498] width 192 height 23
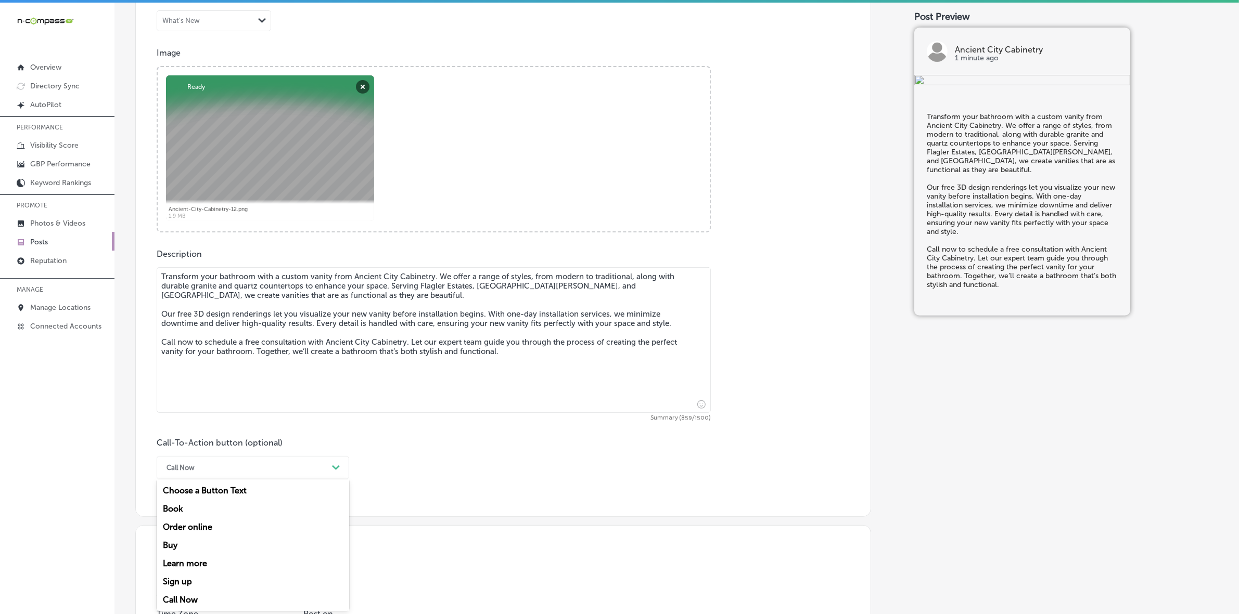
click at [215, 596] on div "Call Now" at bounding box center [253, 600] width 192 height 18
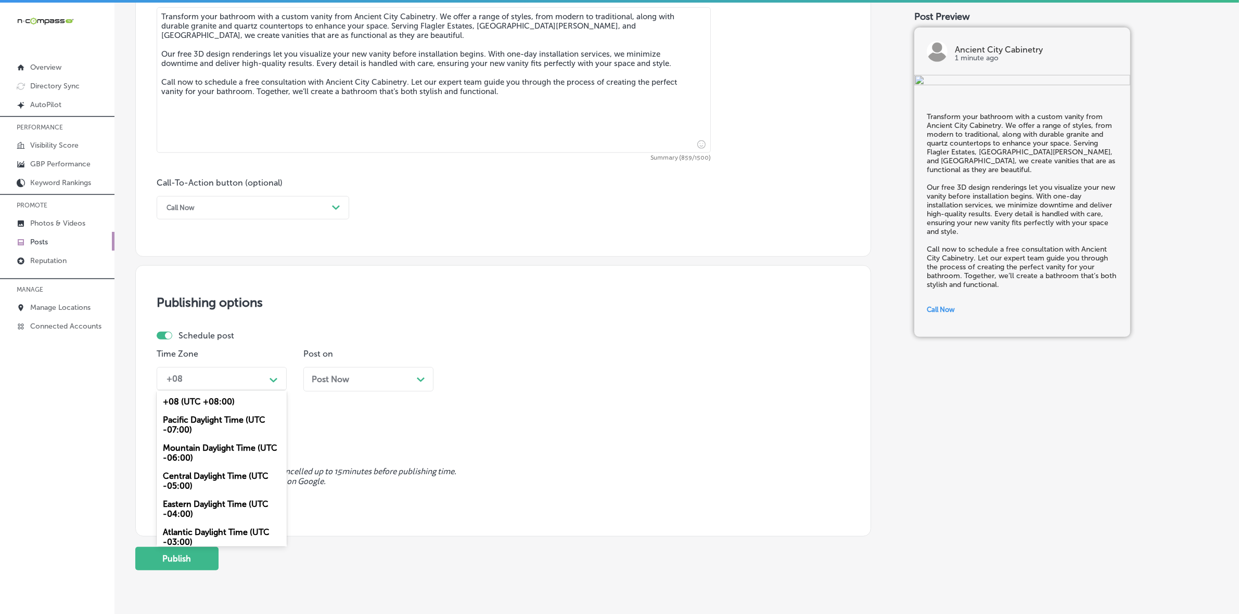
click at [279, 378] on div "Path Created with Sketch." at bounding box center [273, 379] width 17 height 17
click at [238, 449] on div "Mountain Daylight Time (UTC -06:00)" at bounding box center [222, 453] width 130 height 28
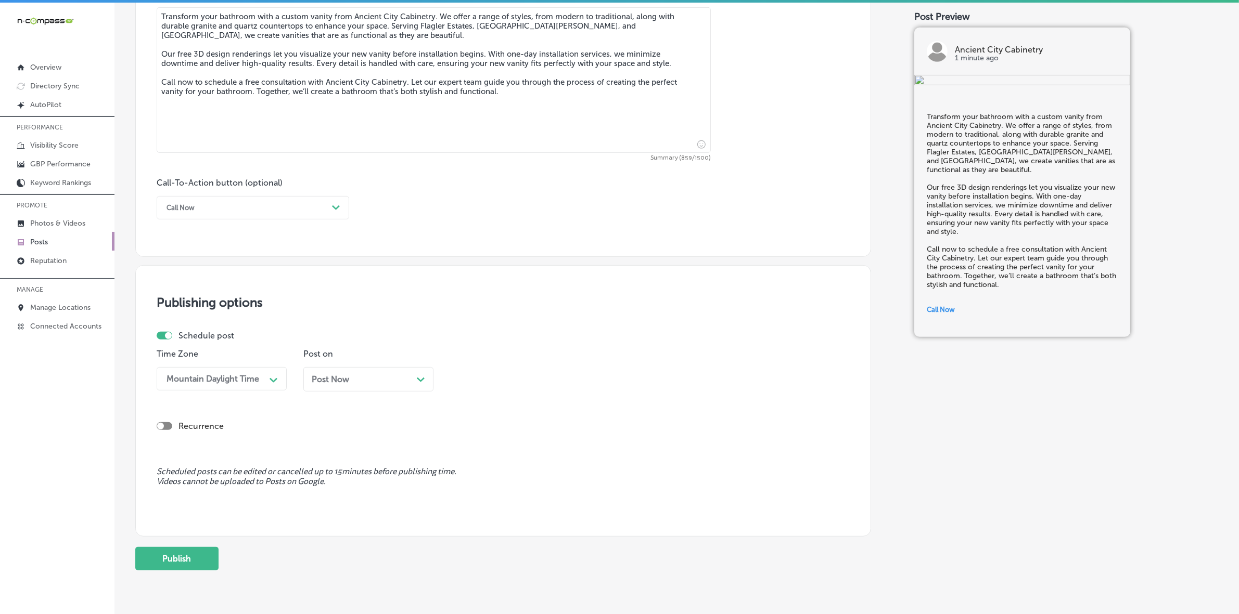
click at [372, 378] on div "Post Now Path Created with Sketch." at bounding box center [368, 380] width 113 height 10
click at [515, 370] on div "02:45 PM" at bounding box center [507, 379] width 104 height 18
click at [483, 451] on div "7:00 AM" at bounding box center [515, 456] width 130 height 18
click at [170, 550] on button "Publish" at bounding box center [176, 558] width 83 height 23
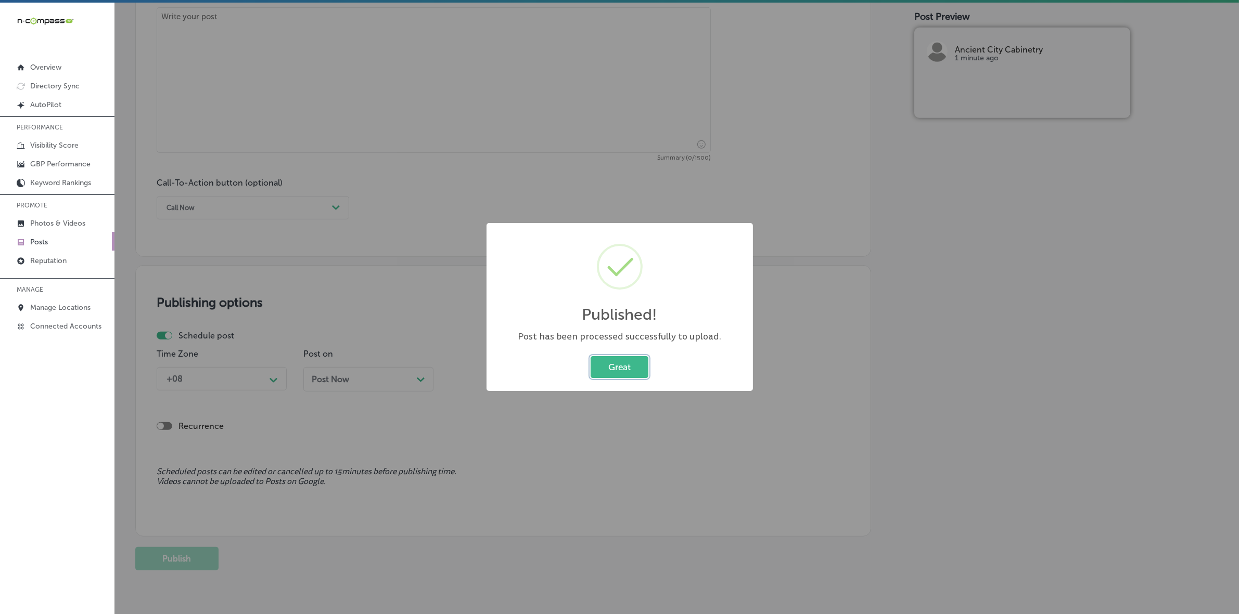
drag, startPoint x: 638, startPoint y: 370, endPoint x: 625, endPoint y: 376, distance: 14.4
click at [638, 370] on button "Great" at bounding box center [619, 366] width 58 height 21
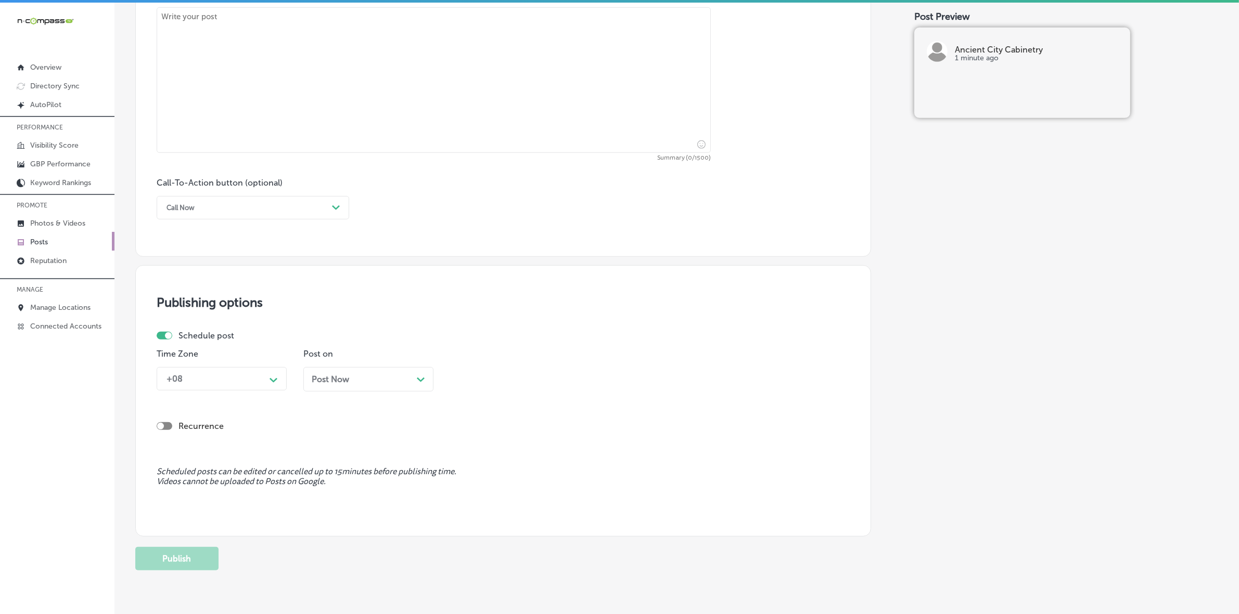
click at [60, 243] on link "Posts" at bounding box center [57, 241] width 114 height 19
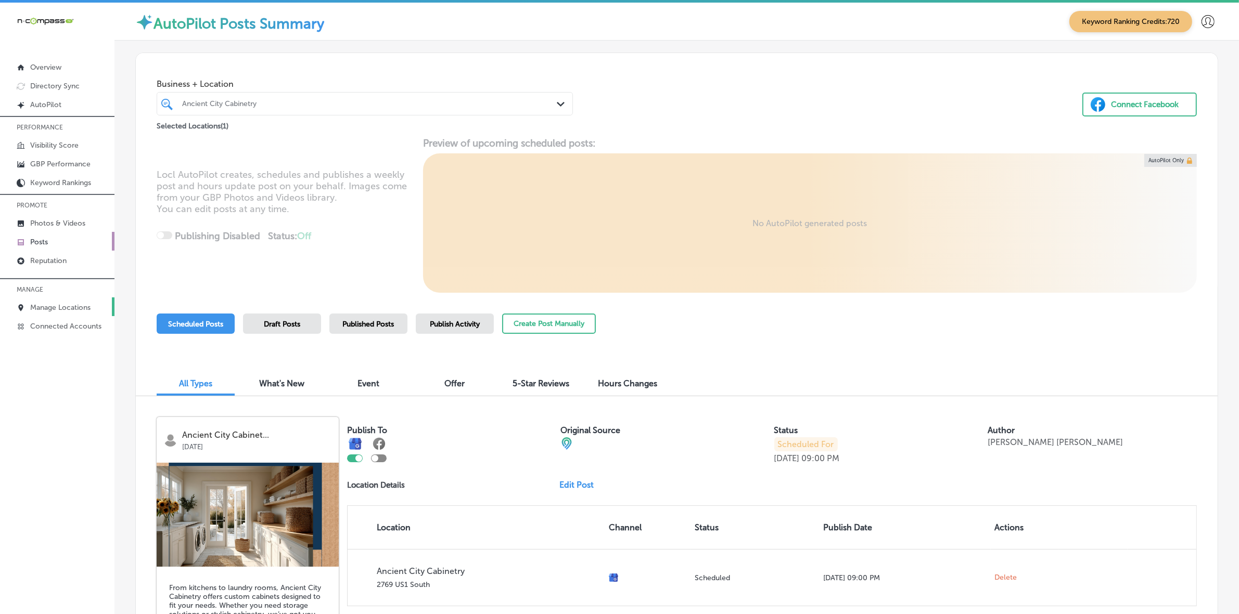
click at [76, 312] on p "Manage Locations" at bounding box center [60, 307] width 60 height 9
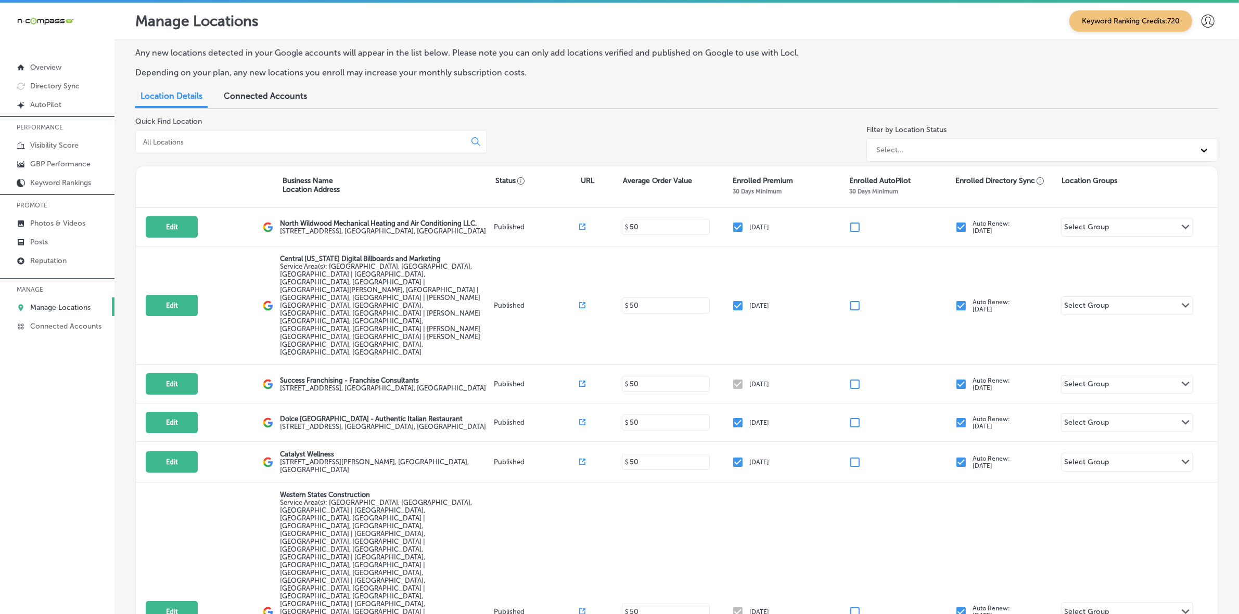
click at [305, 143] on input at bounding box center [302, 141] width 321 height 9
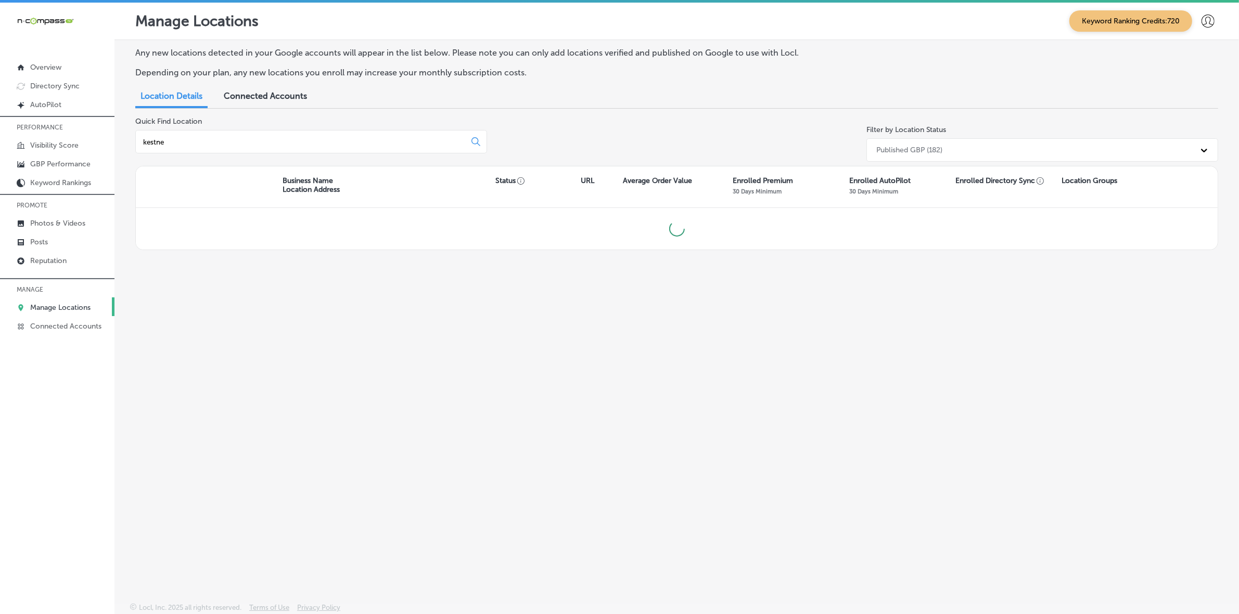
type input "kestner"
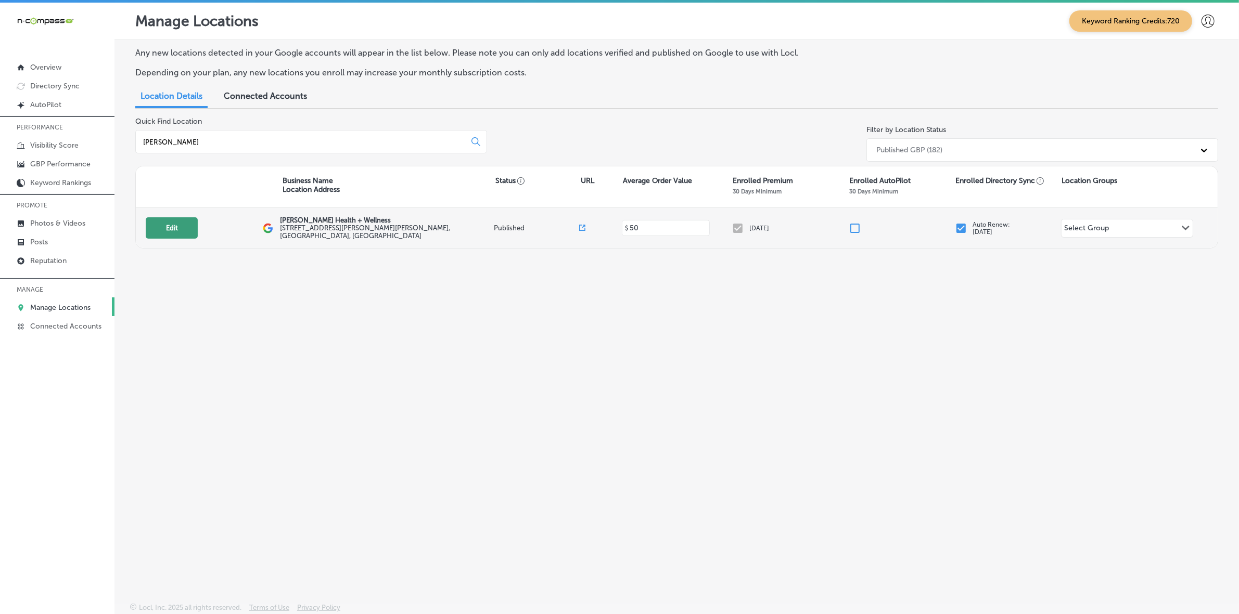
click at [171, 235] on button "Edit" at bounding box center [172, 227] width 52 height 21
select select "US"
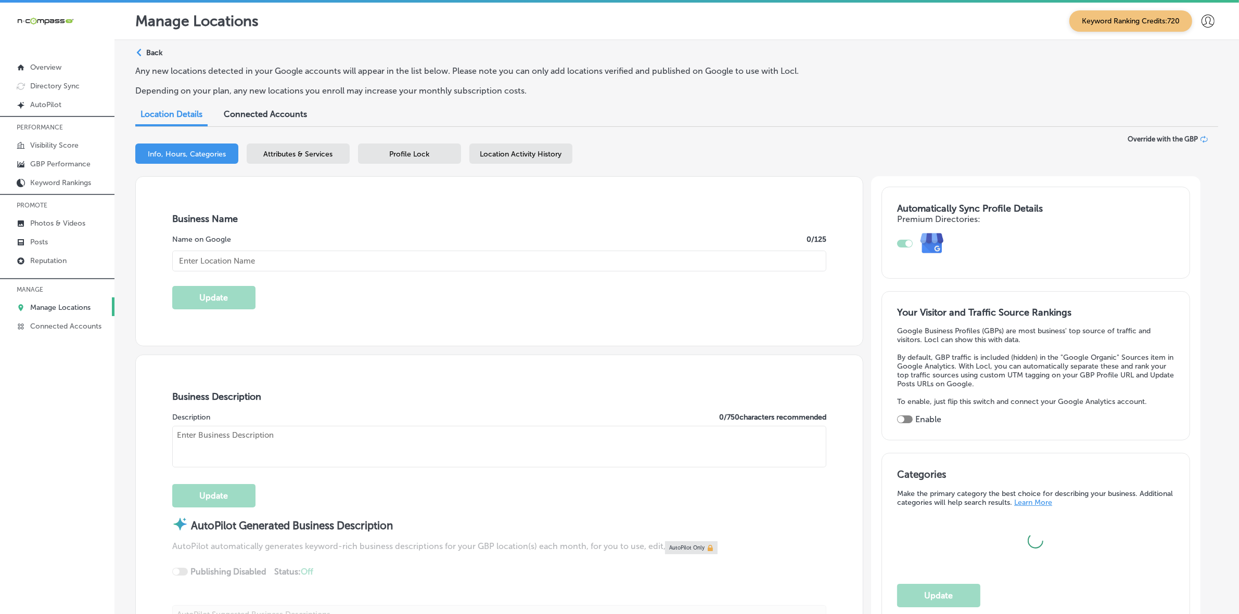
type input "[PERSON_NAME] Health + Wellness"
type textarea "Chiropractic Care Services In Nashville, TN Our services aim to restore the bod…"
type input "[STREET_ADDRESS][PERSON_NAME][PERSON_NAME]"
type input "[GEOGRAPHIC_DATA]"
type input "37221"
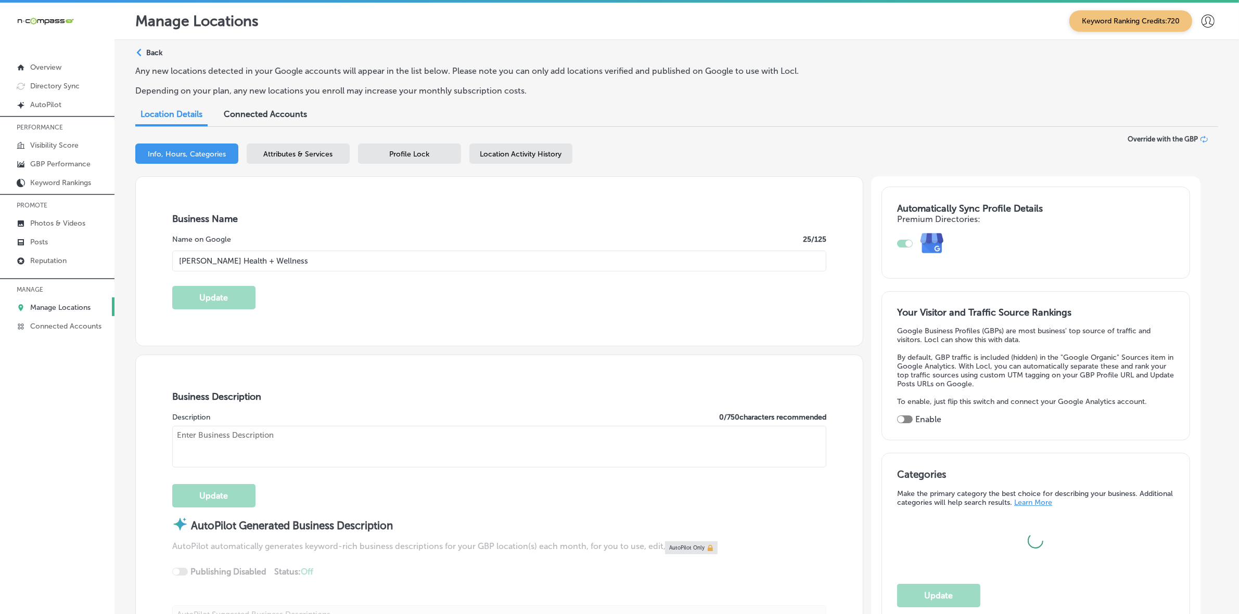
type input "US"
type input "https://www.thekestners.com/"
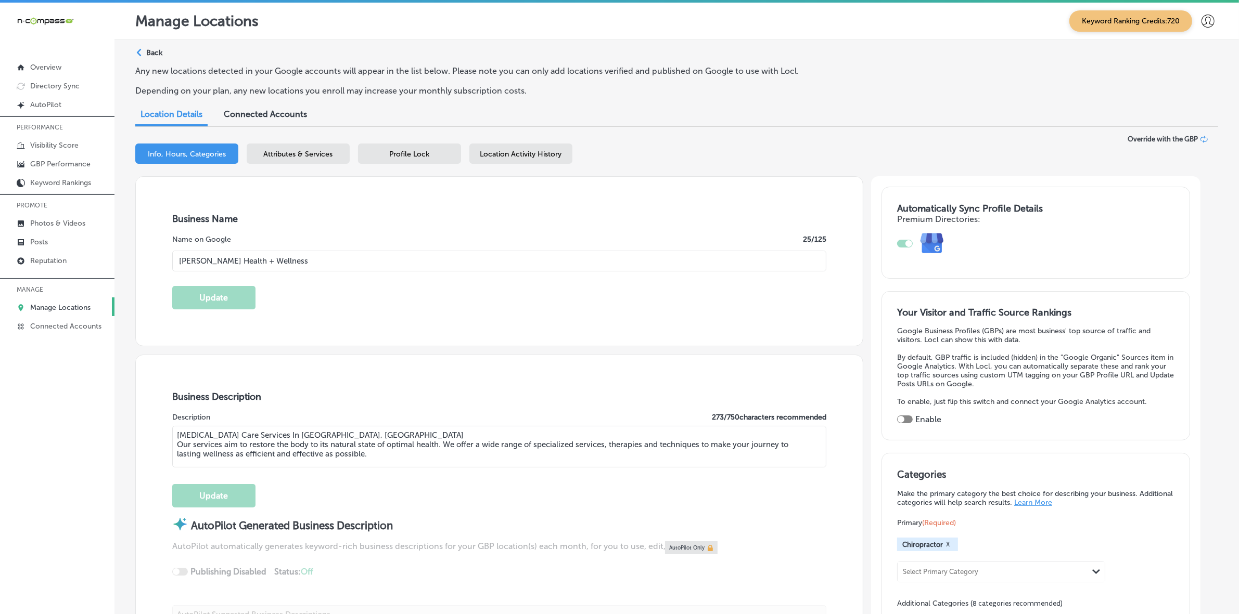
type input "+1 615 646 6700"
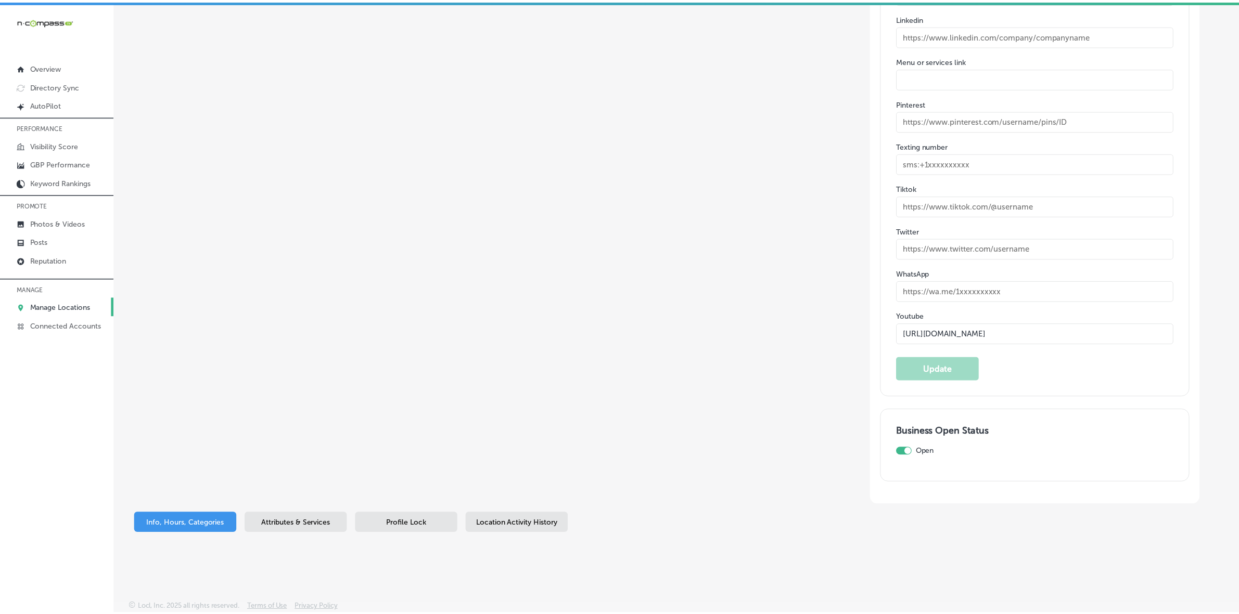
scroll to position [1769, 0]
drag, startPoint x: 523, startPoint y: 215, endPoint x: 427, endPoint y: 249, distance: 102.0
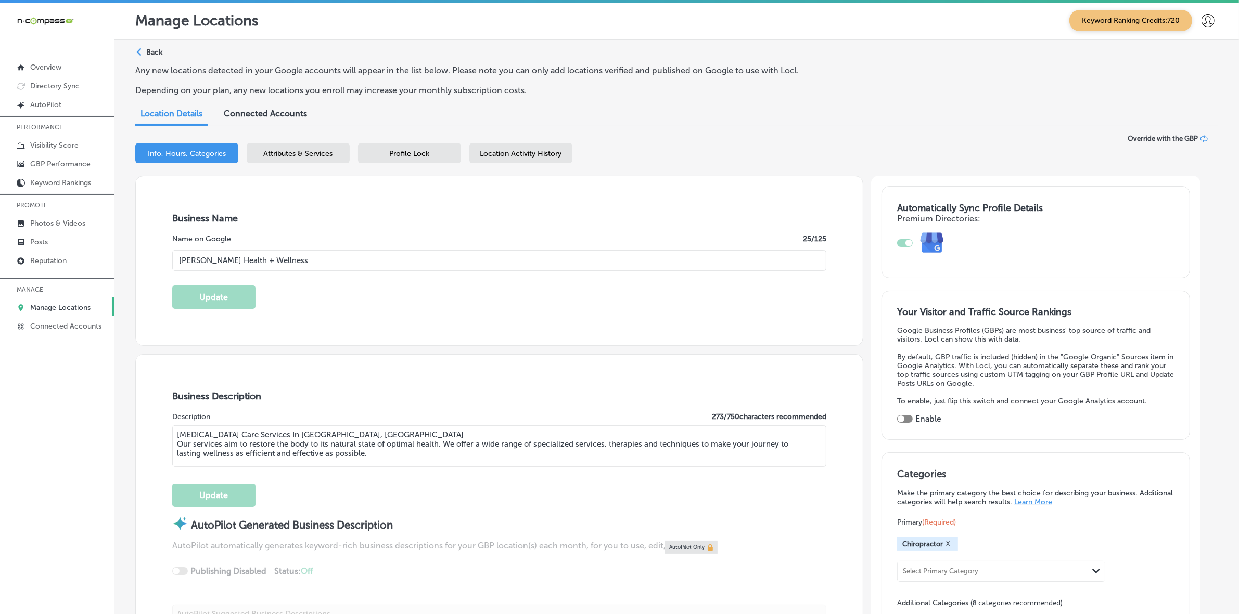
scroll to position [0, 0]
click at [320, 158] on span "Attributes & Services" at bounding box center [298, 154] width 69 height 9
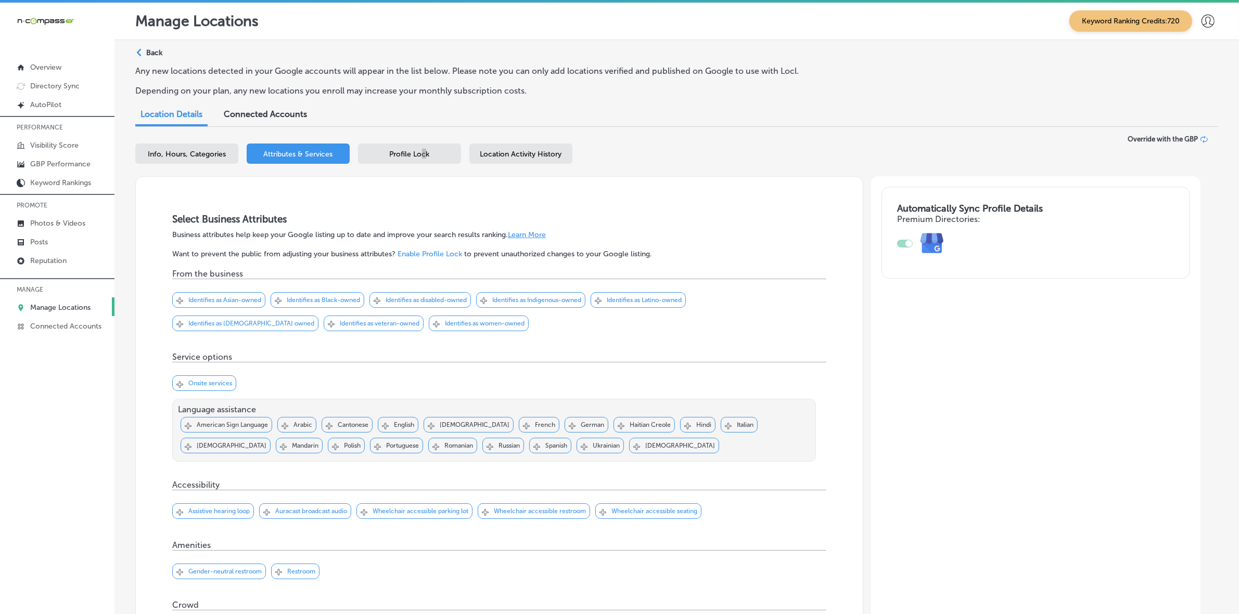
click at [424, 146] on div "Profile Lock" at bounding box center [409, 154] width 103 height 20
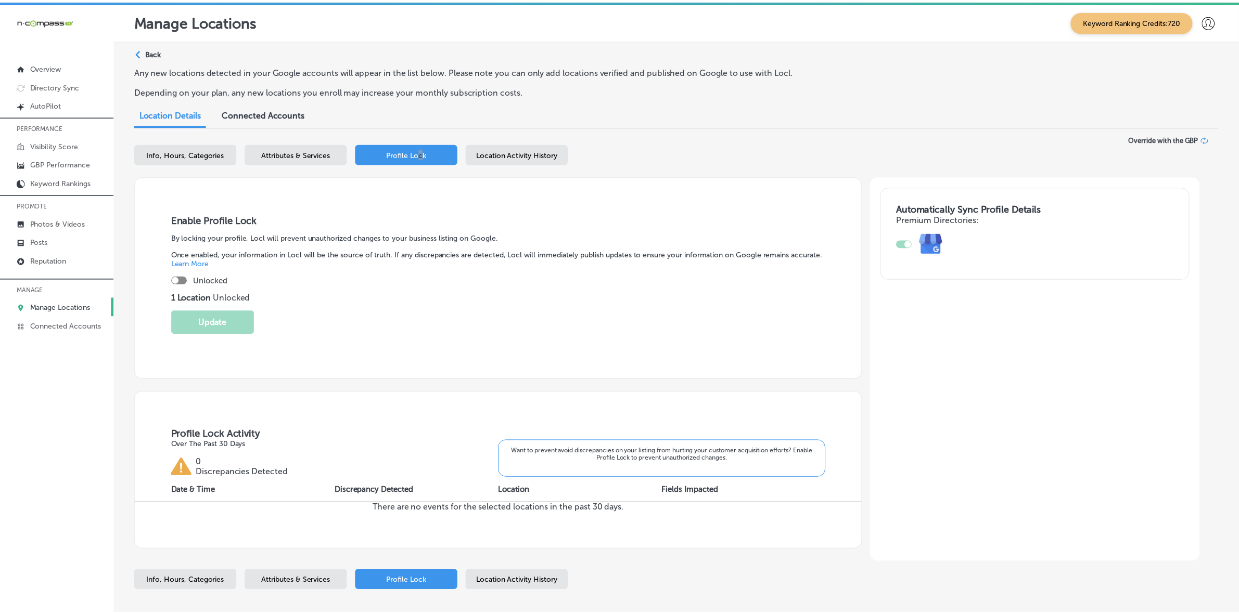
scroll to position [58, 0]
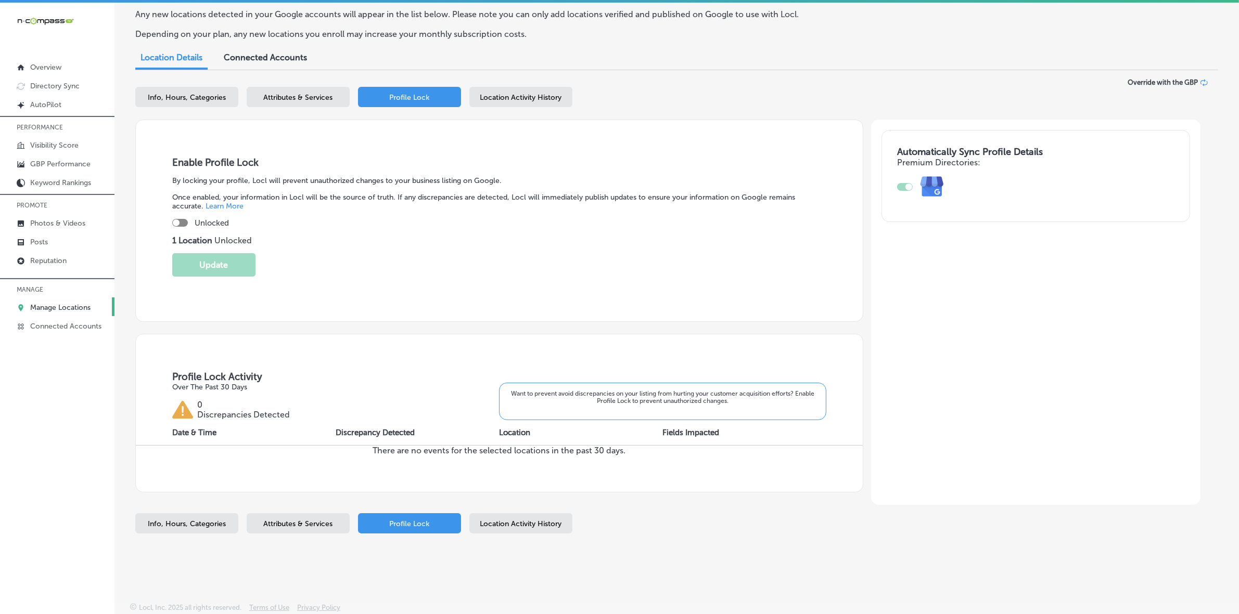
drag, startPoint x: 349, startPoint y: 247, endPoint x: 244, endPoint y: 231, distance: 105.2
click at [349, 247] on div "Enable Profile Lock By locking your profile, Locl will prevent unauthorized cha…" at bounding box center [499, 221] width 728 height 202
click at [183, 222] on div at bounding box center [180, 223] width 16 height 8
checkbox input "true"
click at [220, 258] on button "Update" at bounding box center [213, 264] width 83 height 23
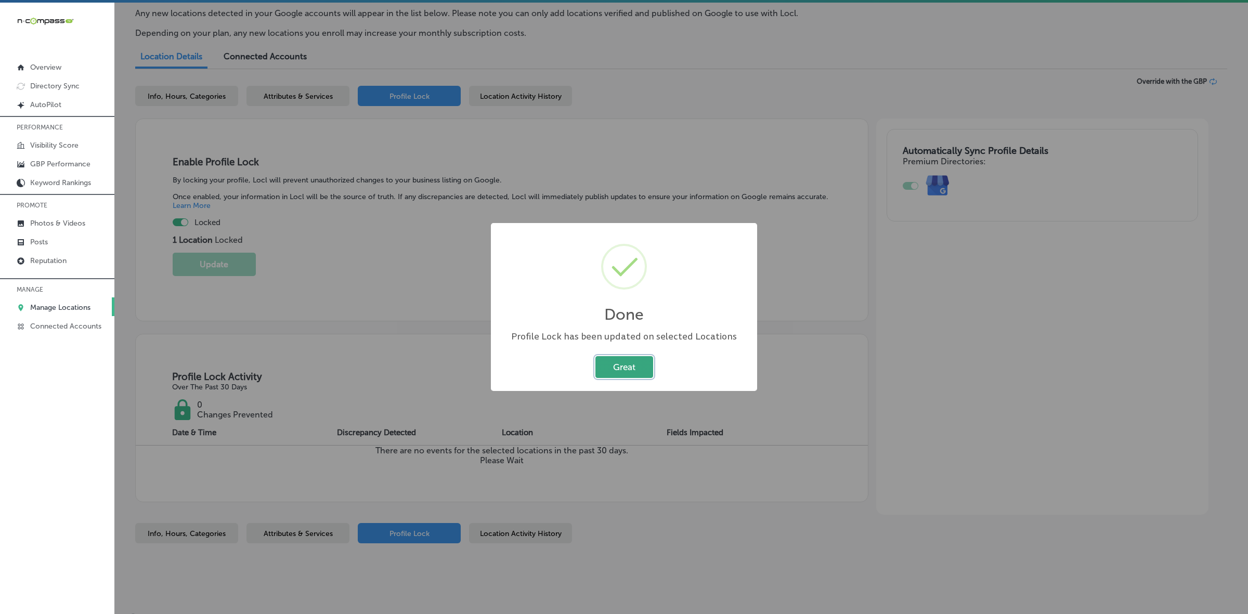
click at [620, 360] on button "Great" at bounding box center [625, 366] width 58 height 21
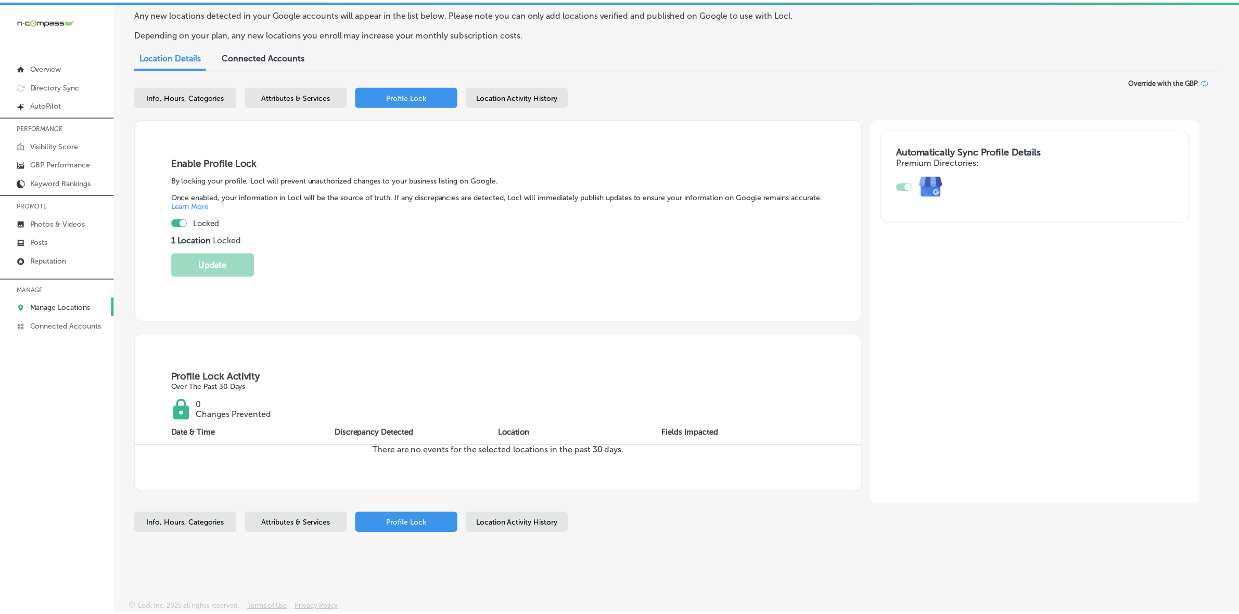
scroll to position [3, 0]
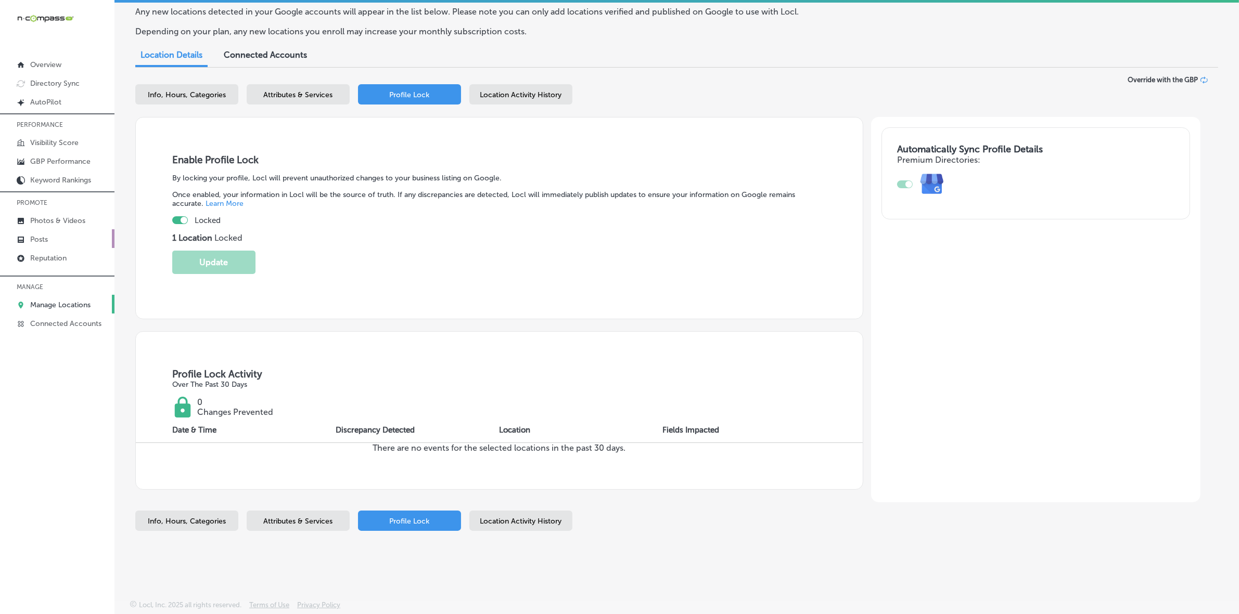
click at [60, 239] on link "Posts" at bounding box center [57, 238] width 114 height 19
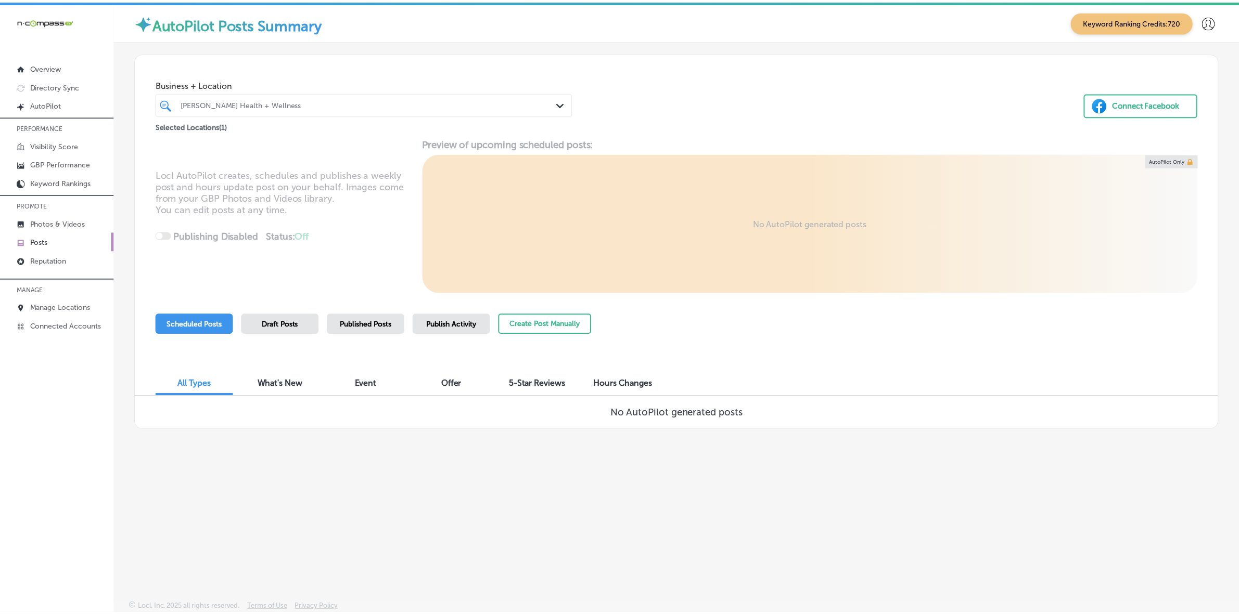
scroll to position [3, 0]
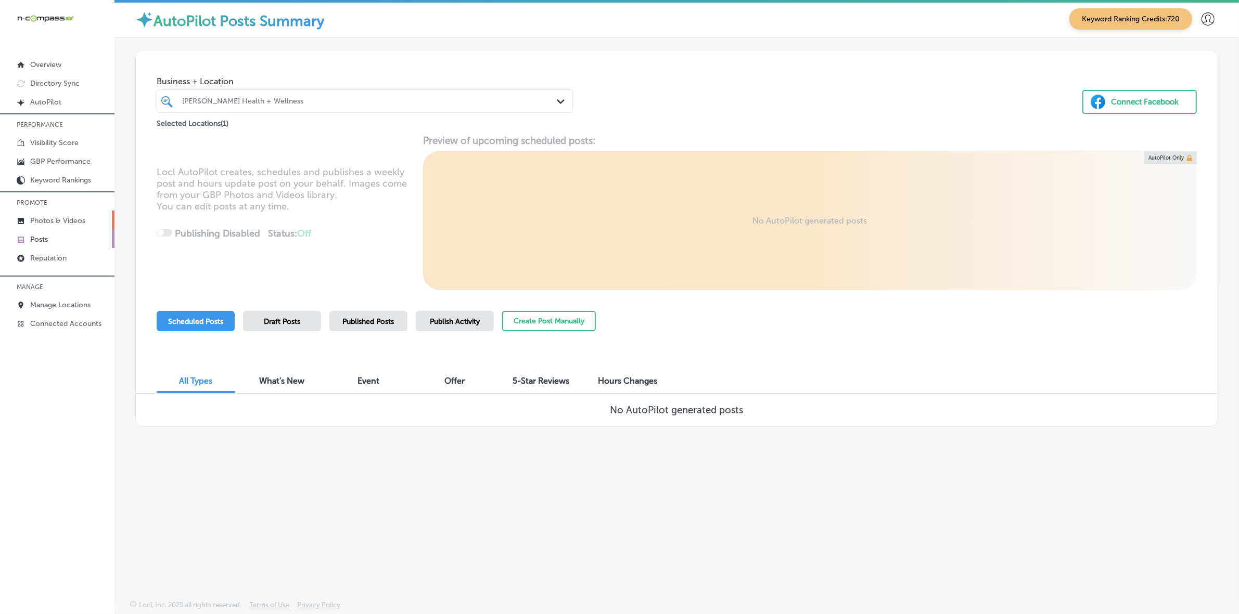
click at [79, 215] on link "Photos & Videos" at bounding box center [57, 220] width 114 height 19
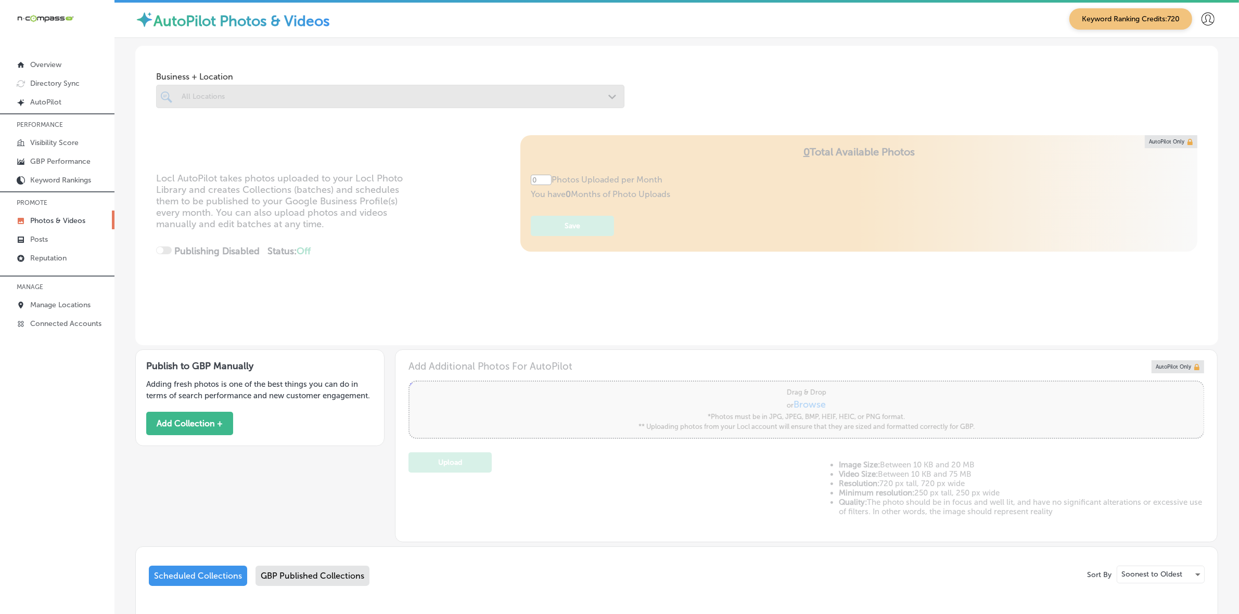
type input "5"
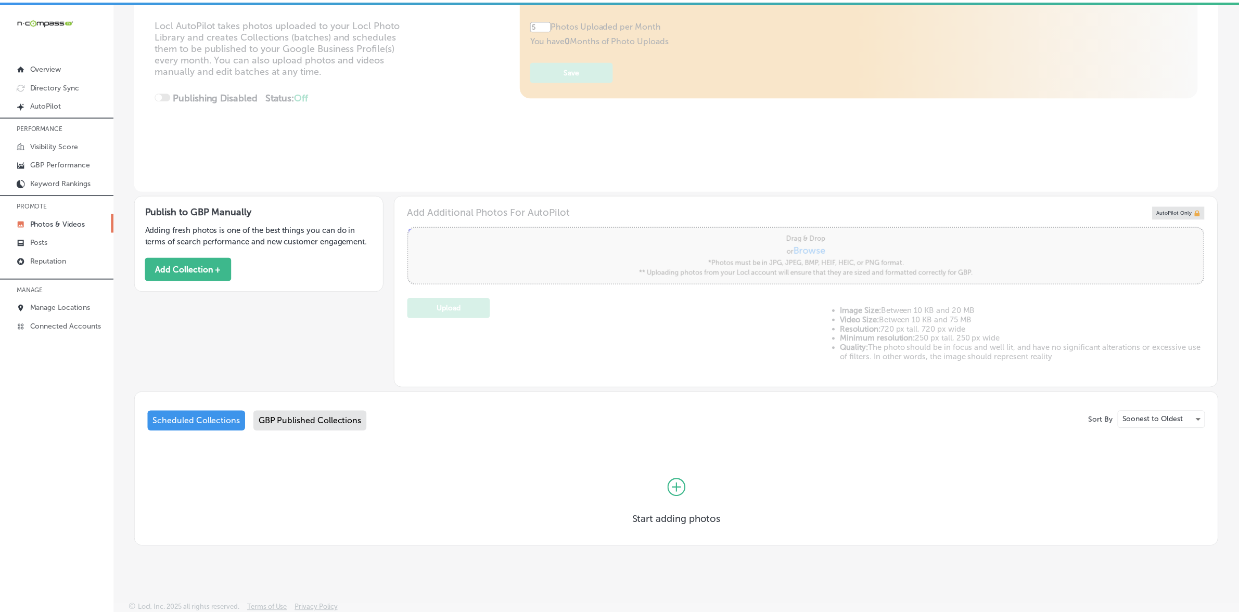
scroll to position [157, 0]
click at [52, 260] on p "Reputation" at bounding box center [48, 260] width 36 height 9
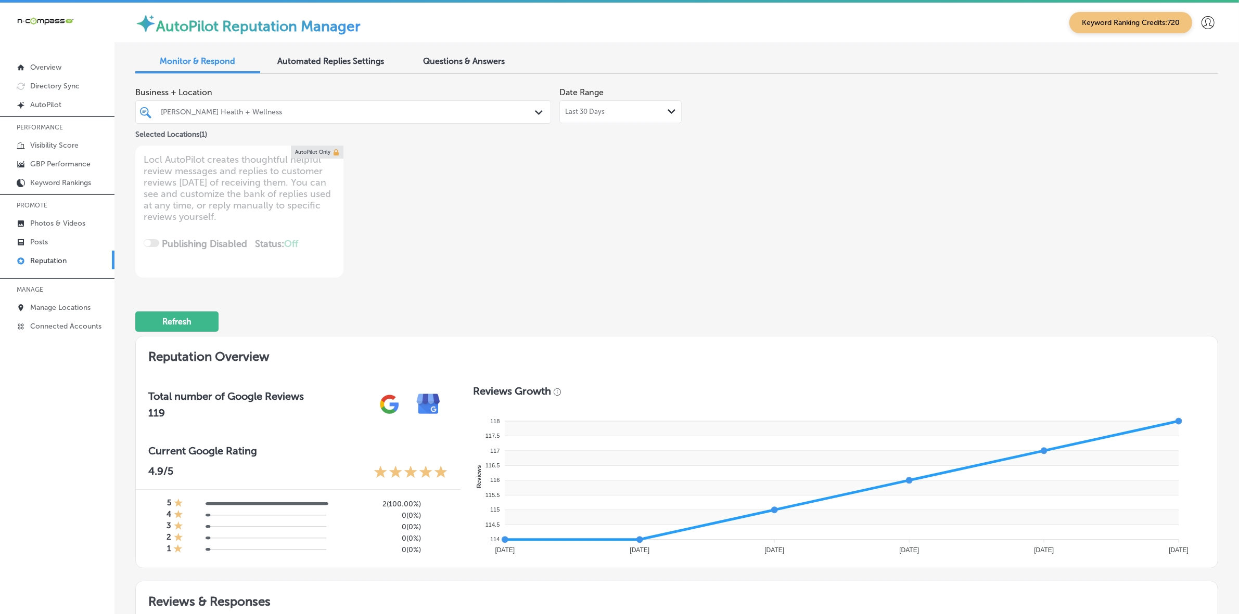
click at [672, 105] on div "Last 30 Days Path Created with Sketch." at bounding box center [620, 111] width 122 height 23
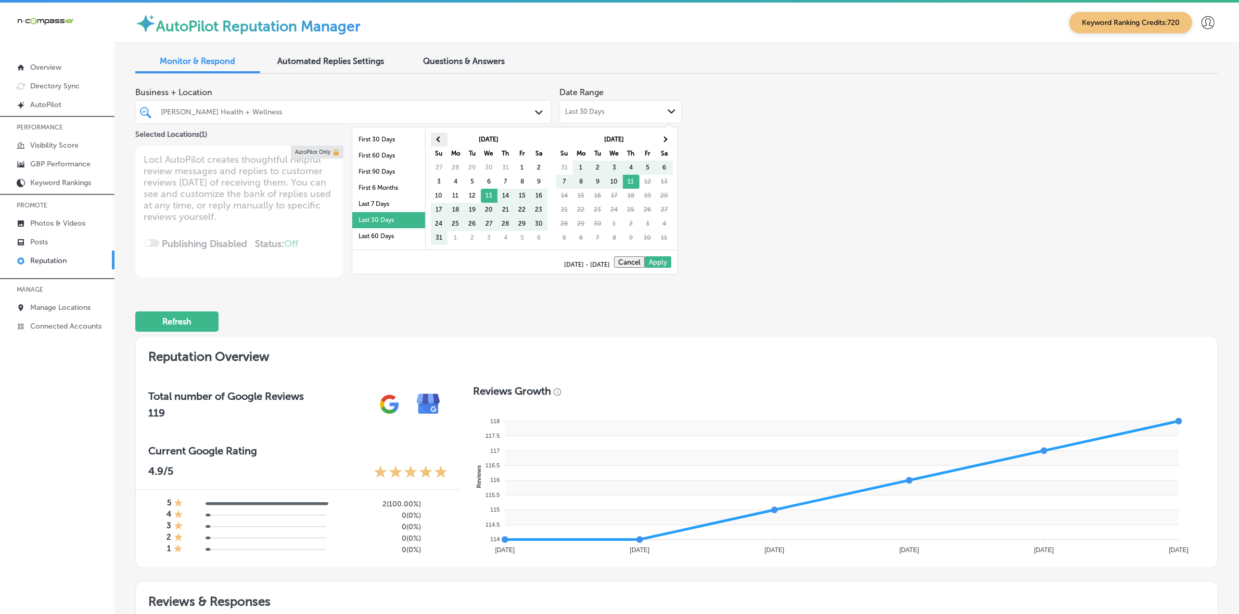
click at [440, 136] on th at bounding box center [439, 140] width 17 height 14
click at [664, 134] on th at bounding box center [664, 140] width 17 height 14
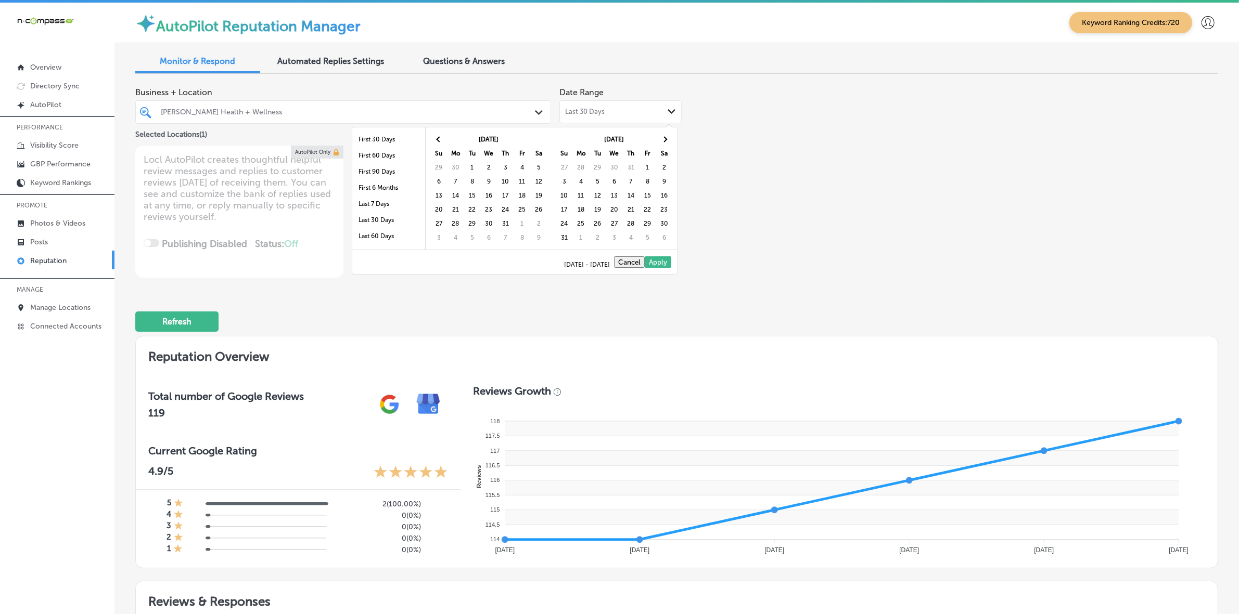
click at [664, 134] on th at bounding box center [664, 140] width 17 height 14
type textarea "x"
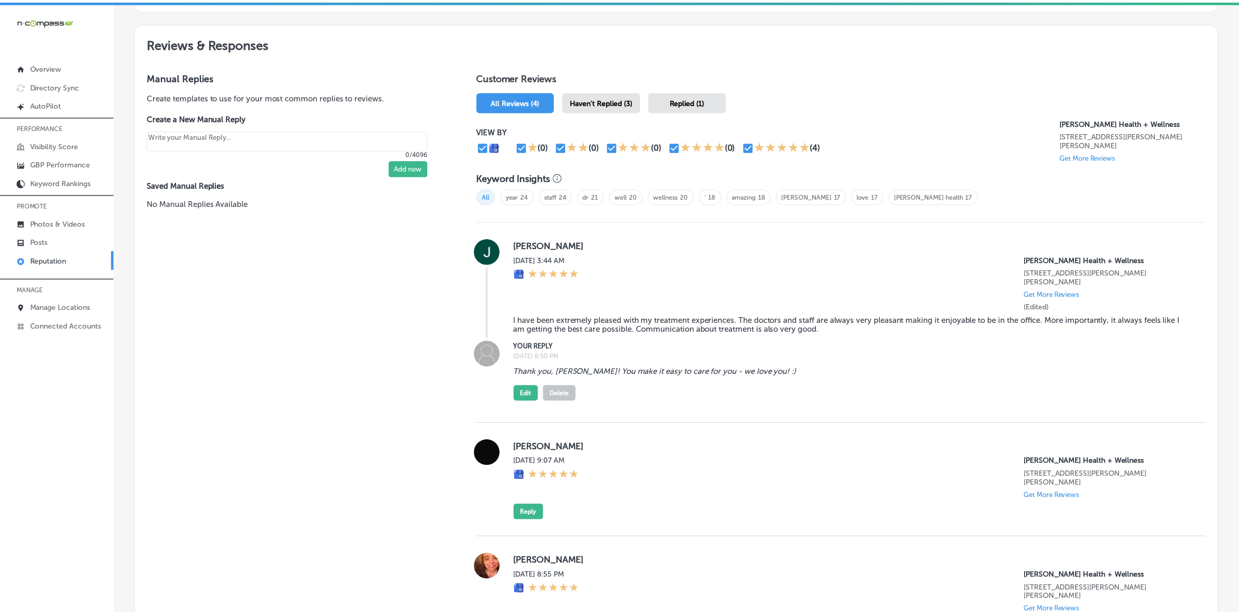
scroll to position [859, 0]
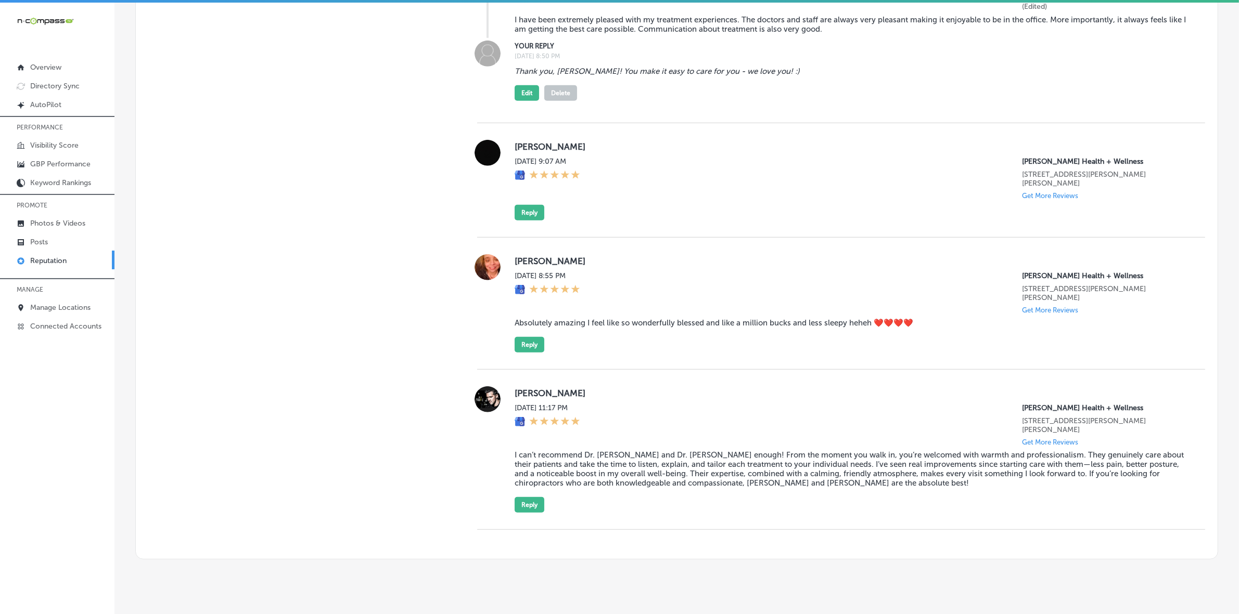
click at [352, 380] on div "Manual Replies Create templates to use for your most common replies to reviews.…" at bounding box center [296, 159] width 320 height 801
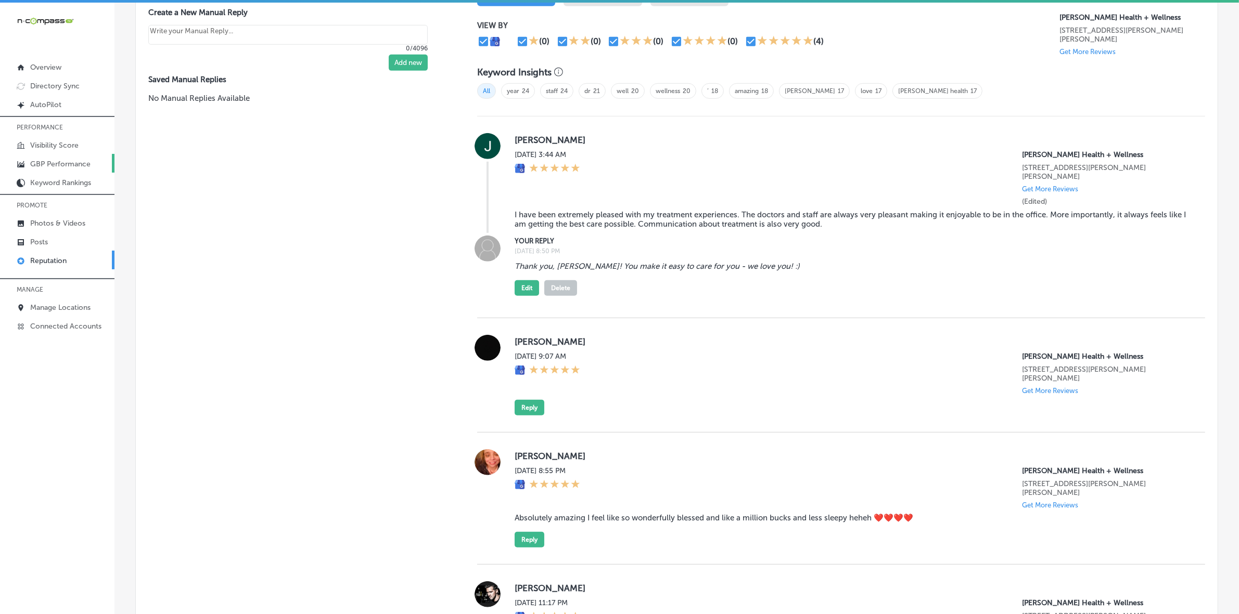
click at [30, 166] on p "GBP Performance" at bounding box center [60, 164] width 60 height 9
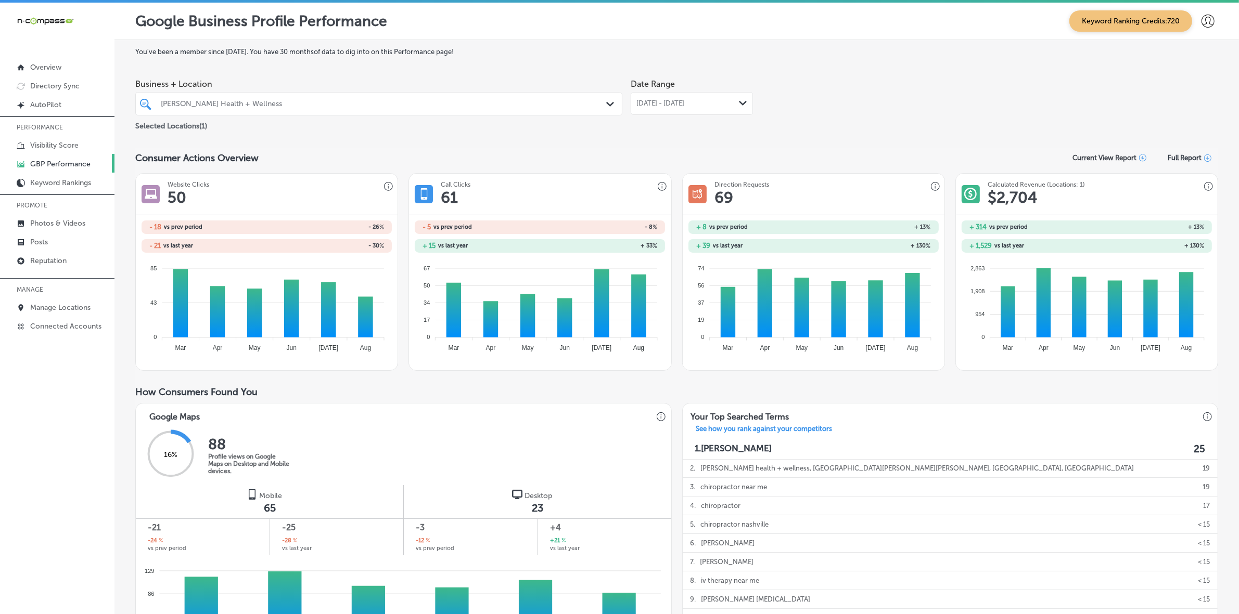
click at [701, 114] on div "Aug 01, 2025 - Aug 31, 2025 Path Created with Sketch." at bounding box center [691, 103] width 122 height 23
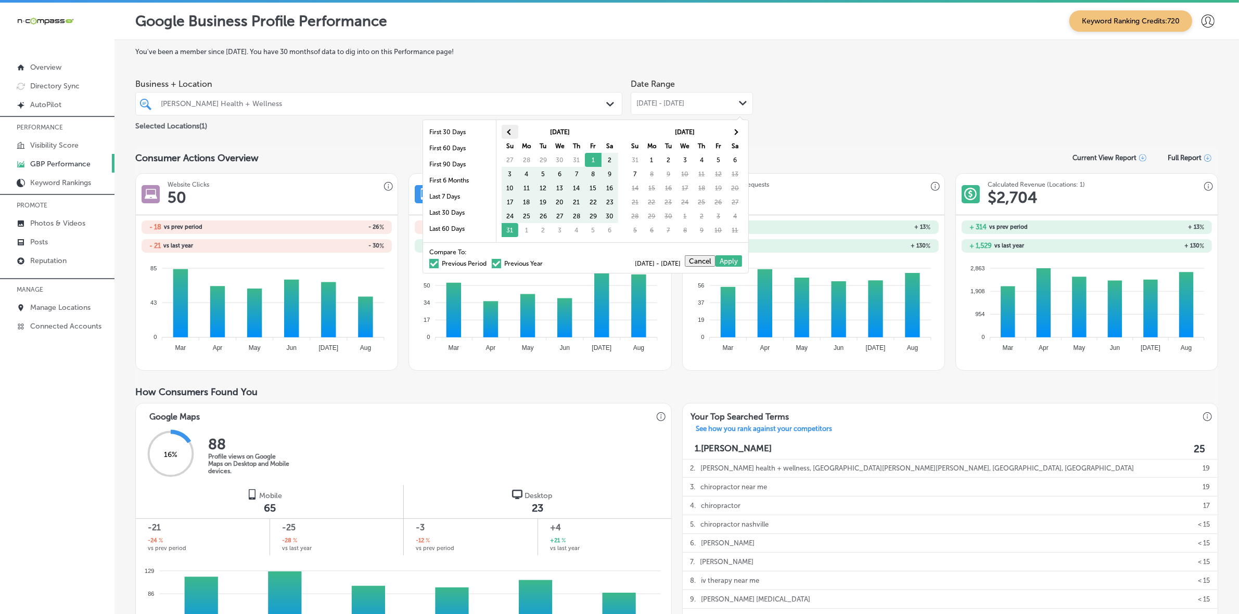
click at [507, 133] on span at bounding box center [510, 132] width 6 height 6
click at [731, 134] on th at bounding box center [735, 132] width 17 height 14
click at [735, 133] on span at bounding box center [735, 132] width 6 height 6
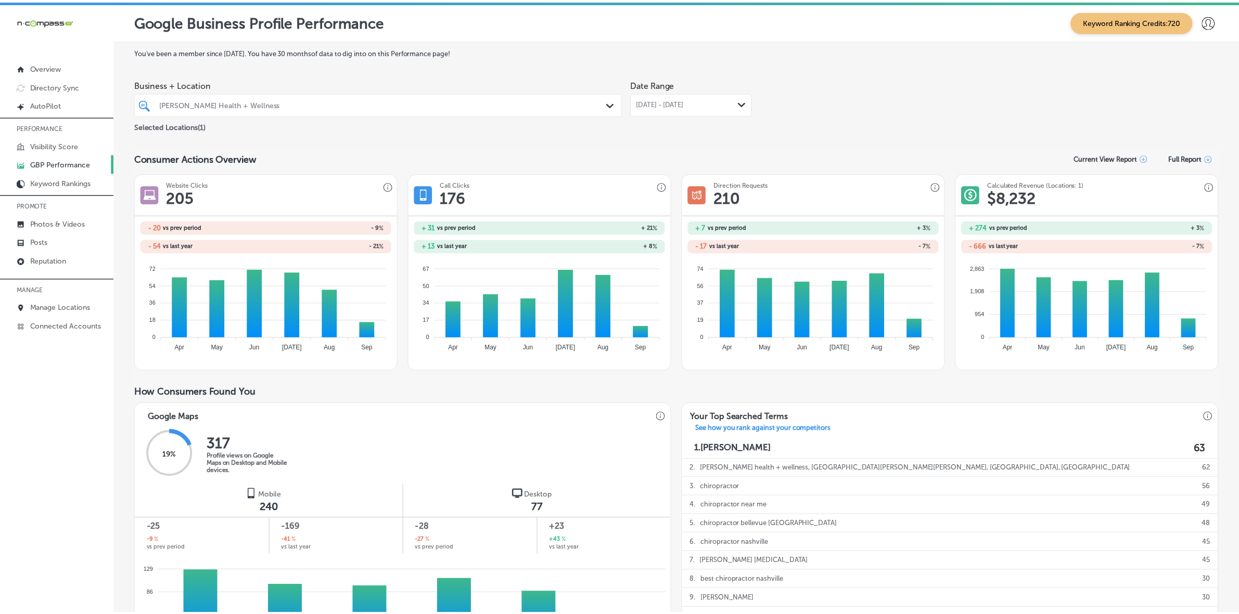
scroll to position [519, 0]
